Goal: Feedback & Contribution: Contribute content

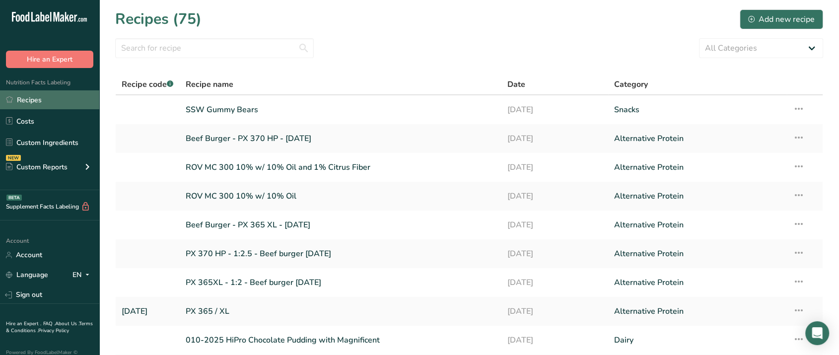
click at [17, 99] on link "Recipes" at bounding box center [49, 99] width 99 height 19
click at [775, 15] on div "Add new recipe" at bounding box center [781, 19] width 67 height 12
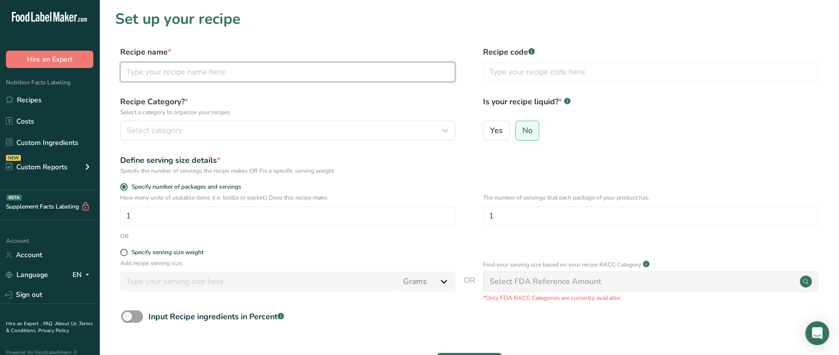
click at [268, 72] on input "text" at bounding box center [287, 72] width 335 height 20
type input "Beyond Burger - regular"
click at [264, 116] on p "Select a category to organize your recipes" at bounding box center [287, 112] width 335 height 9
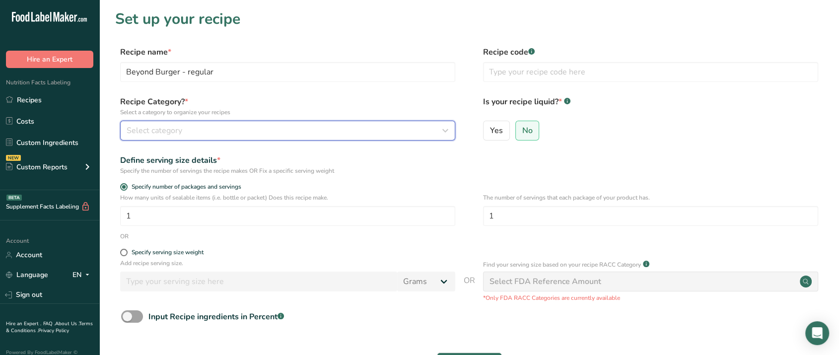
click at [260, 123] on button "Select category" at bounding box center [287, 131] width 335 height 20
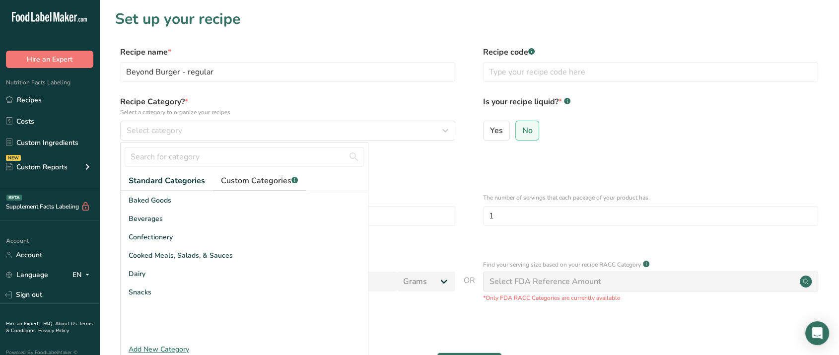
click at [230, 180] on span "Custom Categories .a-a{fill:#347362;}.b-a{fill:#fff;}" at bounding box center [259, 181] width 77 height 12
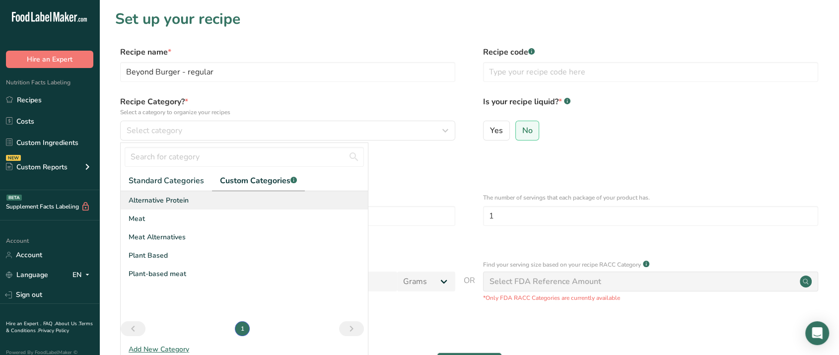
click at [176, 202] on span "Alternative Protein" at bounding box center [159, 200] width 60 height 10
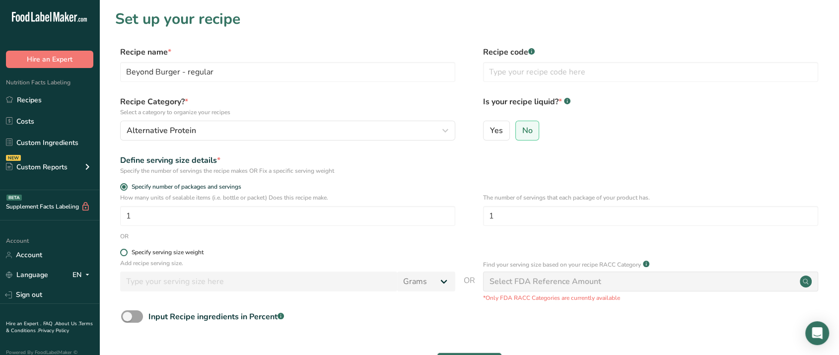
click at [163, 253] on div "Specify serving size weight" at bounding box center [168, 252] width 72 height 7
click at [127, 253] on input "Specify serving size weight" at bounding box center [123, 252] width 6 height 6
radio input "true"
radio input "false"
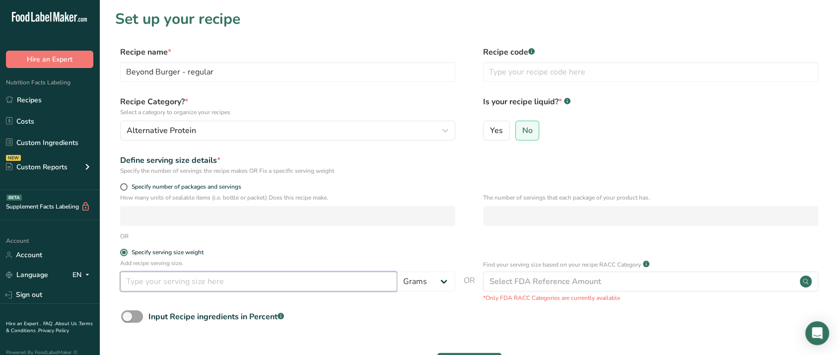
click at [192, 277] on input "number" at bounding box center [258, 282] width 277 height 20
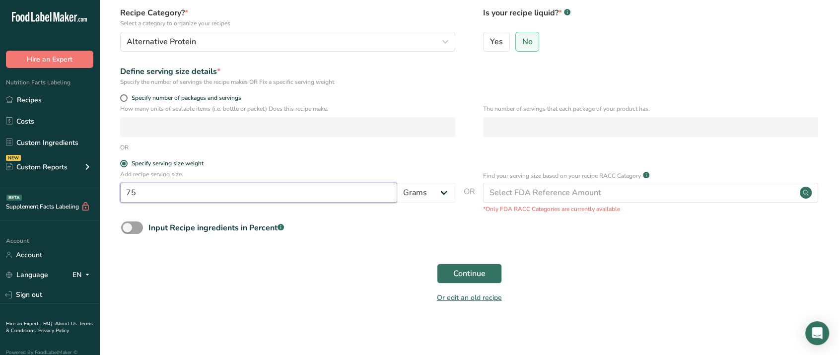
scroll to position [91, 0]
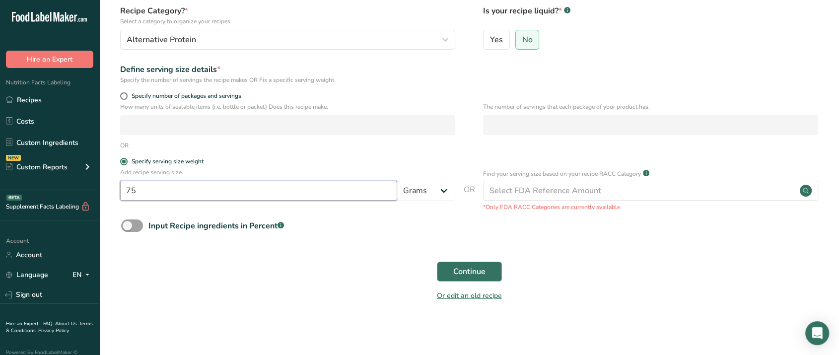
type input "75"
click at [485, 275] on button "Continue" at bounding box center [469, 272] width 65 height 20
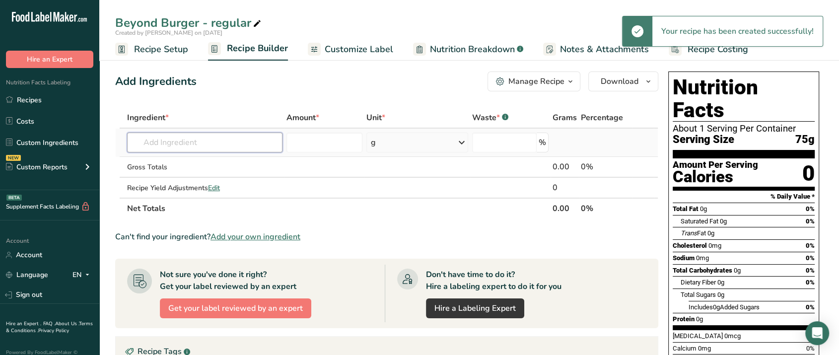
click at [223, 138] on input "text" at bounding box center [204, 143] width 155 height 20
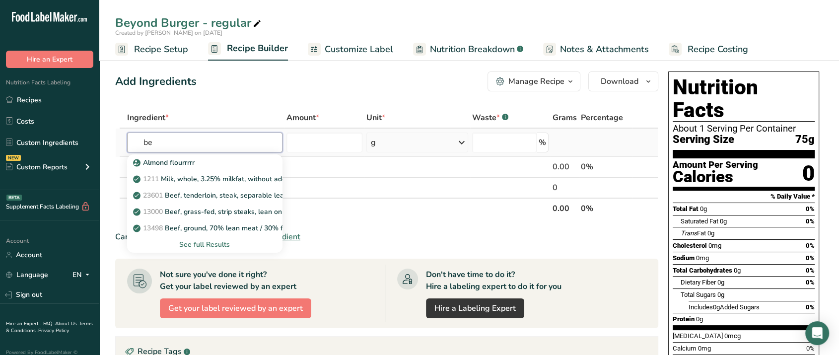
type input "b"
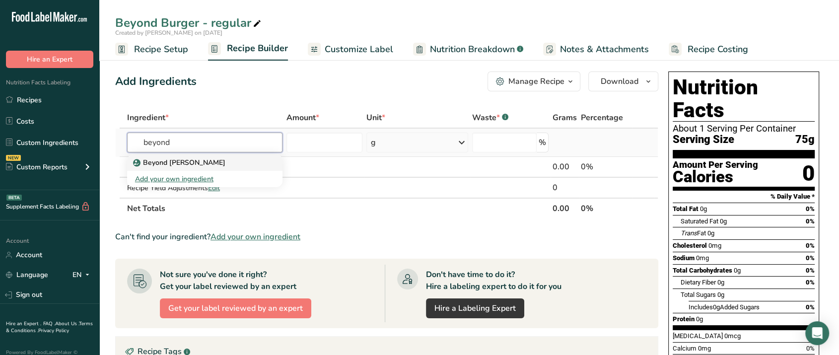
type input "beyond"
click at [213, 166] on div "Beyond Burger Patty" at bounding box center [197, 162] width 124 height 10
type input "Beyond Burger Patty"
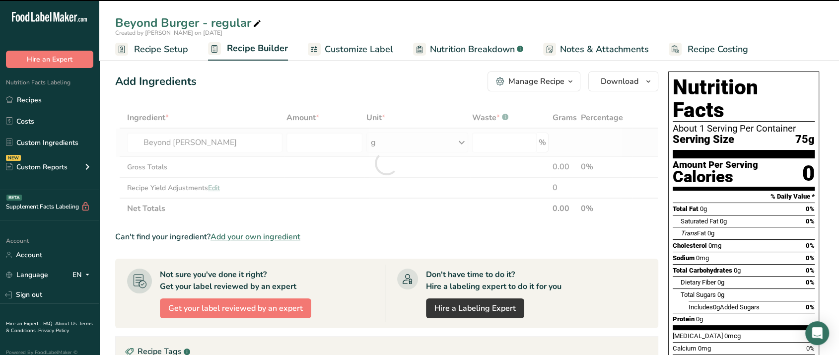
type input "0"
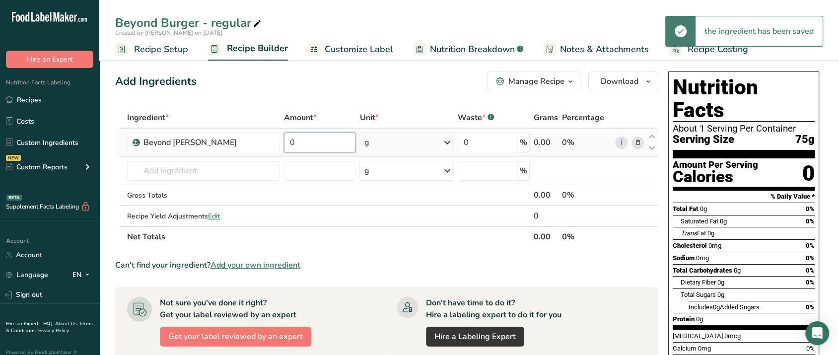
click at [319, 150] on input "0" at bounding box center [320, 143] width 72 height 20
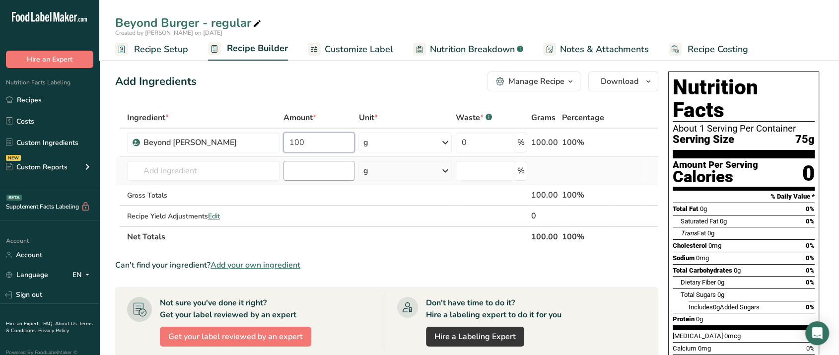
type input "100"
click at [320, 161] on div "Ingredient * Amount * Unit * Waste * .a-a{fill:#347362;}.b-a{fill:#fff;} Grams …" at bounding box center [386, 177] width 543 height 140
click at [168, 53] on span "Recipe Setup" at bounding box center [161, 49] width 54 height 13
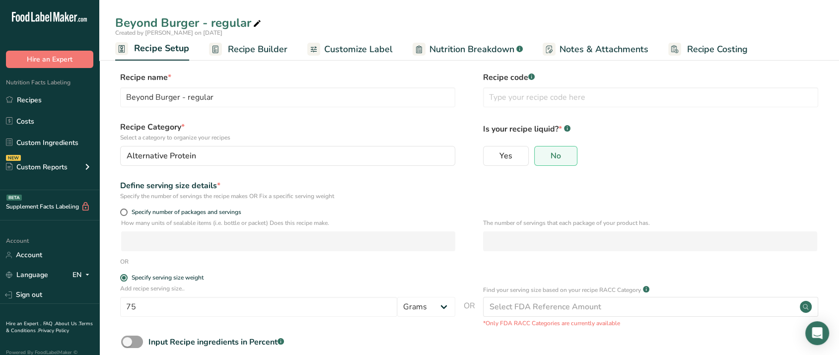
scroll to position [55, 0]
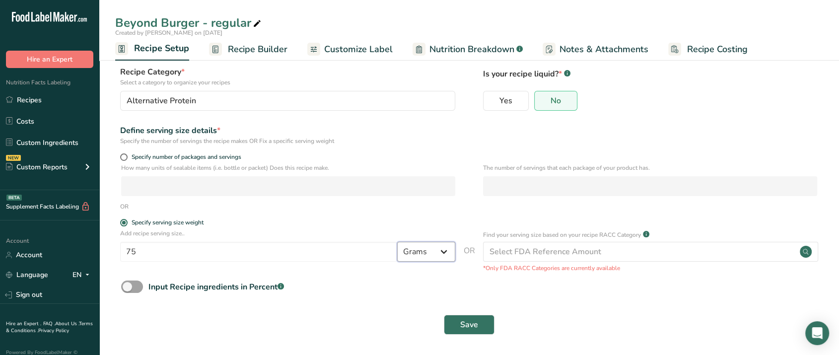
click at [442, 253] on select "Grams kg mg mcg lb oz l mL fl oz tbsp tsp cup qt gallon" at bounding box center [426, 252] width 58 height 20
select select "5"
click at [397, 242] on select "Grams kg mg mcg lb oz l mL fl oz tbsp tsp cup qt gallon" at bounding box center [426, 252] width 58 height 20
click at [246, 253] on input "75" at bounding box center [258, 252] width 277 height 20
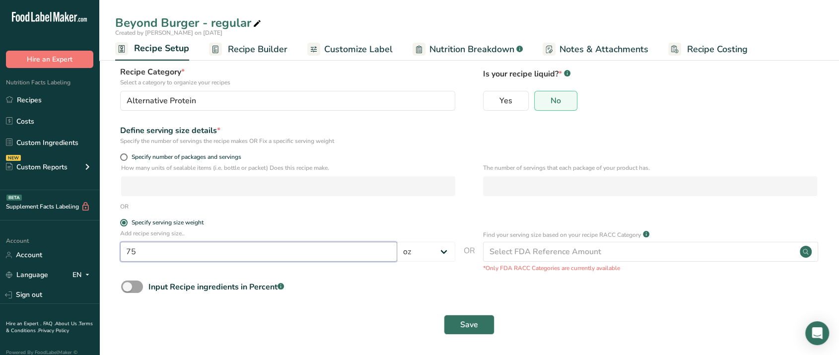
click at [246, 253] on input "75" at bounding box center [258, 252] width 277 height 20
type input "4"
click at [471, 333] on button "Save" at bounding box center [469, 325] width 51 height 20
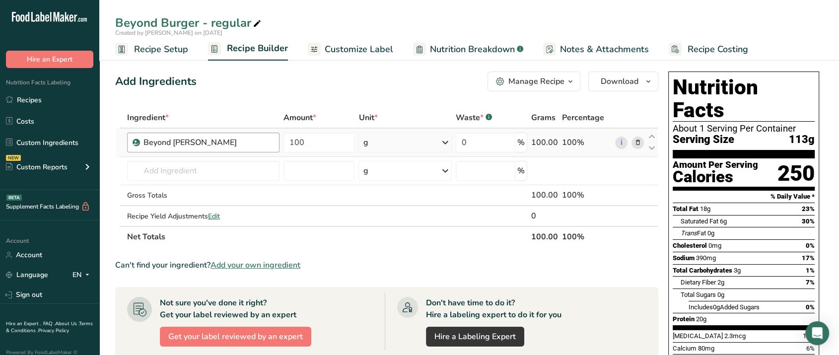
click at [222, 150] on div "Beyond Burger Patty" at bounding box center [203, 143] width 153 height 20
click at [230, 145] on div "Beyond Burger Patty" at bounding box center [206, 143] width 124 height 12
click at [234, 144] on div "Beyond Burger Patty" at bounding box center [206, 143] width 124 height 12
click at [47, 104] on link "Recipes" at bounding box center [49, 99] width 99 height 19
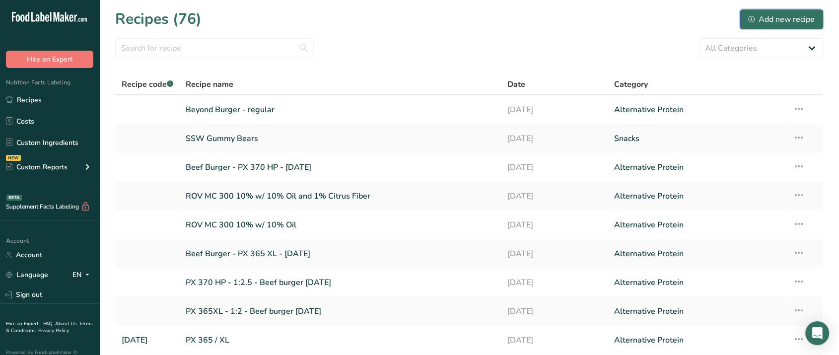
click at [768, 20] on div "Add new recipe" at bounding box center [781, 19] width 67 height 12
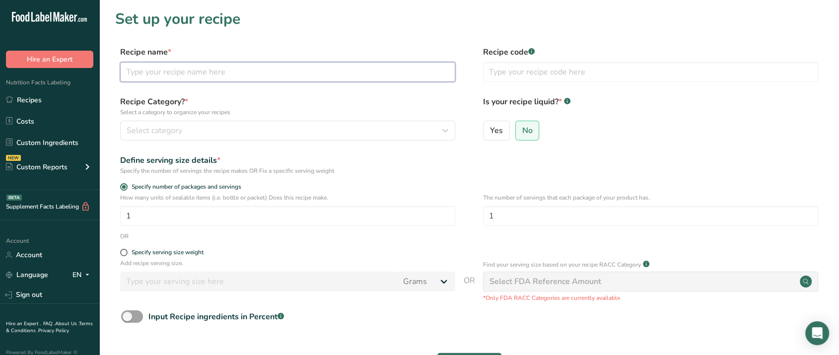
click at [206, 76] on input "text" at bounding box center [287, 72] width 335 height 20
type input "B"
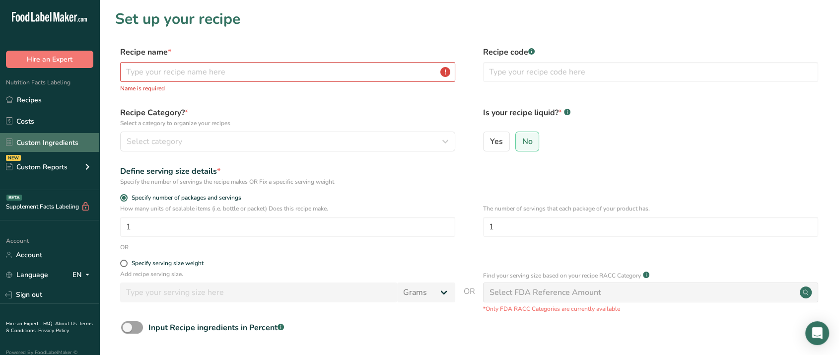
click at [69, 140] on link "Custom Ingredients" at bounding box center [49, 142] width 99 height 19
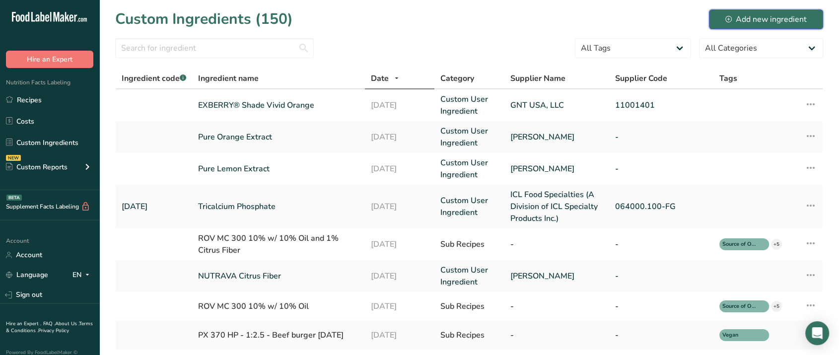
click at [729, 18] on icon at bounding box center [728, 18] width 3 height 3
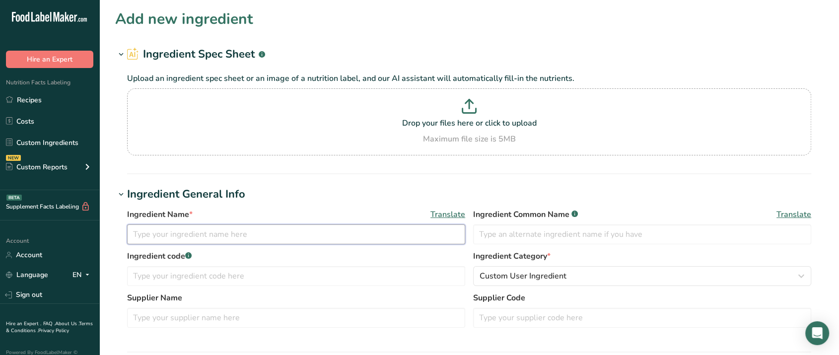
click at [278, 237] on input "text" at bounding box center [296, 234] width 338 height 20
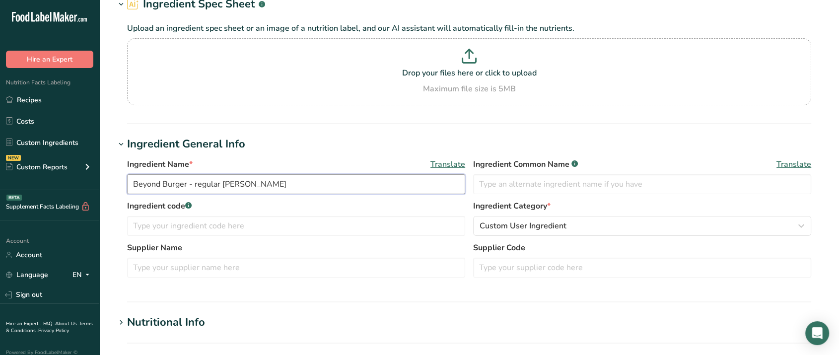
scroll to position [110, 0]
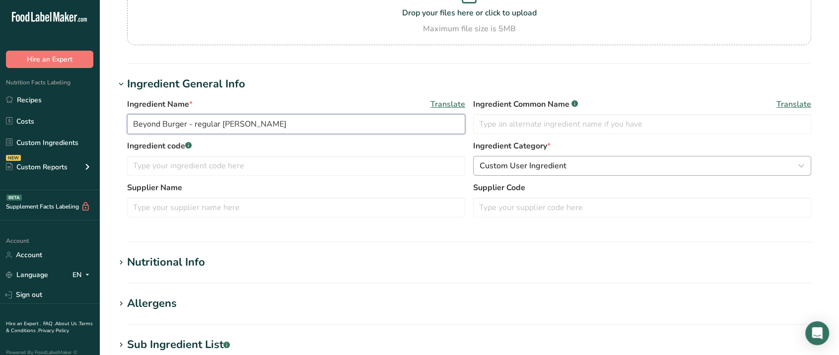
type input "Beyond Burger - regular patty"
click at [541, 165] on span "Custom User Ingredient" at bounding box center [523, 166] width 87 height 12
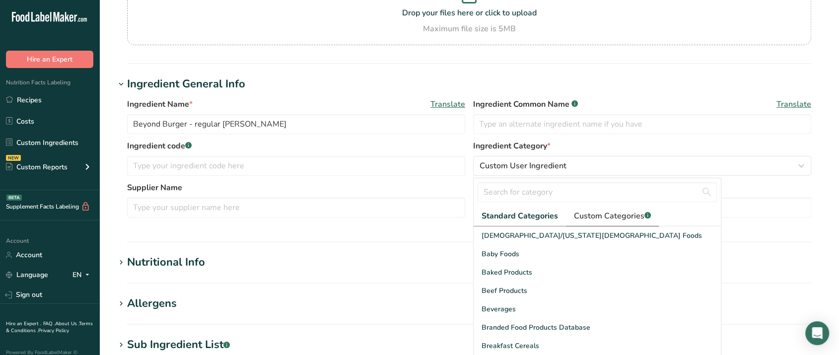
click at [583, 214] on span "Custom Categories .a-a{fill:#347362;}.b-a{fill:#fff;}" at bounding box center [612, 216] width 77 height 12
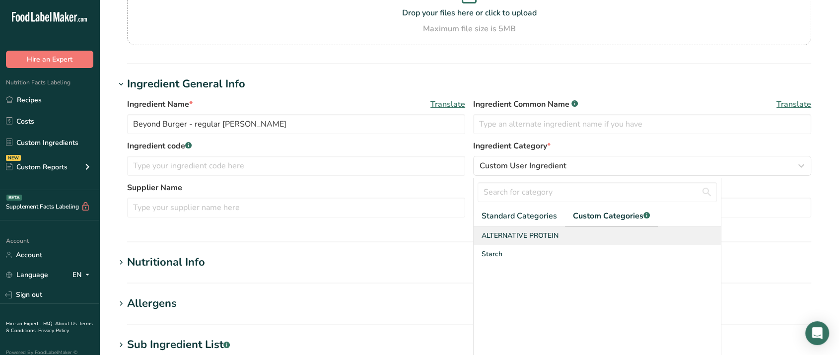
click at [537, 235] on span "ALTERNATIVE PROTEIN" at bounding box center [520, 235] width 77 height 10
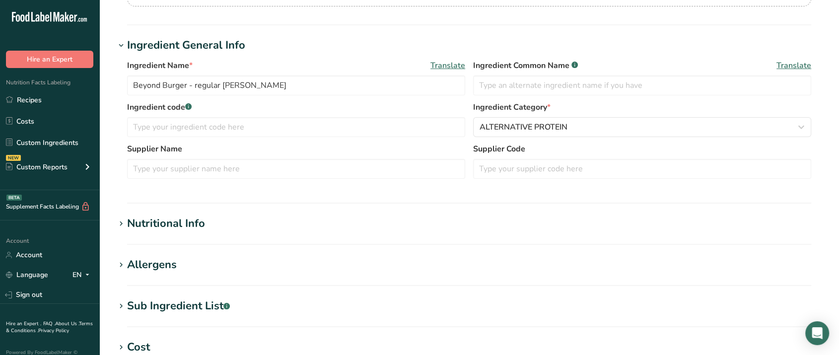
scroll to position [221, 0]
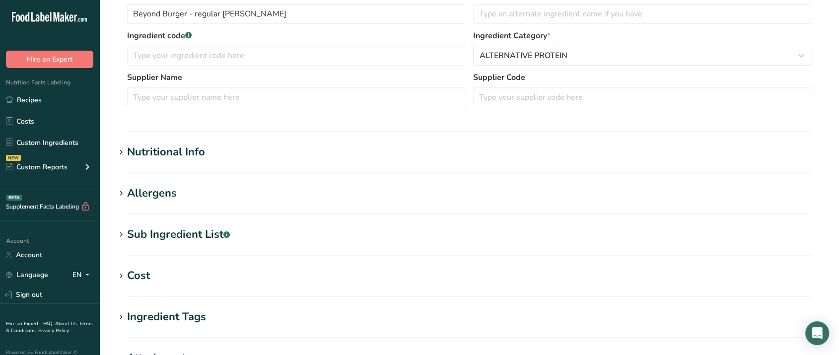
click at [183, 161] on section "Nutritional Info Serving Size .a-a{fill:#347362;}.b-a{fill:#fff;} Add ingredien…" at bounding box center [469, 158] width 708 height 29
click at [183, 157] on div "Nutritional Info" at bounding box center [166, 152] width 78 height 16
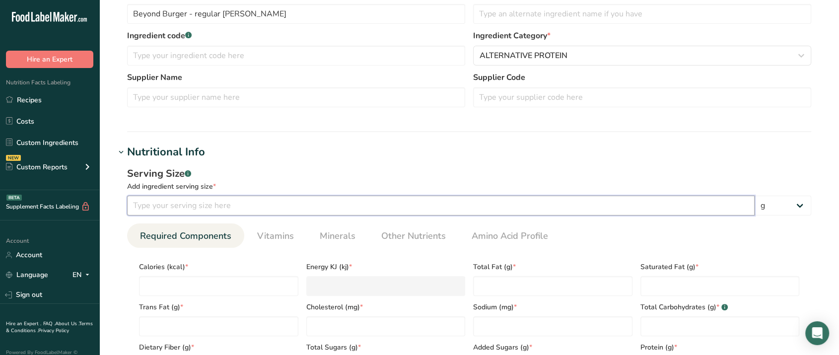
click at [263, 203] on input "number" at bounding box center [441, 206] width 628 height 20
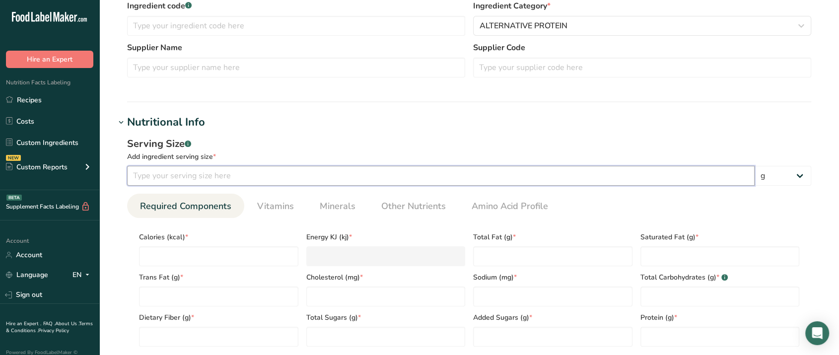
scroll to position [276, 0]
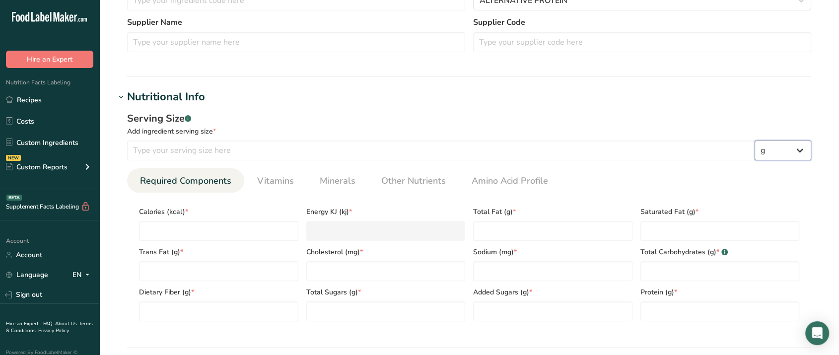
click at [788, 142] on select "g kg mg mcg lb oz l mL fl oz tbsp tsp cup qt gallon" at bounding box center [783, 151] width 57 height 20
select select "5"
click at [755, 141] on select "g kg mg mcg lb oz l mL fl oz tbsp tsp cup qt gallon" at bounding box center [783, 151] width 57 height 20
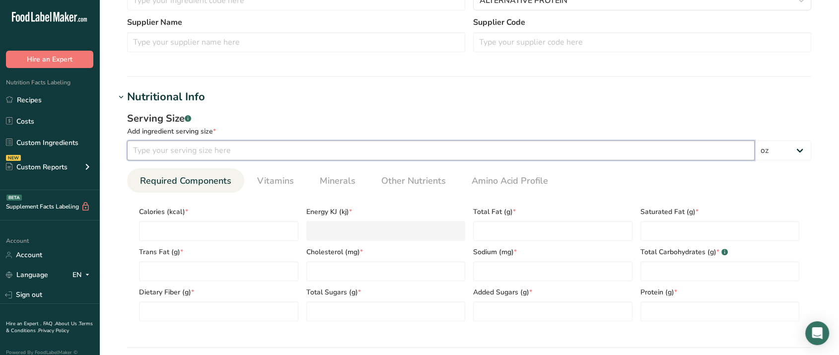
click at [330, 149] on input "number" at bounding box center [441, 151] width 628 height 20
type input "4"
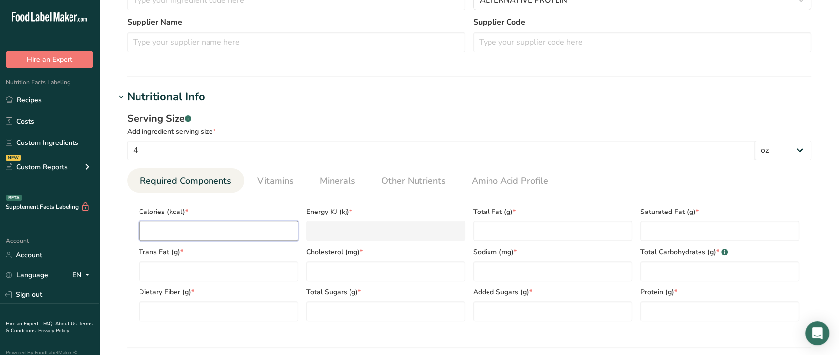
click at [234, 231] on input "number" at bounding box center [218, 231] width 159 height 20
type input "2"
type KJ "8.4"
type input "23"
type KJ "96.2"
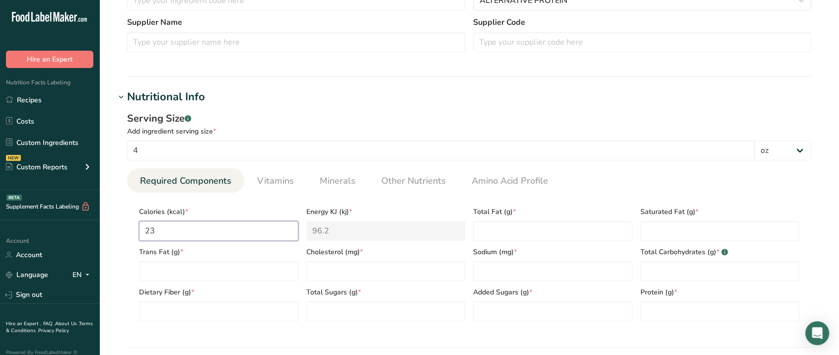
type input "230"
type KJ "962.3"
type input "230"
click at [521, 235] on Fat "number" at bounding box center [552, 231] width 159 height 20
type Fat "142"
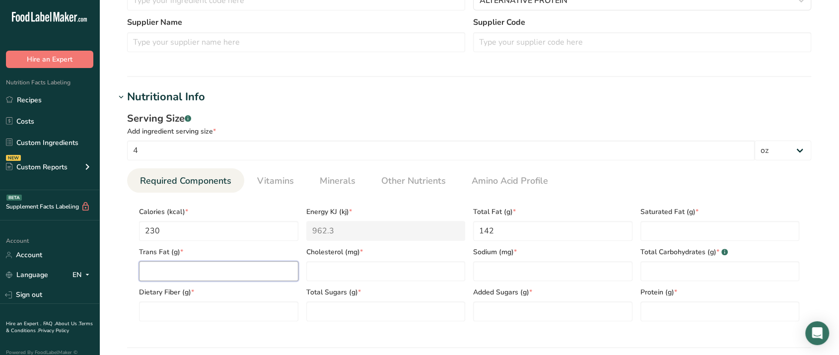
click at [238, 274] on Fat "number" at bounding box center [218, 271] width 159 height 20
type Fat "0"
click at [338, 272] on input "number" at bounding box center [385, 271] width 159 height 20
type input "0"
click at [574, 273] on input "number" at bounding box center [552, 271] width 159 height 20
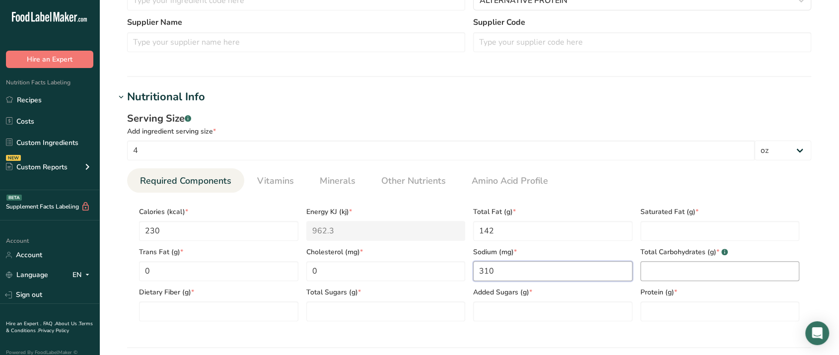
type input "310"
click at [715, 266] on Carbohydrates "number" at bounding box center [720, 271] width 159 height 20
type Carbohydrates "8"
click at [213, 313] on Fiber "number" at bounding box center [218, 311] width 159 height 20
type Fiber "2"
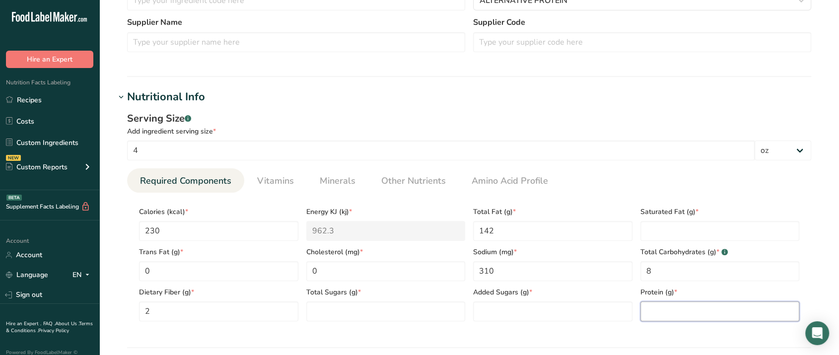
click at [714, 315] on input "number" at bounding box center [720, 311] width 159 height 20
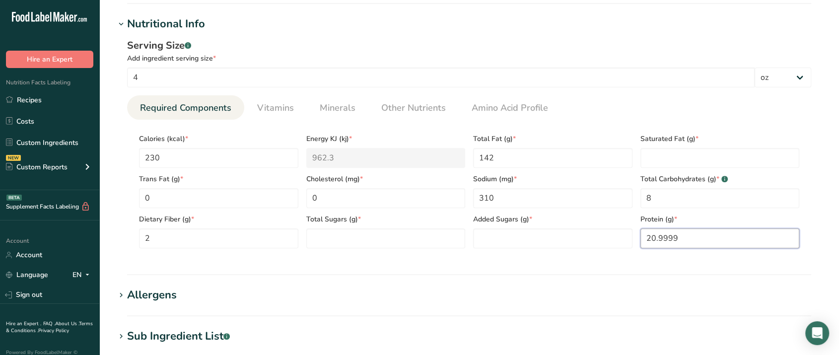
scroll to position [386, 0]
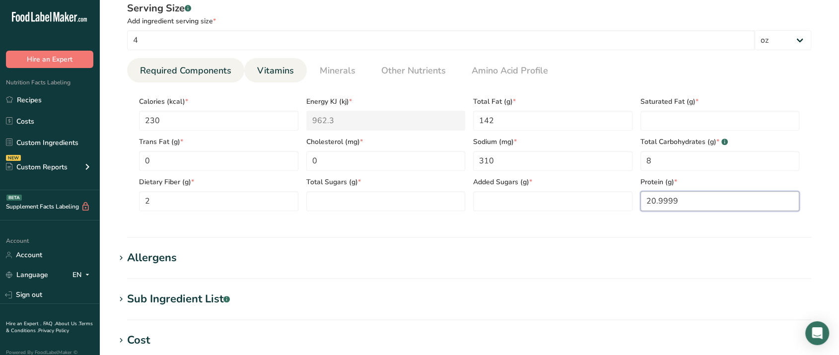
type input "20.9999"
click at [265, 71] on span "Vitamins" at bounding box center [275, 70] width 37 height 13
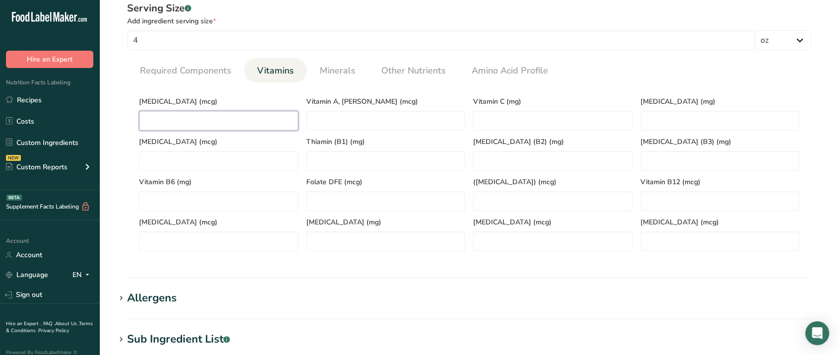
click at [210, 115] on D "number" at bounding box center [218, 121] width 159 height 20
type D "0"
click at [324, 71] on span "Minerals" at bounding box center [338, 70] width 36 height 13
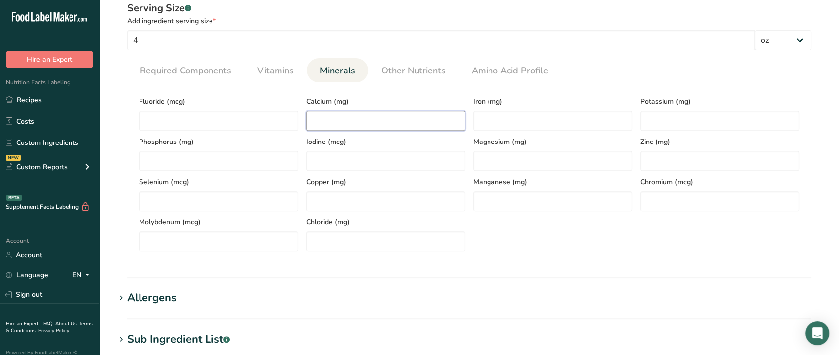
click at [339, 111] on input "number" at bounding box center [385, 121] width 159 height 20
type input "120"
click at [687, 121] on input "number" at bounding box center [720, 121] width 159 height 20
type input "370"
click at [499, 134] on div "Magnesium (mg)" at bounding box center [552, 151] width 167 height 40
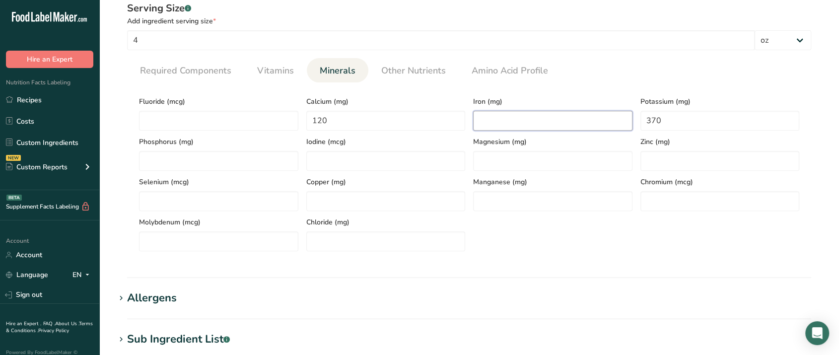
click at [501, 125] on input "number" at bounding box center [552, 121] width 159 height 20
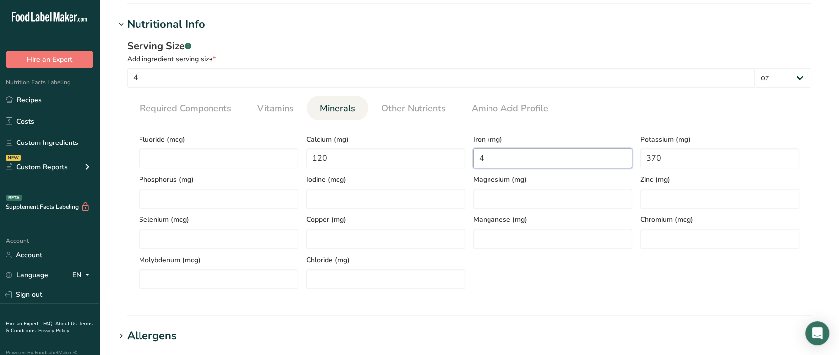
scroll to position [276, 0]
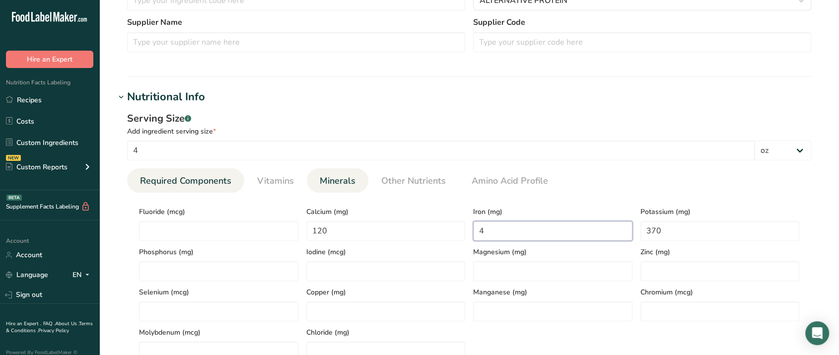
type input "4"
click at [195, 176] on span "Required Components" at bounding box center [185, 180] width 91 height 13
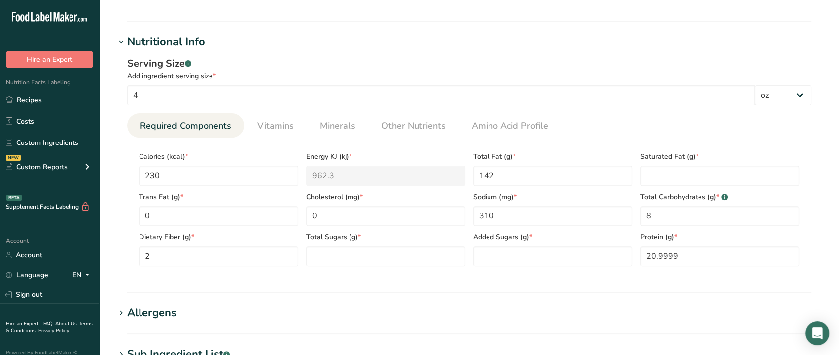
scroll to position [636, 0]
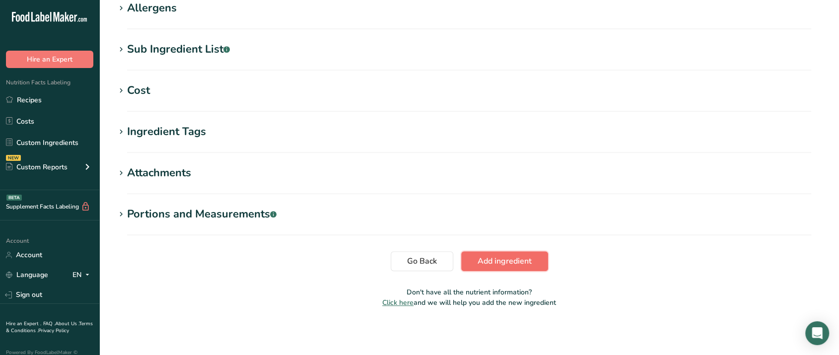
click at [487, 265] on span "Add ingredient" at bounding box center [505, 261] width 54 height 12
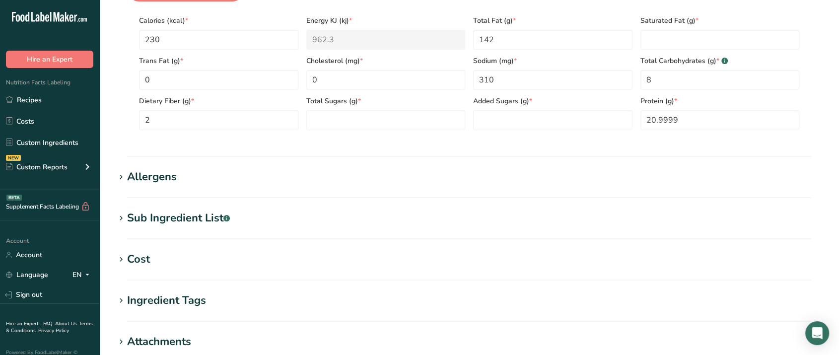
scroll to position [88, 0]
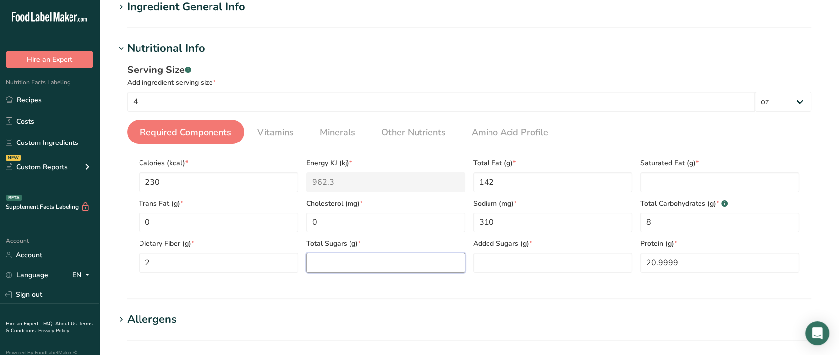
click at [382, 256] on Sugars "number" at bounding box center [385, 263] width 159 height 20
type Sugars "0"
click at [582, 264] on Sugars "number" at bounding box center [552, 263] width 159 height 20
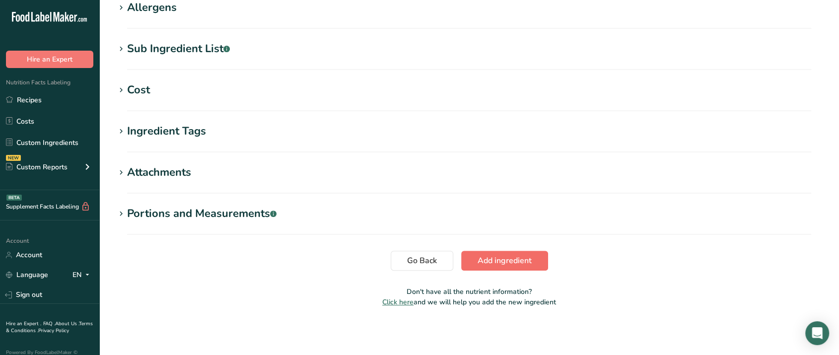
type Sugars "00"
click at [489, 260] on span "Add ingredient" at bounding box center [505, 261] width 54 height 12
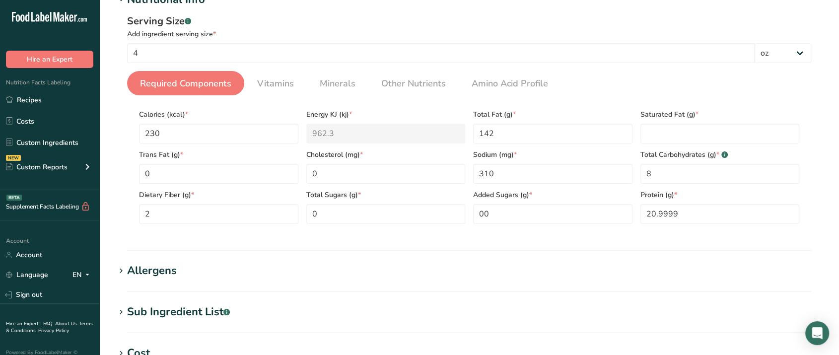
scroll to position [128, 0]
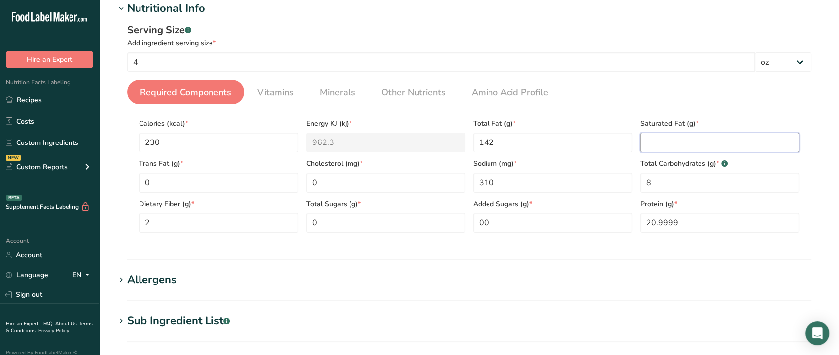
click at [671, 139] on Fat "number" at bounding box center [720, 143] width 159 height 20
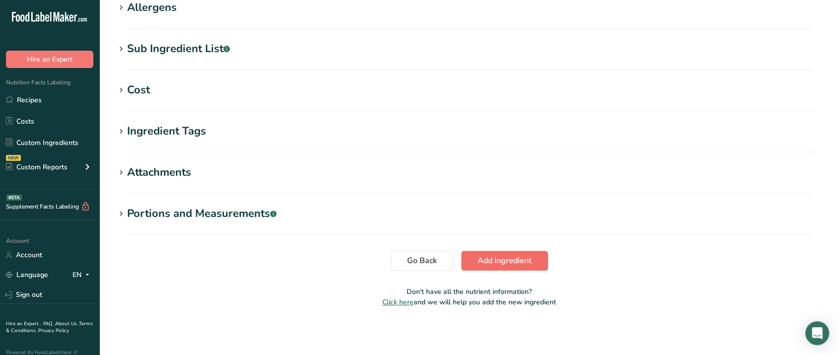
type Fat "2"
click at [507, 261] on span "Add ingredient" at bounding box center [505, 261] width 54 height 12
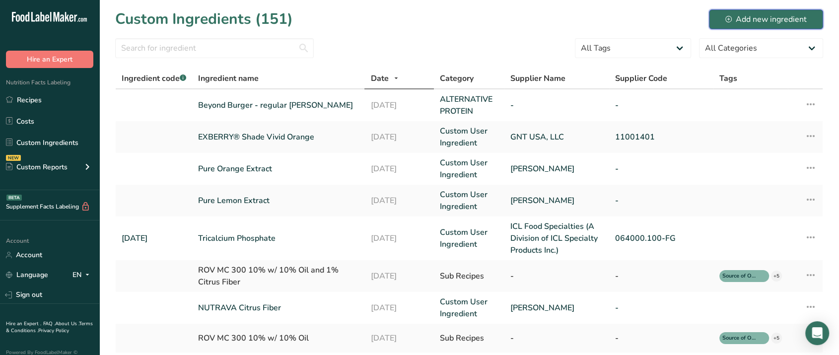
click at [752, 16] on div "Add new ingredient" at bounding box center [766, 19] width 81 height 12
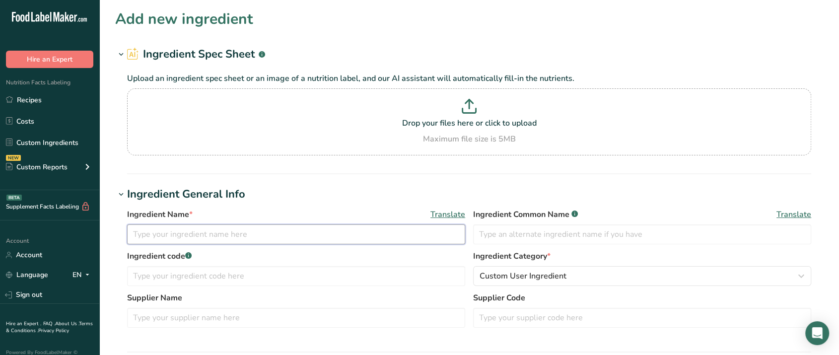
click at [216, 234] on input "text" at bounding box center [296, 234] width 338 height 20
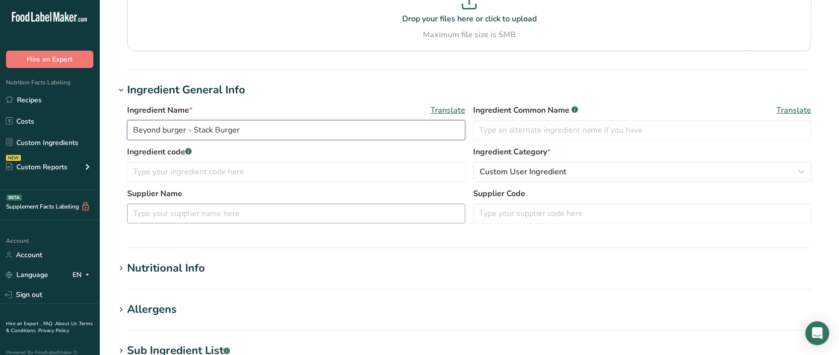
scroll to position [110, 0]
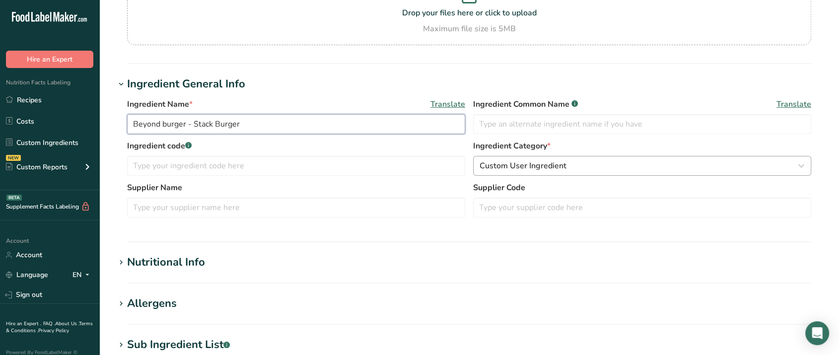
type input "Beyond burger - Stack Burger"
click at [556, 173] on button "Custom User Ingredient" at bounding box center [642, 166] width 338 height 20
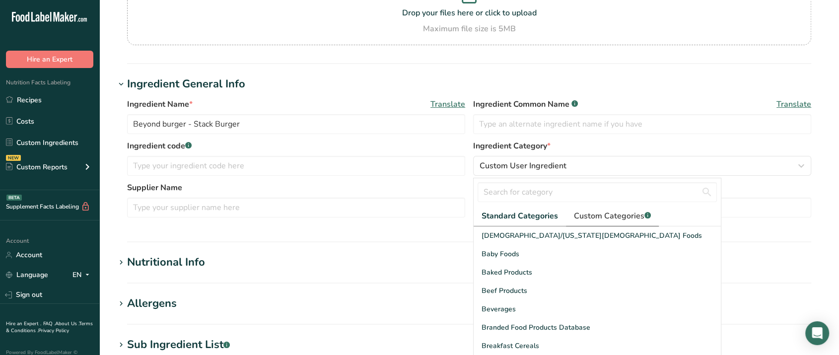
click at [581, 215] on span "Custom Categories .a-a{fill:#347362;}.b-a{fill:#fff;}" at bounding box center [612, 216] width 77 height 12
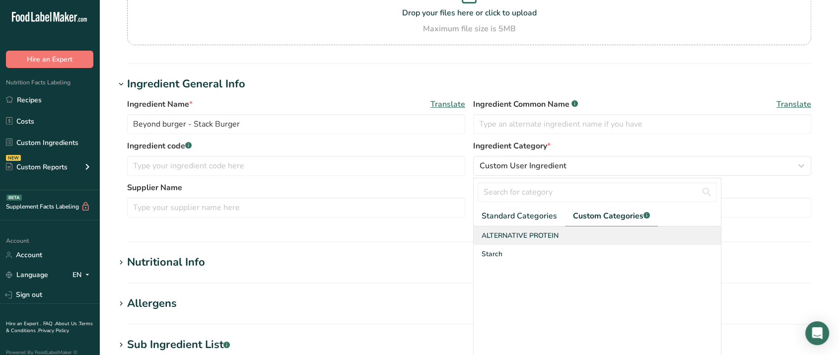
click at [529, 234] on span "ALTERNATIVE PROTEIN" at bounding box center [520, 235] width 77 height 10
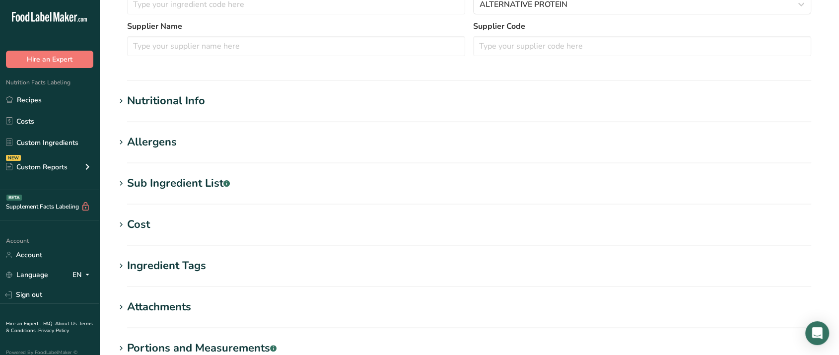
scroll to position [276, 0]
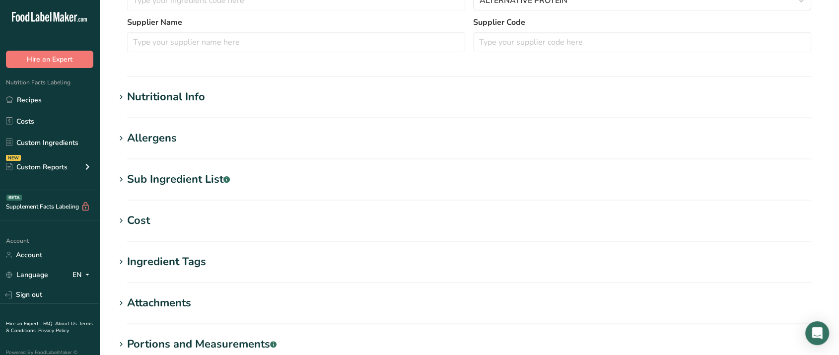
click at [185, 105] on section "Nutritional Info Serving Size .a-a{fill:#347362;}.b-a{fill:#fff;} Add ingredien…" at bounding box center [469, 103] width 708 height 29
click at [185, 103] on div "Nutritional Info" at bounding box center [166, 97] width 78 height 16
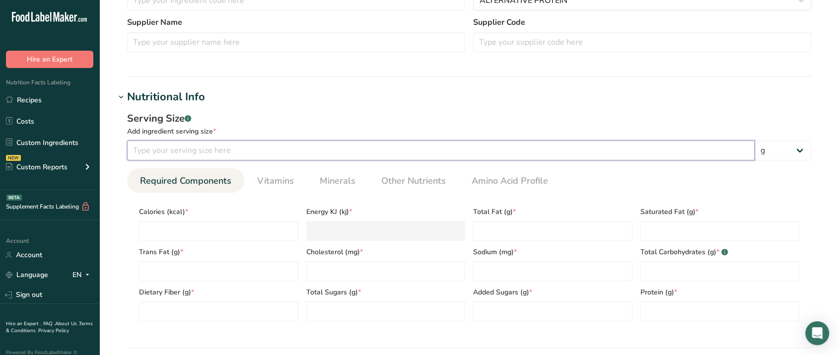
click at [242, 152] on input "number" at bounding box center [441, 151] width 628 height 20
type input "71"
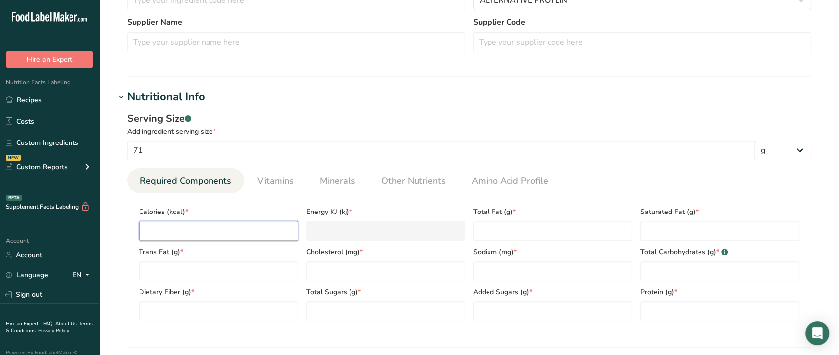
click at [236, 225] on input "number" at bounding box center [218, 231] width 159 height 20
type input "1"
type KJ "4.2"
type input "16"
type KJ "66.9"
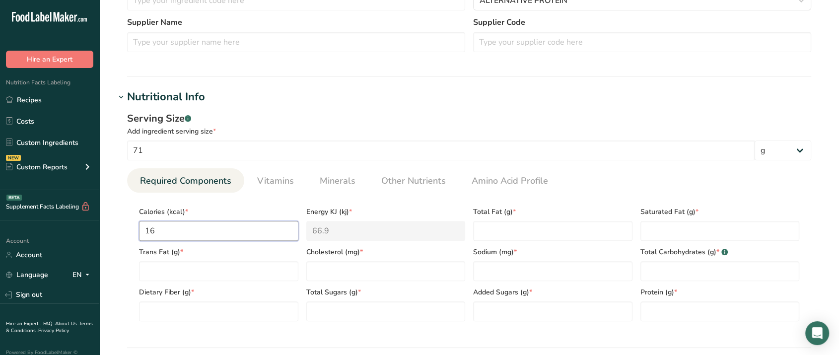
type input "160"
type KJ "669.4"
type input "160"
click at [519, 229] on Fat "number" at bounding box center [552, 231] width 159 height 20
type Fat "10"
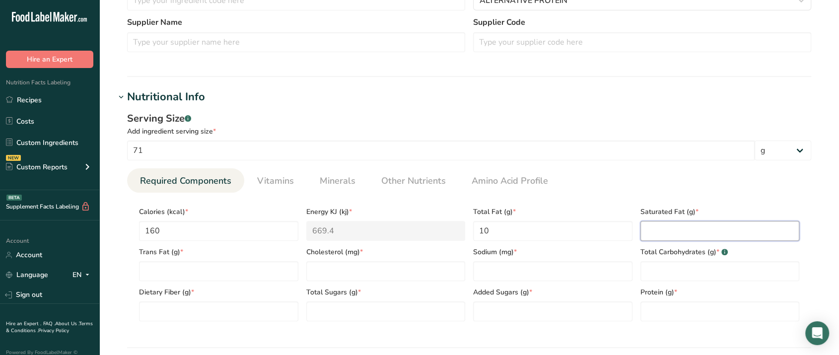
click at [716, 225] on Fat "number" at bounding box center [720, 231] width 159 height 20
type Fat "3"
click at [218, 265] on Fat "number" at bounding box center [218, 271] width 159 height 20
type Fat "0"
click at [336, 266] on input "number" at bounding box center [385, 271] width 159 height 20
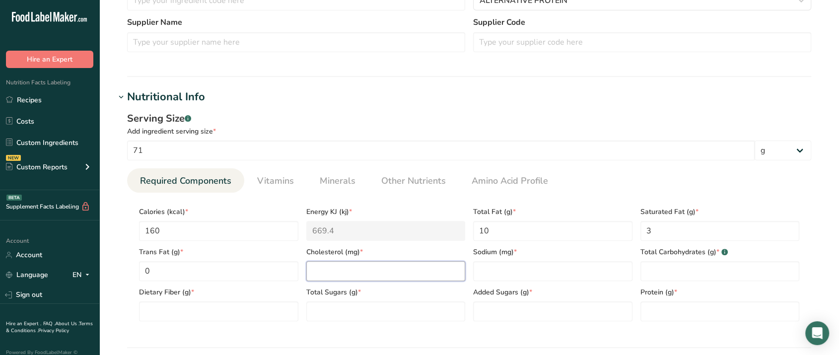
click at [414, 267] on input "number" at bounding box center [385, 271] width 159 height 20
type input "0"
click at [560, 273] on input "number" at bounding box center [552, 271] width 159 height 20
type input "260"
click at [669, 276] on Carbohydrates "number" at bounding box center [720, 271] width 159 height 20
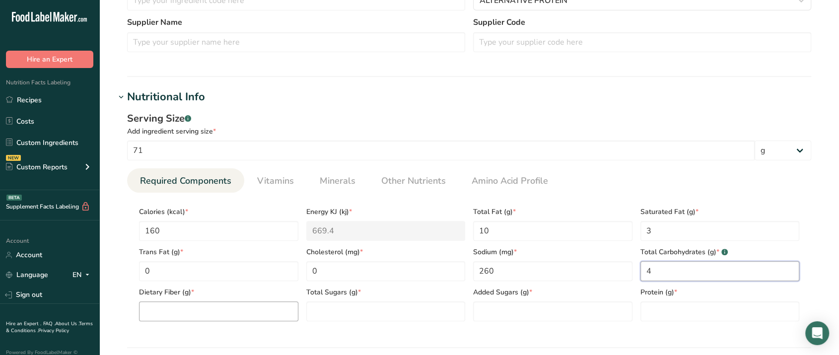
type Carbohydrates "4"
click at [227, 309] on Fiber "number" at bounding box center [218, 311] width 159 height 20
type Fiber "1"
click at [361, 316] on Sugars "number" at bounding box center [385, 311] width 159 height 20
type Sugars "0"
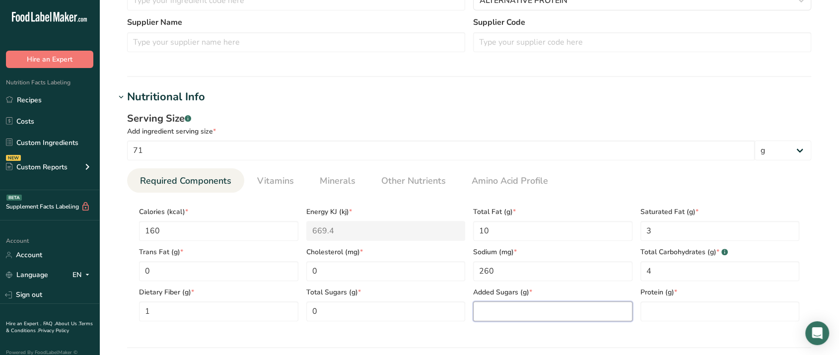
click at [583, 315] on Sugars "number" at bounding box center [552, 311] width 159 height 20
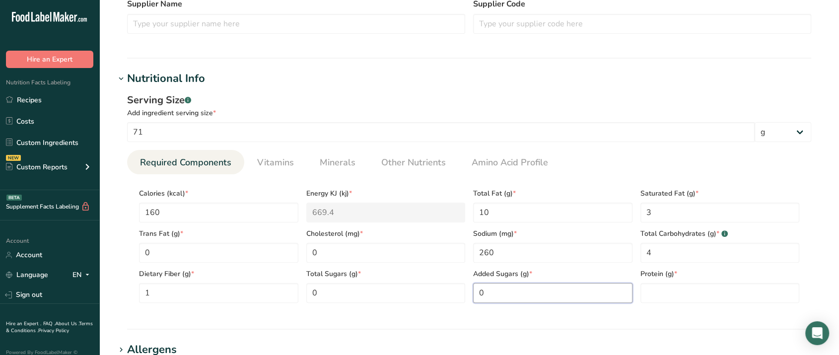
scroll to position [441, 0]
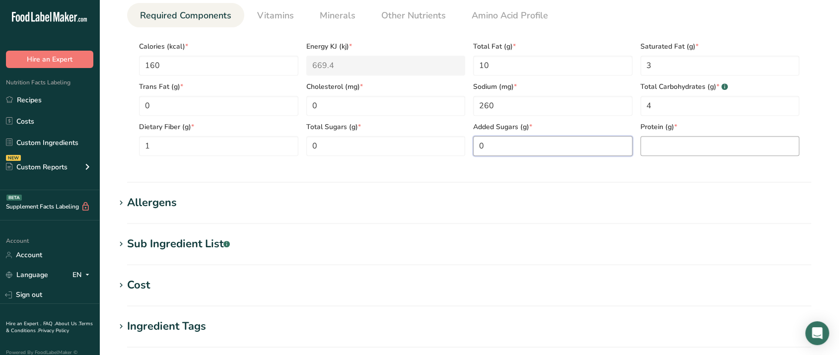
type Sugars "0"
click at [657, 150] on input "number" at bounding box center [720, 146] width 159 height 20
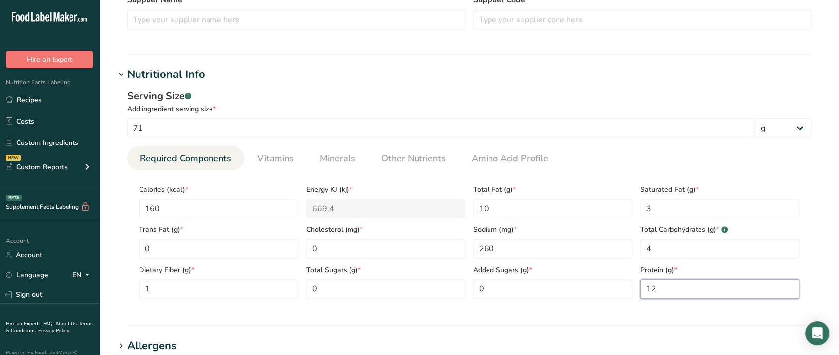
scroll to position [276, 0]
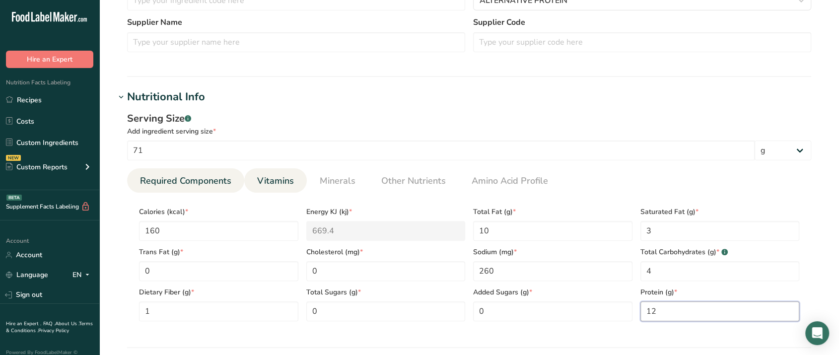
type input "12"
click at [265, 175] on span "Vitamins" at bounding box center [275, 180] width 37 height 13
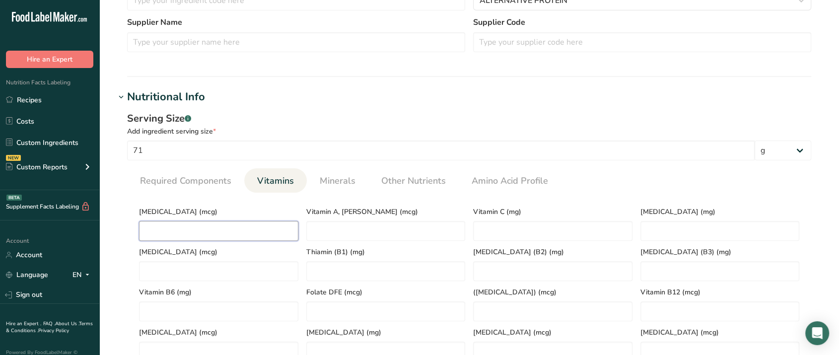
click at [195, 235] on D "number" at bounding box center [218, 231] width 159 height 20
type D "0"
click at [343, 180] on span "Minerals" at bounding box center [338, 180] width 36 height 13
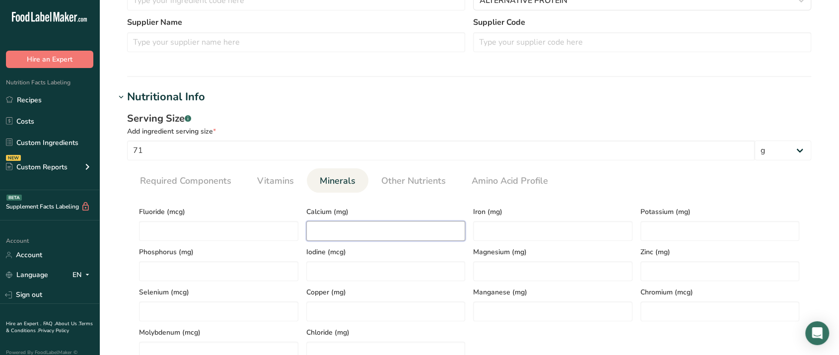
click at [348, 224] on input "number" at bounding box center [385, 231] width 159 height 20
type input "10"
click at [523, 228] on input "number" at bounding box center [552, 231] width 159 height 20
type input "2.8"
click at [669, 237] on input "number" at bounding box center [720, 231] width 159 height 20
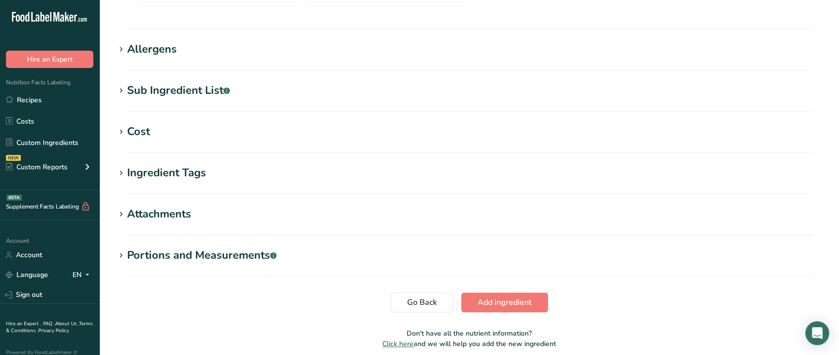
scroll to position [676, 0]
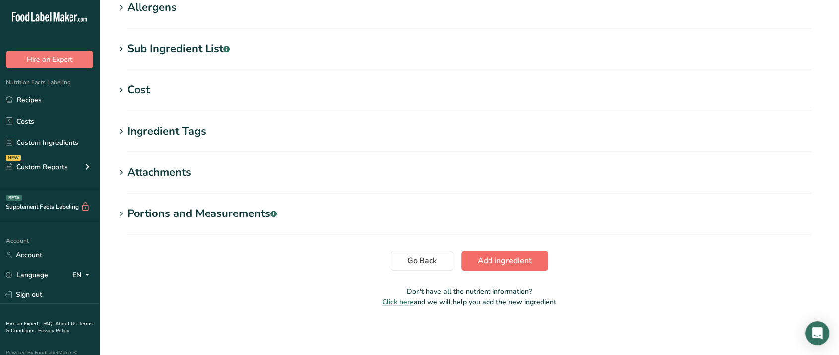
type input "120"
click at [481, 260] on span "Add ingredient" at bounding box center [505, 261] width 54 height 12
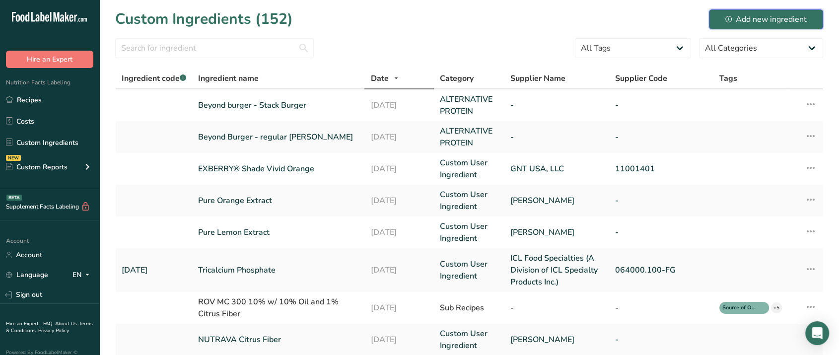
click at [742, 21] on div "Add new ingredient" at bounding box center [766, 19] width 81 height 12
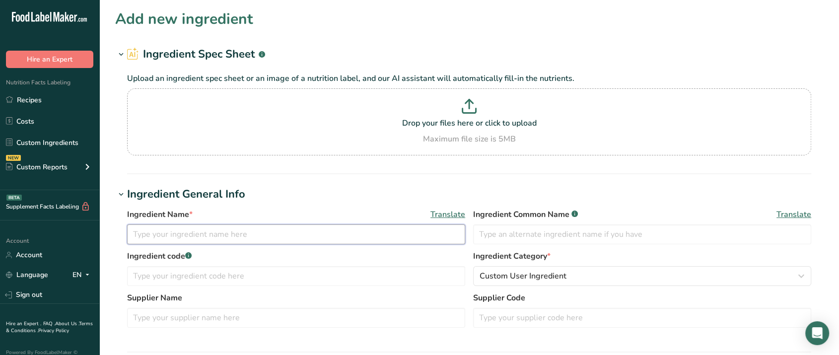
click at [200, 232] on input "text" at bounding box center [296, 234] width 338 height 20
type input "Impossible burger - regular"
click at [563, 241] on input "text" at bounding box center [642, 234] width 338 height 20
click at [572, 277] on div "Custom User Ingredient" at bounding box center [639, 276] width 319 height 12
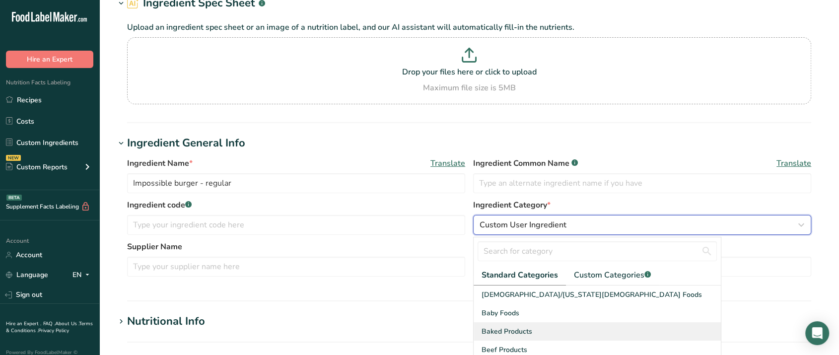
scroll to position [110, 0]
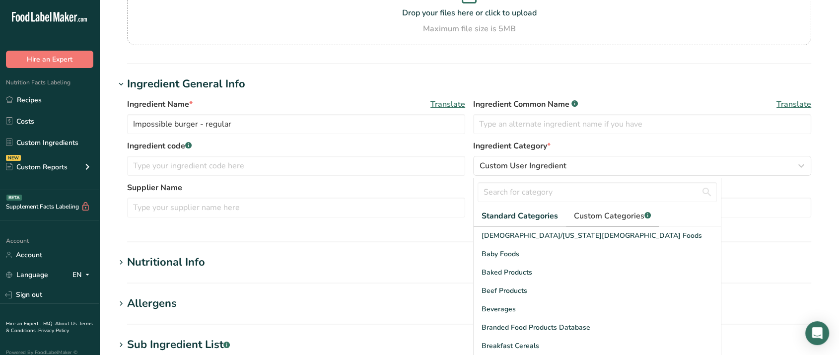
click at [604, 212] on span "Custom Categories .a-a{fill:#347362;}.b-a{fill:#fff;}" at bounding box center [612, 216] width 77 height 12
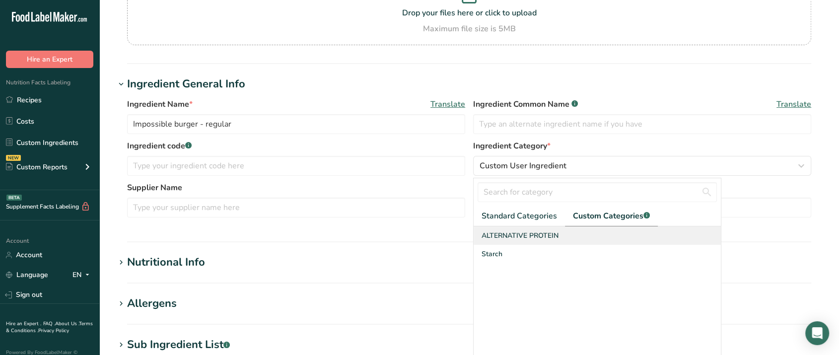
click at [528, 233] on span "ALTERNATIVE PROTEIN" at bounding box center [520, 235] width 77 height 10
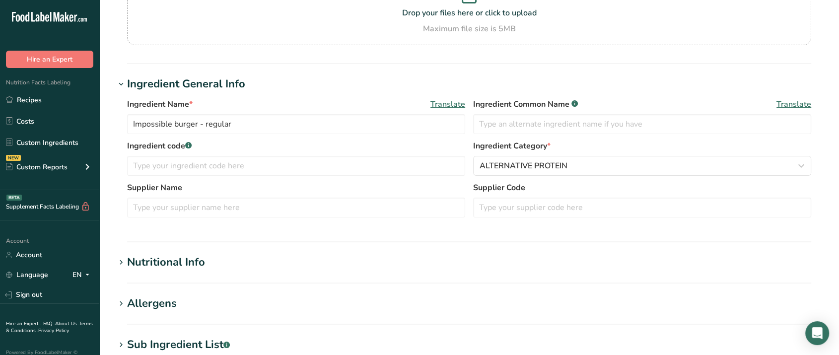
scroll to position [221, 0]
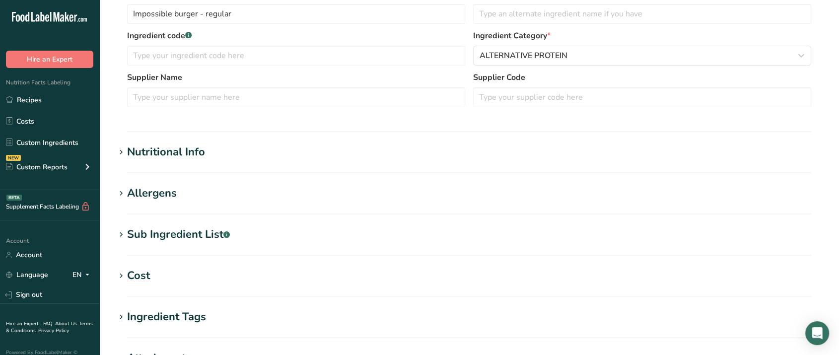
click at [183, 164] on section "Nutritional Info Serving Size .a-a{fill:#347362;}.b-a{fill:#fff;} Add ingredien…" at bounding box center [469, 158] width 708 height 29
click at [184, 162] on section "Nutritional Info Serving Size .a-a{fill:#347362;}.b-a{fill:#fff;} Add ingredien…" at bounding box center [469, 158] width 708 height 29
click at [187, 156] on div "Nutritional Info" at bounding box center [166, 152] width 78 height 16
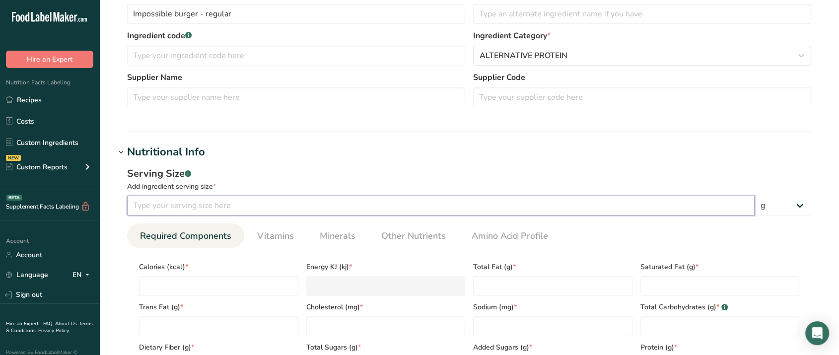
click at [215, 202] on input "number" at bounding box center [441, 206] width 628 height 20
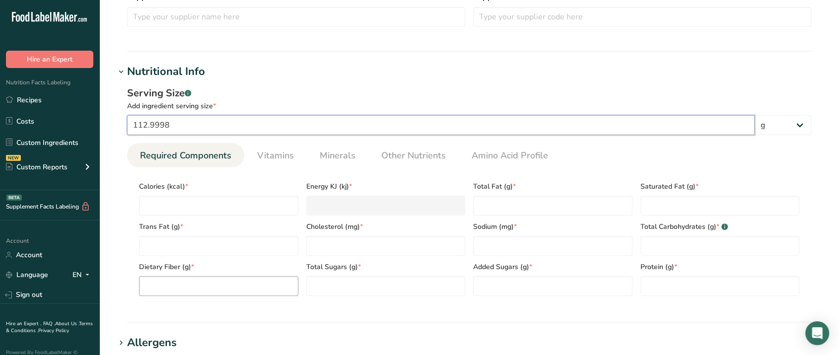
scroll to position [386, 0]
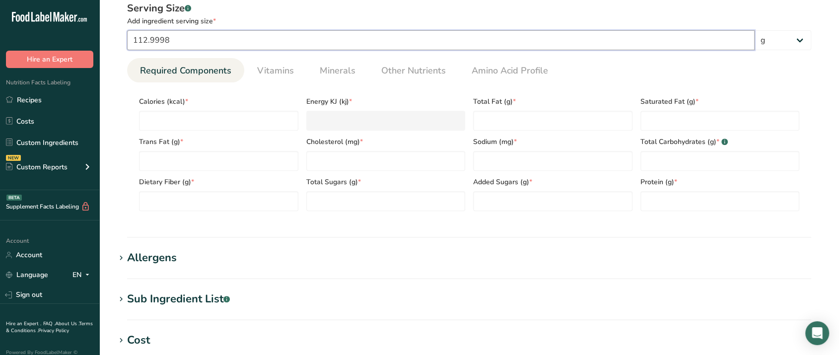
type input "112.9998"
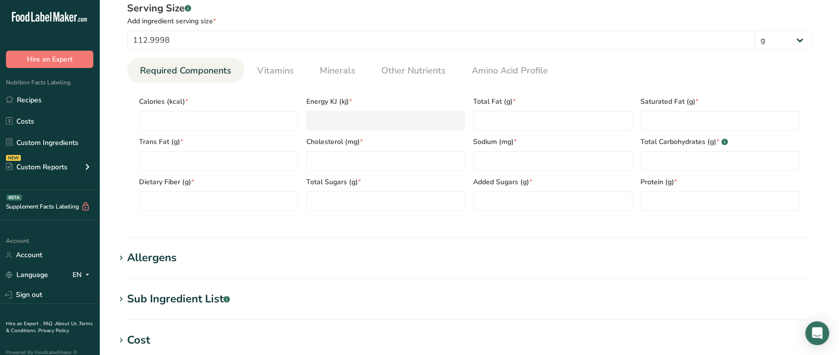
click at [217, 134] on div "Trans Fat (g) *" at bounding box center [218, 151] width 167 height 40
click at [218, 122] on input "number" at bounding box center [218, 121] width 159 height 20
type input "2"
type KJ "8.4"
type input "23"
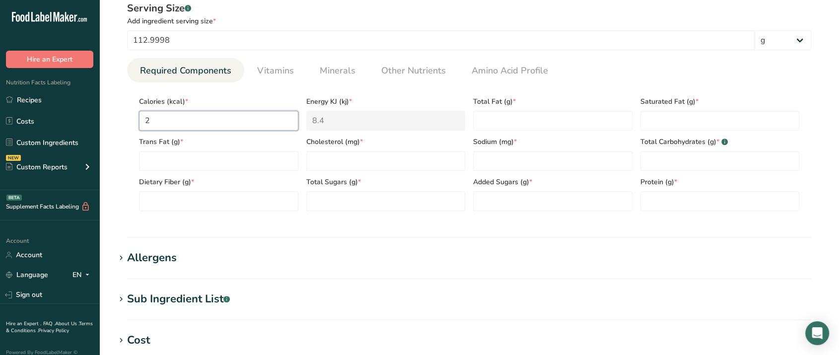
type KJ "96.2"
type input "230"
type KJ "962.3"
type input "230"
click at [592, 123] on Fat "number" at bounding box center [552, 121] width 159 height 20
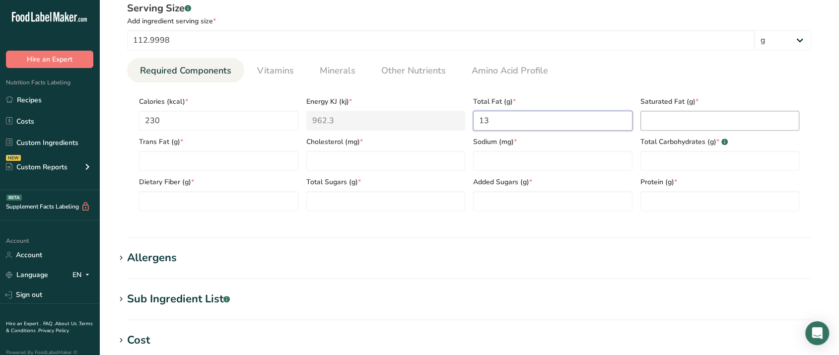
type Fat "13"
click at [675, 126] on Fat "number" at bounding box center [720, 121] width 159 height 20
type Fat "6"
click at [222, 161] on Fat "number" at bounding box center [218, 161] width 159 height 20
type Fat "0"
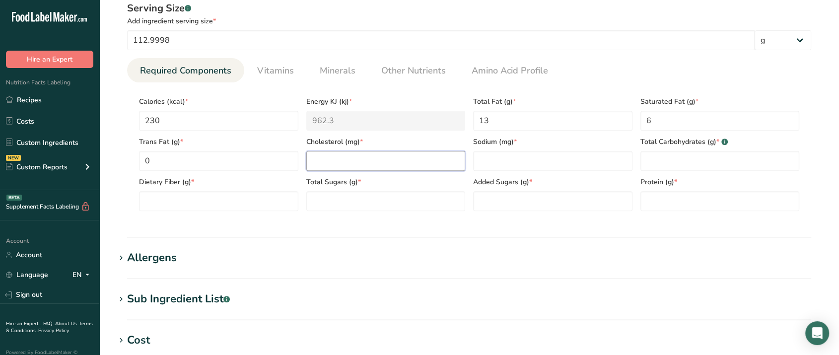
click at [362, 159] on input "number" at bounding box center [385, 161] width 159 height 20
type input "0"
click at [501, 159] on input "number" at bounding box center [552, 161] width 159 height 20
type input "370"
click at [690, 166] on Carbohydrates "number" at bounding box center [720, 161] width 159 height 20
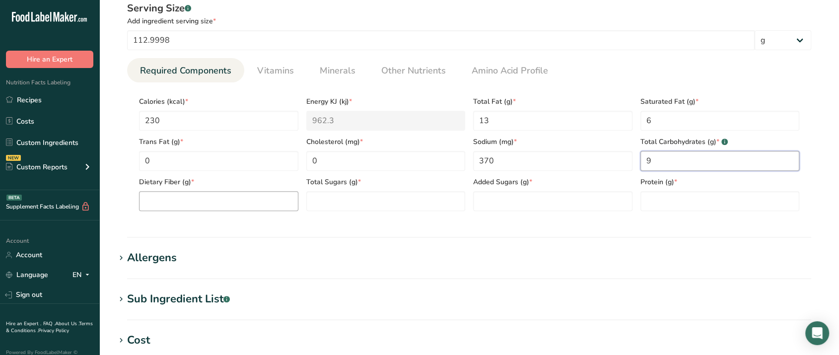
type Carbohydrates "9"
click at [250, 198] on Fiber "number" at bounding box center [218, 201] width 159 height 20
type Fiber "5"
click at [338, 200] on Sugars "number" at bounding box center [385, 201] width 159 height 20
type Sugars "1"
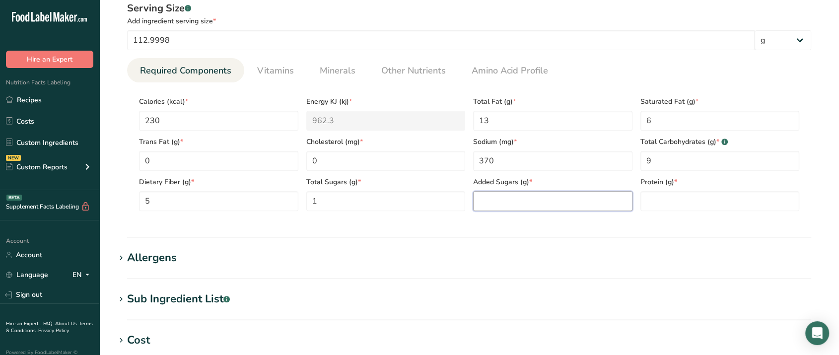
click at [520, 201] on Sugars "number" at bounding box center [552, 201] width 159 height 20
type Sugars "1"
click at [700, 206] on input "number" at bounding box center [720, 201] width 159 height 20
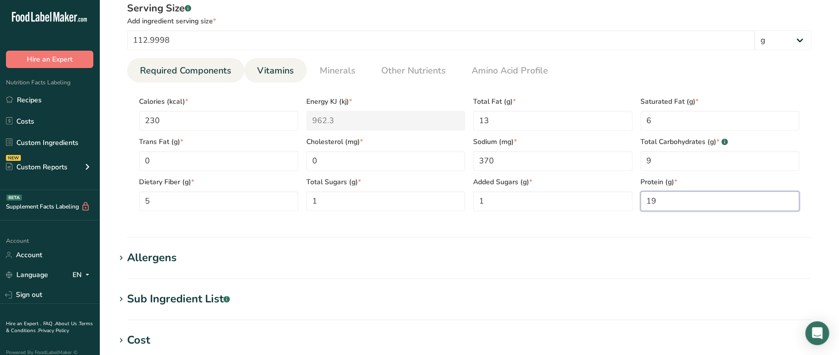
type input "19"
click at [262, 72] on span "Vitamins" at bounding box center [275, 70] width 37 height 13
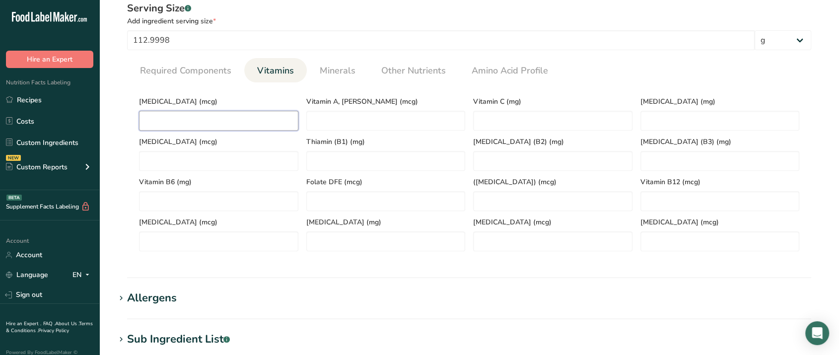
click at [195, 116] on D "number" at bounding box center [218, 121] width 159 height 20
type D "0"
click at [316, 62] on link "Minerals" at bounding box center [338, 70] width 44 height 25
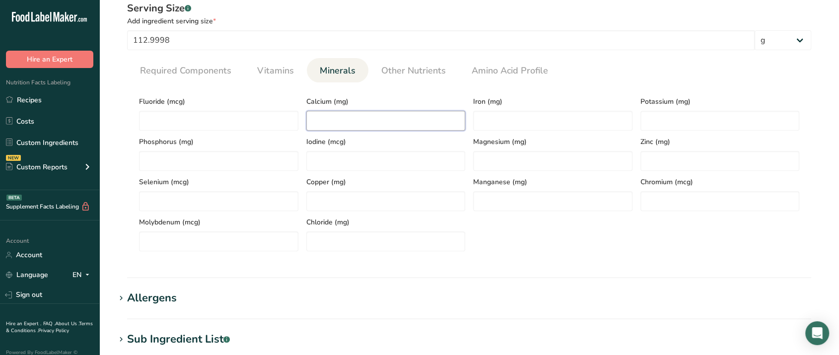
click at [434, 122] on input "number" at bounding box center [385, 121] width 159 height 20
type input "180"
click at [549, 123] on input "number" at bounding box center [552, 121] width 159 height 20
type input "4.2"
click at [662, 121] on input "number" at bounding box center [720, 121] width 159 height 20
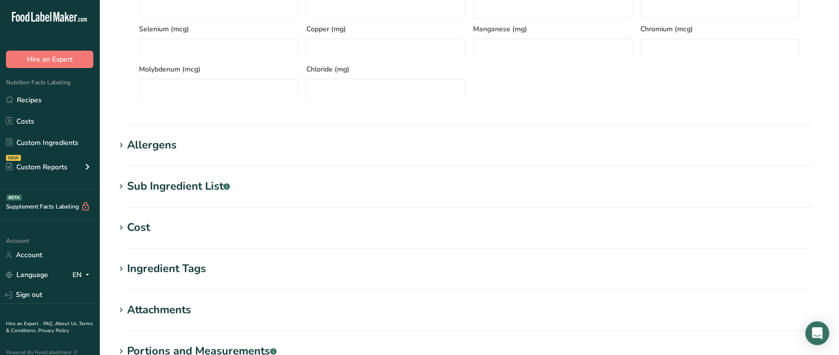
scroll to position [662, 0]
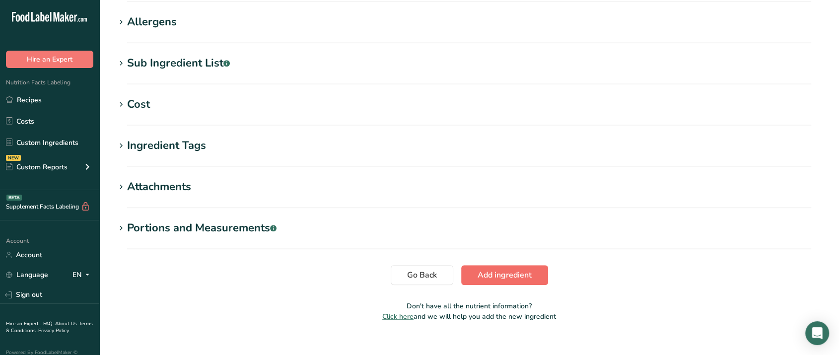
type input "700"
click at [493, 271] on span "Add ingredient" at bounding box center [505, 275] width 54 height 12
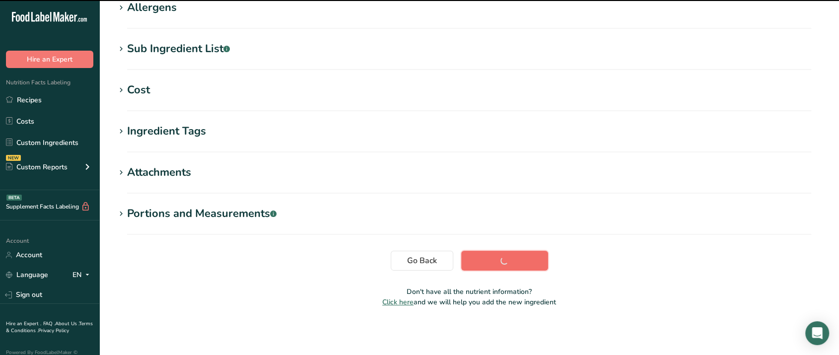
scroll to position [156, 0]
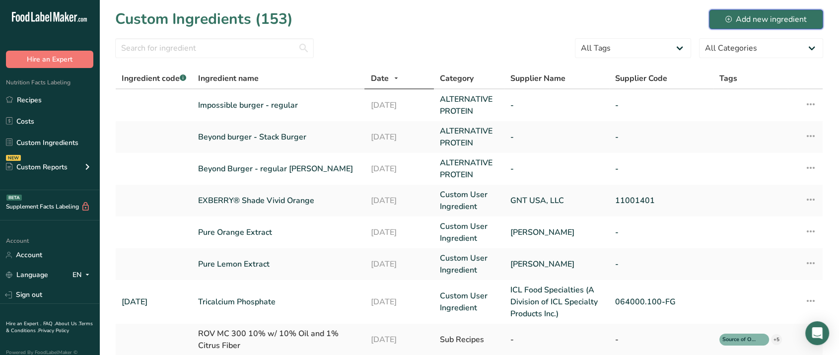
click at [750, 14] on div "Add new ingredient" at bounding box center [766, 19] width 81 height 12
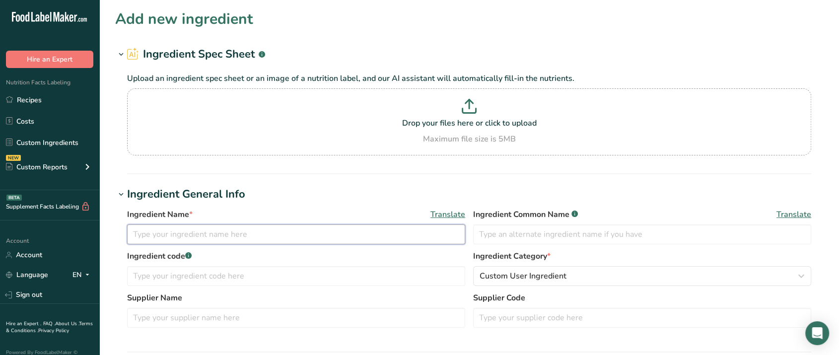
click at [333, 229] on input "text" at bounding box center [296, 234] width 338 height 20
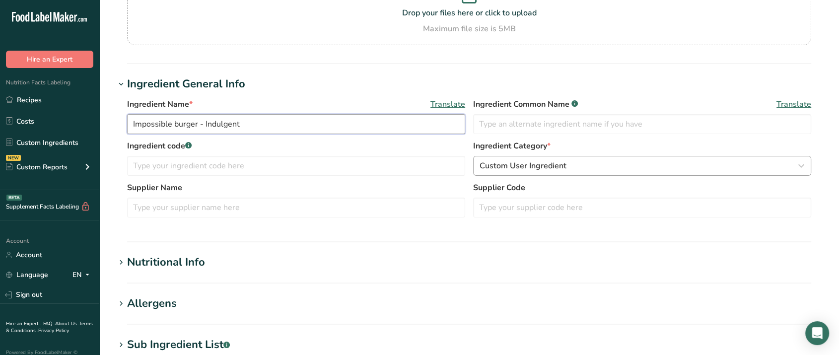
type input "Impossible burger - Indulgent"
click at [574, 162] on div "Custom User Ingredient" at bounding box center [639, 166] width 319 height 12
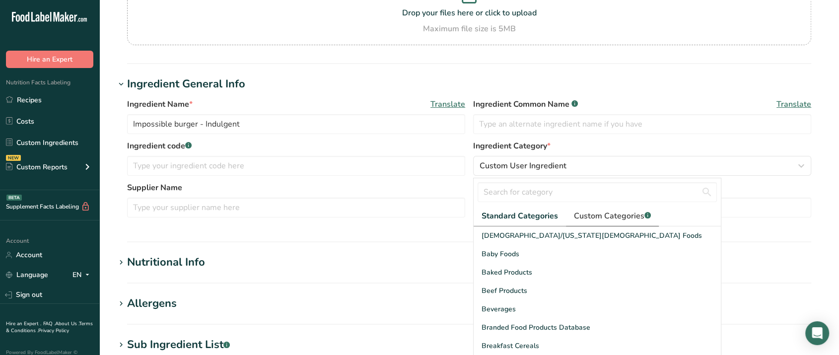
click at [583, 214] on span "Custom Categories .a-a{fill:#347362;}.b-a{fill:#fff;}" at bounding box center [612, 216] width 77 height 12
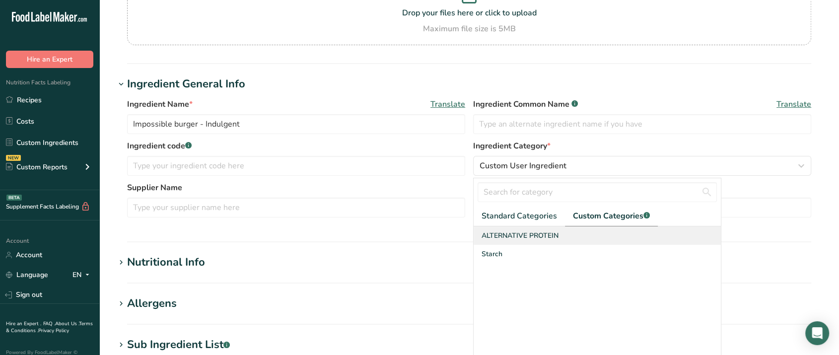
click at [554, 235] on span "ALTERNATIVE PROTEIN" at bounding box center [520, 235] width 77 height 10
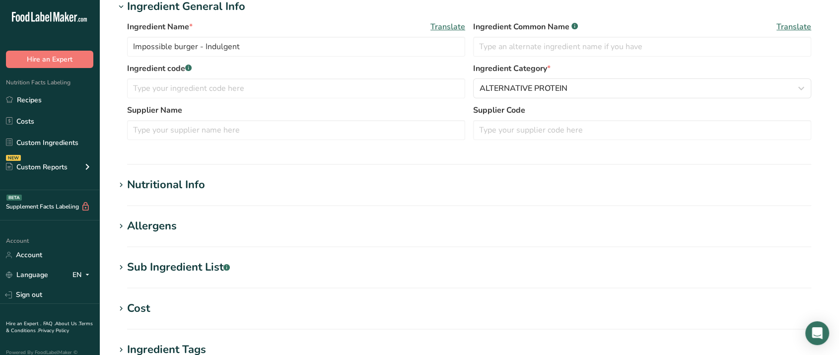
scroll to position [221, 0]
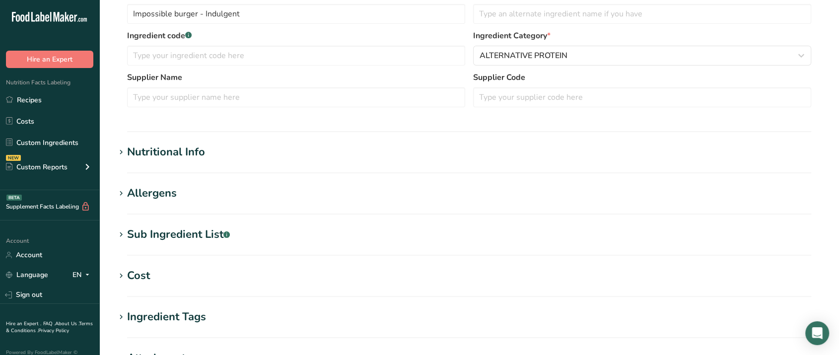
click at [141, 154] on div "Nutritional Info" at bounding box center [166, 152] width 78 height 16
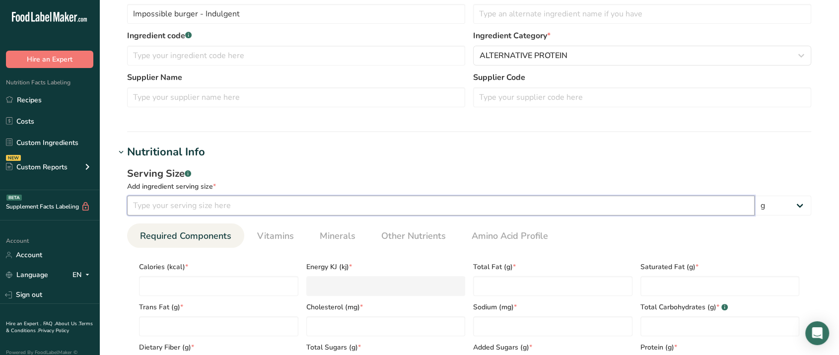
click at [396, 207] on input "number" at bounding box center [441, 206] width 628 height 20
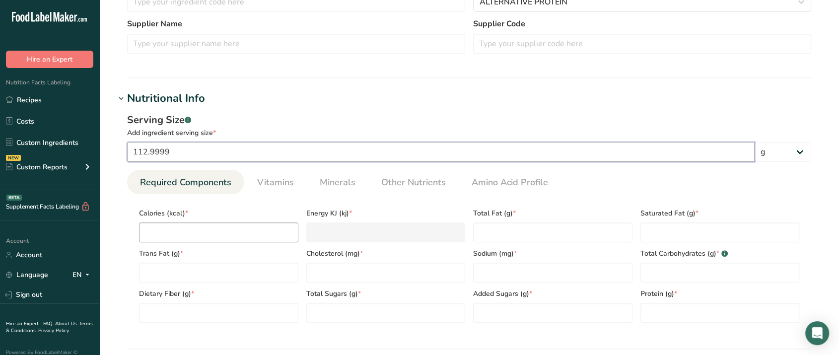
scroll to position [276, 0]
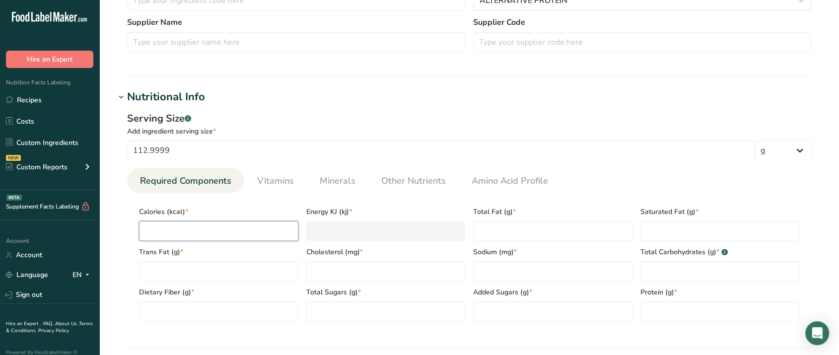
click at [244, 231] on input "number" at bounding box center [218, 231] width 159 height 20
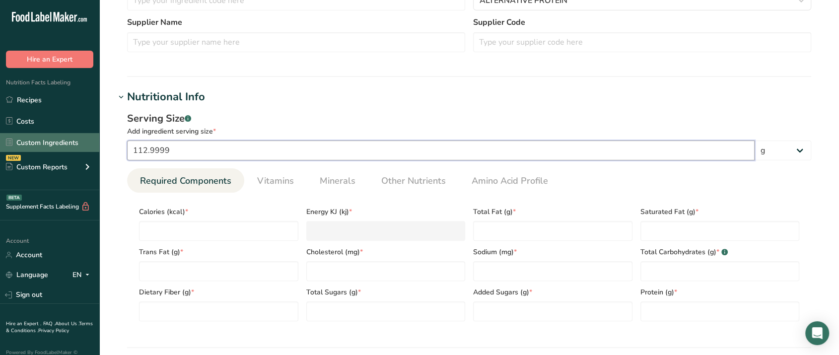
drag, startPoint x: 217, startPoint y: 152, endPoint x: 99, endPoint y: 148, distance: 117.8
click at [112, 148] on section "Add new ingredient Ingredient Spec Sheet .a-a{fill:#347362;}.b-a{fill:#fff;} Up…" at bounding box center [469, 204] width 740 height 960
type input "113"
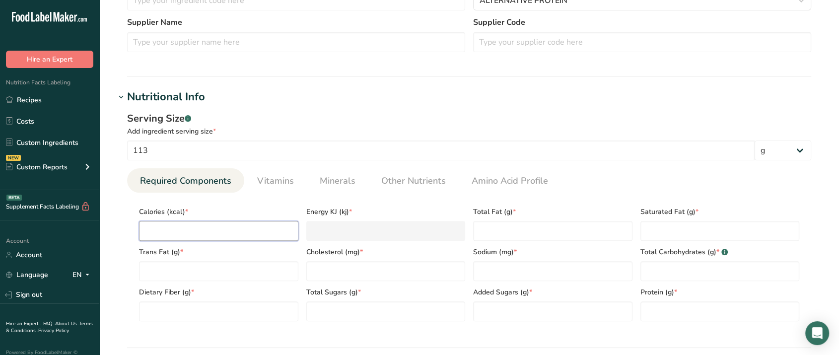
click at [170, 222] on input "number" at bounding box center [218, 231] width 159 height 20
type input "3"
type KJ "12.6"
type input "38"
type KJ "159"
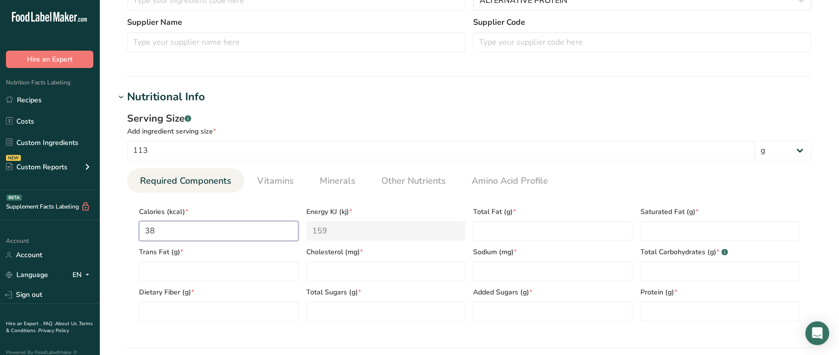
type input "380"
type KJ "1589.9"
type input "380"
click at [539, 227] on Fat "number" at bounding box center [552, 231] width 159 height 20
type Fat "27"
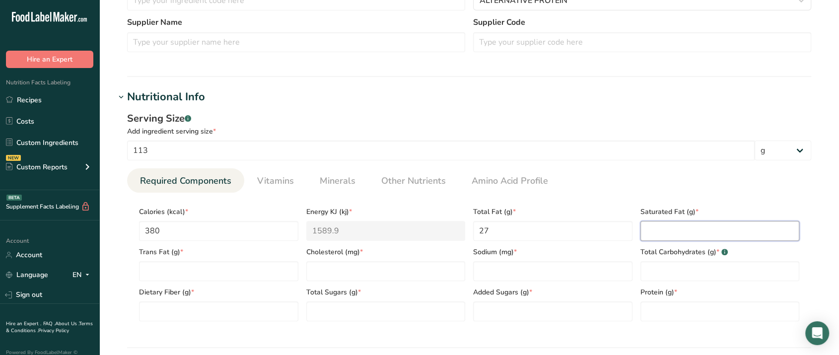
click at [694, 230] on Fat "number" at bounding box center [720, 231] width 159 height 20
type Fat "17"
click at [286, 276] on Fat "number" at bounding box center [218, 271] width 159 height 20
type Fat "0"
click at [370, 274] on input "number" at bounding box center [385, 271] width 159 height 20
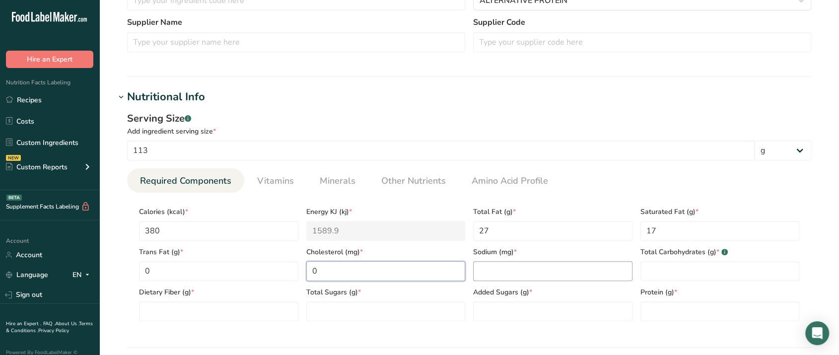
type input "0"
click at [560, 273] on input "number" at bounding box center [552, 271] width 159 height 20
type input "420"
click at [667, 277] on Carbohydrates "number" at bounding box center [720, 271] width 159 height 20
type Carbohydrates "12"
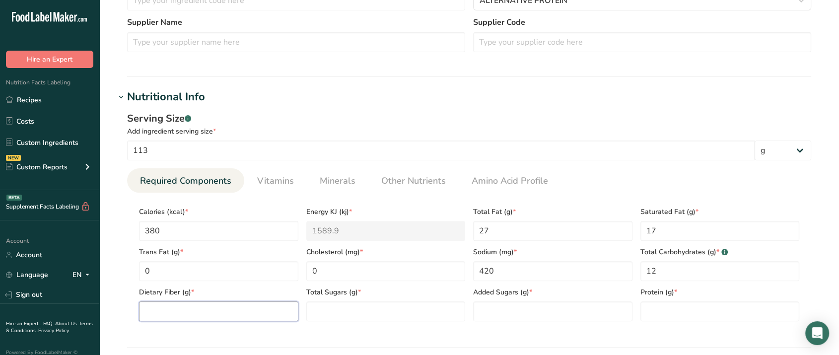
click at [191, 315] on Fiber "number" at bounding box center [218, 311] width 159 height 20
type Fiber "7"
click at [365, 315] on Sugars "number" at bounding box center [385, 311] width 159 height 20
type Sugars "1"
click at [502, 312] on Sugars "number" at bounding box center [552, 311] width 159 height 20
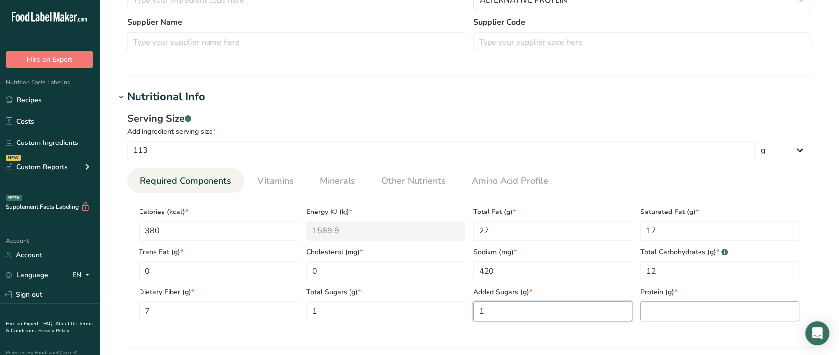
type Sugars "1"
click at [665, 312] on input "number" at bounding box center [720, 311] width 159 height 20
type input "22"
click at [287, 187] on span "Vitamins" at bounding box center [275, 180] width 37 height 13
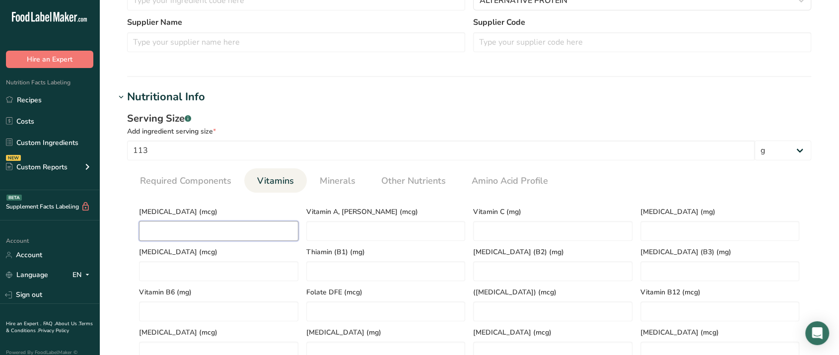
click at [226, 231] on D "number" at bounding box center [218, 231] width 159 height 20
type D "0"
click at [332, 186] on span "Minerals" at bounding box center [338, 180] width 36 height 13
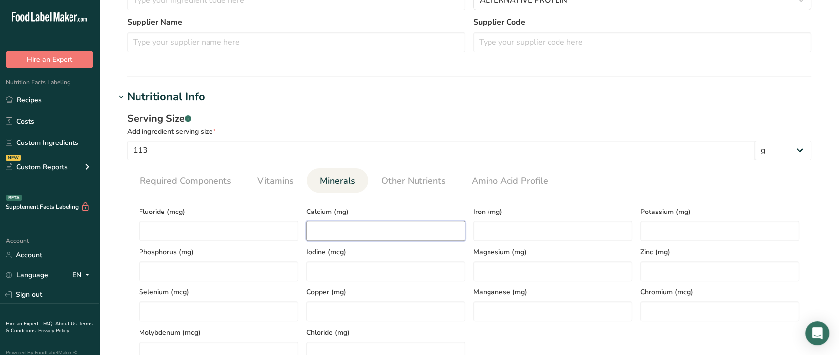
click at [372, 224] on input "number" at bounding box center [385, 231] width 159 height 20
type input "250"
click at [500, 229] on input "number" at bounding box center [552, 231] width 159 height 20
type input "4.9"
click at [689, 234] on input "number" at bounding box center [720, 231] width 159 height 20
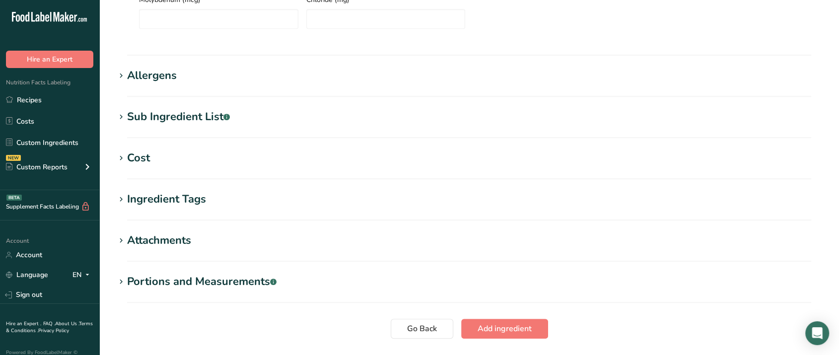
scroll to position [676, 0]
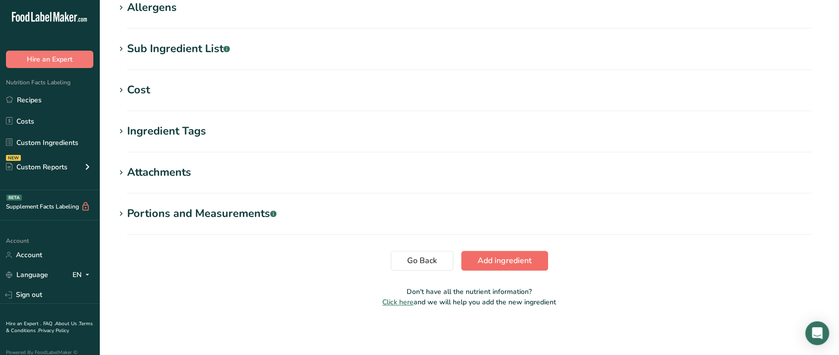
type input "1119.9999"
click at [499, 264] on span "Add ingredient" at bounding box center [505, 261] width 54 height 12
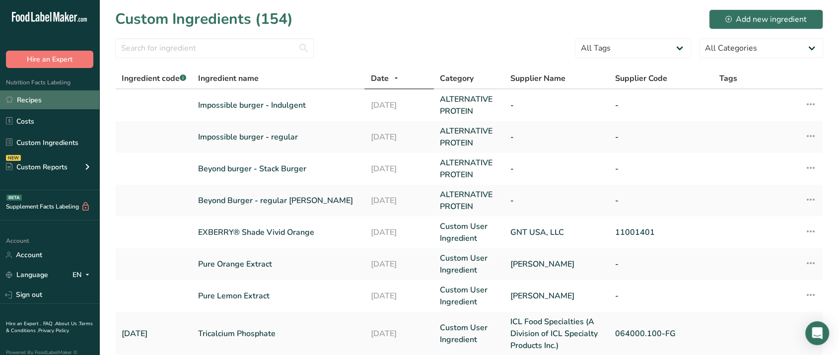
click at [48, 99] on link "Recipes" at bounding box center [49, 99] width 99 height 19
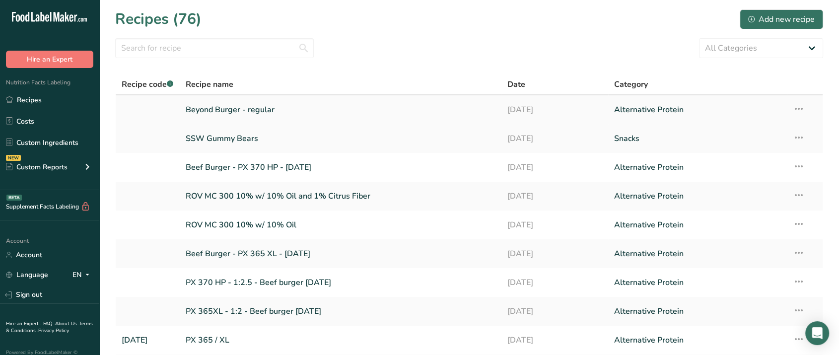
click at [227, 104] on link "Beyond Burger - regular" at bounding box center [341, 109] width 310 height 21
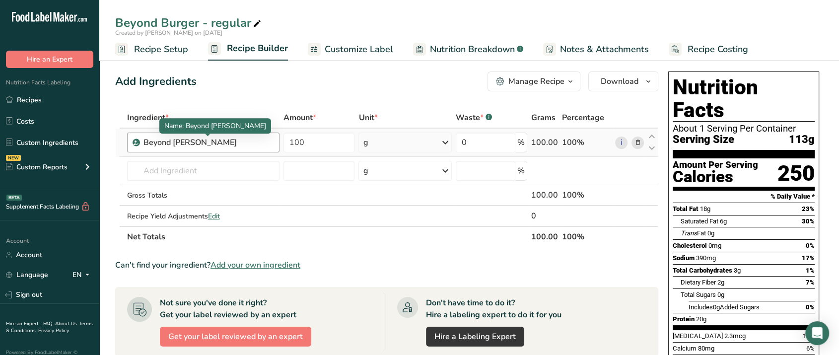
click at [246, 144] on div "Beyond Burger Patty" at bounding box center [206, 143] width 124 height 12
click at [251, 141] on div "Beyond Burger Patty" at bounding box center [206, 143] width 124 height 12
click at [637, 145] on icon at bounding box center [637, 143] width 7 height 10
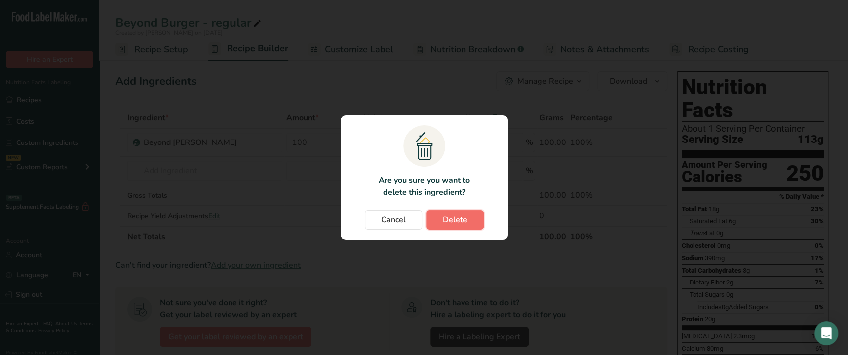
click at [464, 225] on span "Delete" at bounding box center [455, 220] width 25 height 12
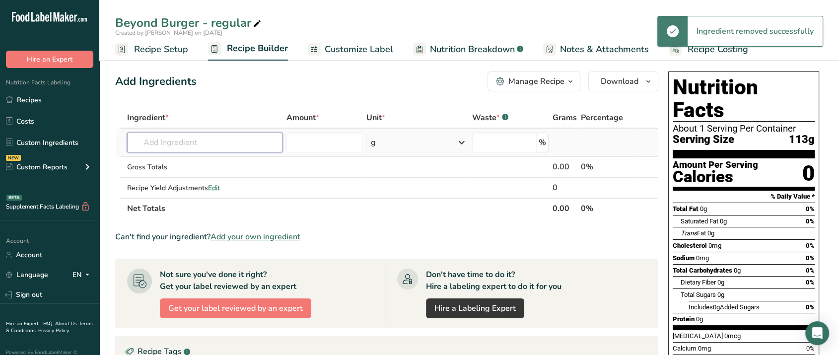
click at [278, 140] on input "text" at bounding box center [204, 143] width 155 height 20
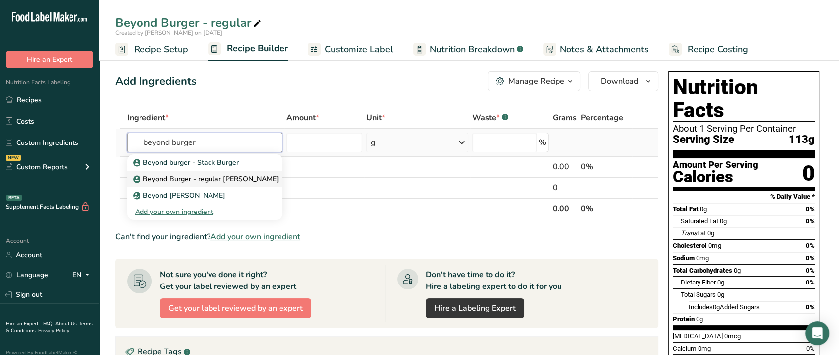
type input "beyond burger"
click at [246, 182] on div "Beyond Burger - regular patty" at bounding box center [197, 179] width 124 height 10
type input "Beyond Burger - regular patty"
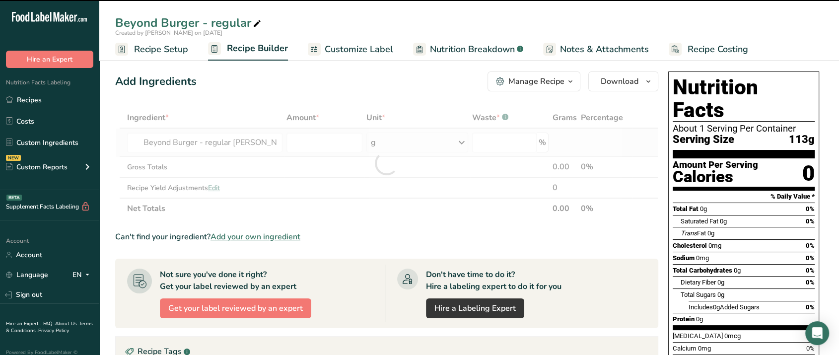
type input "0"
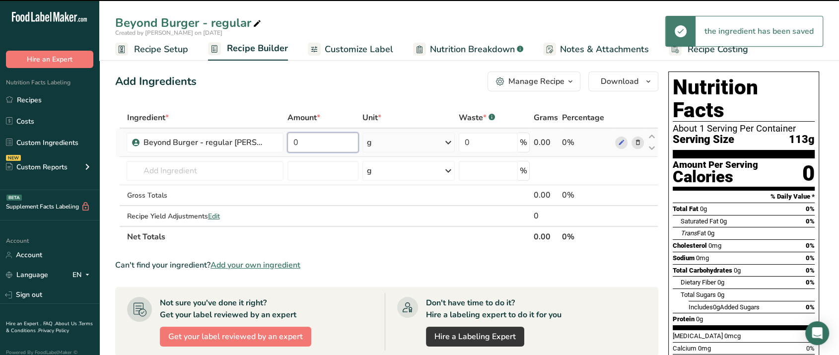
click at [322, 143] on input "0" at bounding box center [323, 143] width 71 height 20
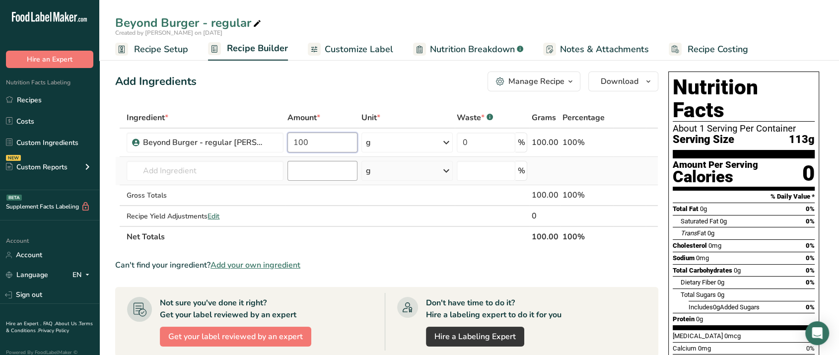
type input "100"
click at [323, 169] on div "Ingredient * Amount * Unit * Waste * .a-a{fill:#347362;}.b-a{fill:#fff;} Grams …" at bounding box center [386, 177] width 543 height 140
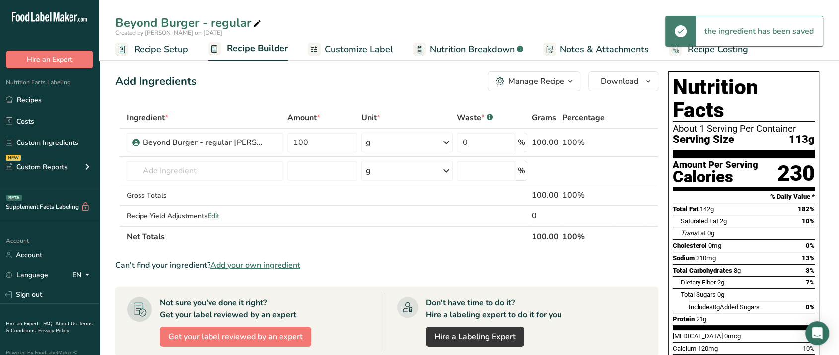
click at [176, 53] on span "Recipe Setup" at bounding box center [161, 49] width 54 height 13
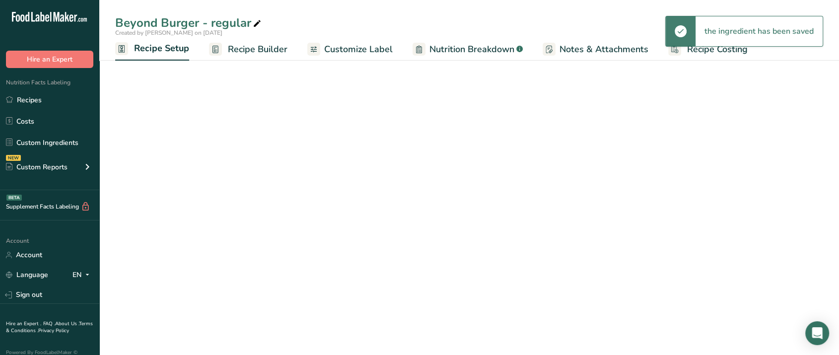
select select "5"
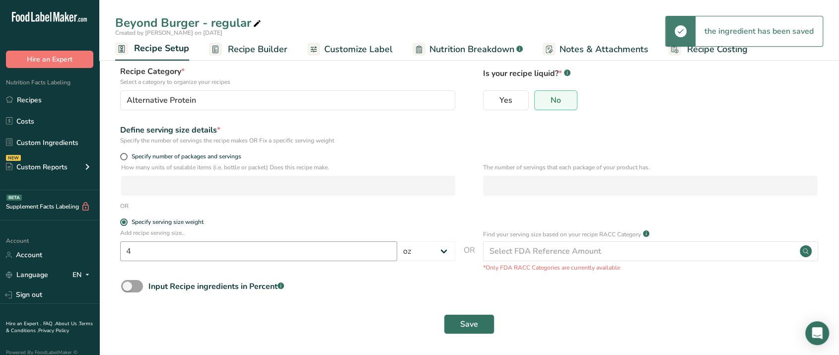
scroll to position [57, 0]
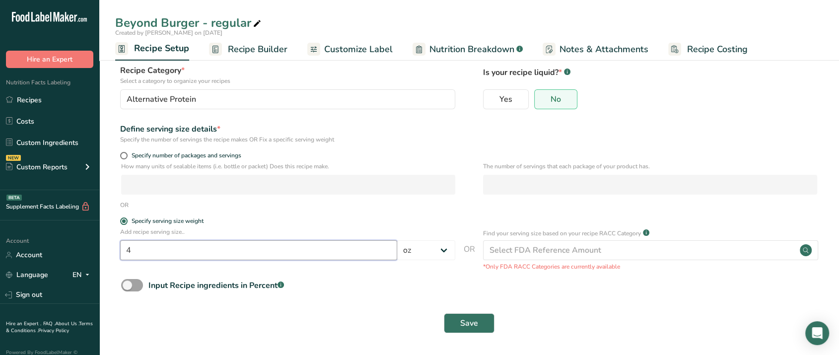
drag, startPoint x: 242, startPoint y: 258, endPoint x: 233, endPoint y: 257, distance: 9.0
click at [233, 257] on input "4" at bounding box center [258, 250] width 277 height 20
drag, startPoint x: 226, startPoint y: 255, endPoint x: 74, endPoint y: 255, distance: 152.0
click at [78, 255] on div ".a-20{fill:#fff;} Hire an Expert Nutrition Facts Labeling Recipes Costs Custom …" at bounding box center [419, 149] width 839 height 412
type input "75"
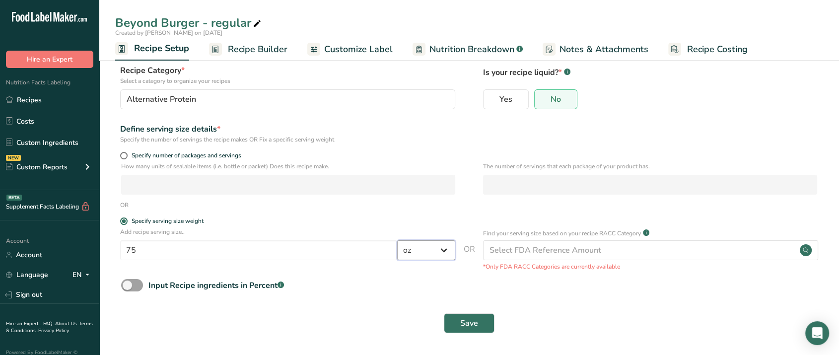
click at [444, 247] on select "Grams kg mg mcg lb oz l mL fl oz tbsp tsp cup qt gallon" at bounding box center [426, 250] width 58 height 20
select select "0"
click at [397, 240] on select "Grams kg mg mcg lb oz l mL fl oz tbsp tsp cup qt gallon" at bounding box center [426, 250] width 58 height 20
click at [472, 315] on button "Save" at bounding box center [469, 323] width 51 height 20
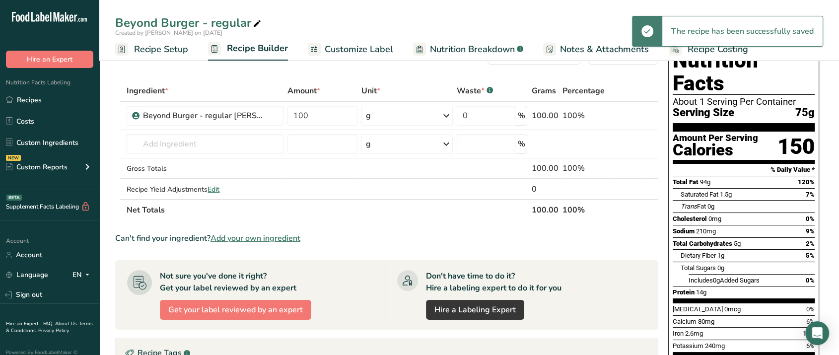
scroll to position [2, 0]
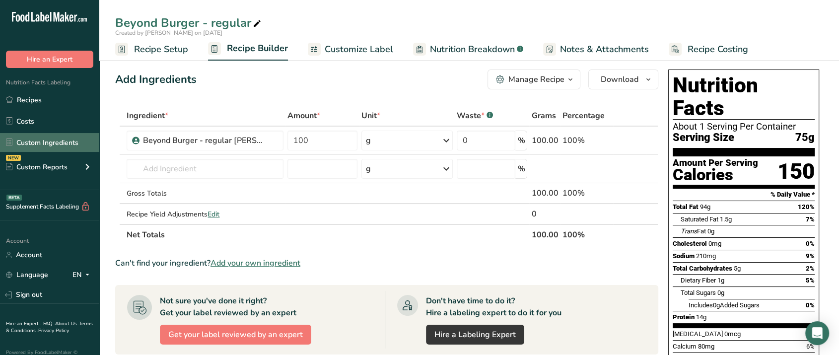
click at [46, 138] on link "Custom Ingredients" at bounding box center [49, 142] width 99 height 19
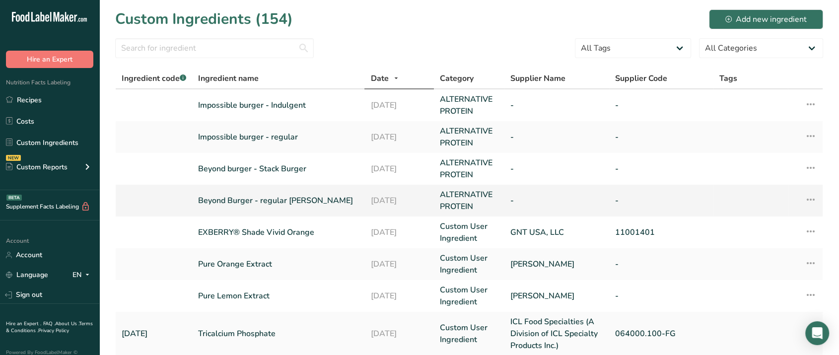
click at [273, 200] on link "Beyond Burger - regular patty" at bounding box center [278, 201] width 160 height 12
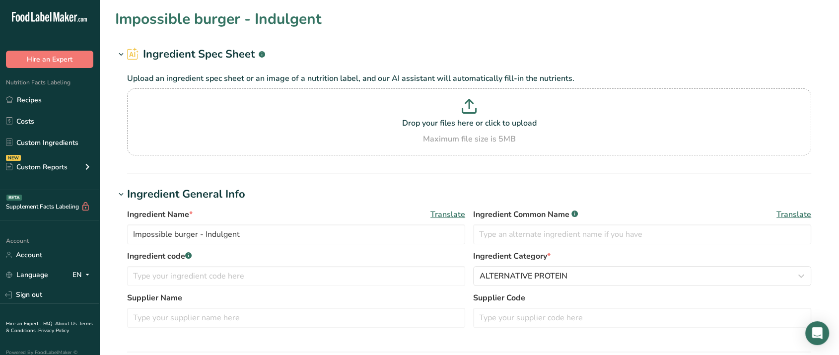
type input "Beyond Burger - regular patty"
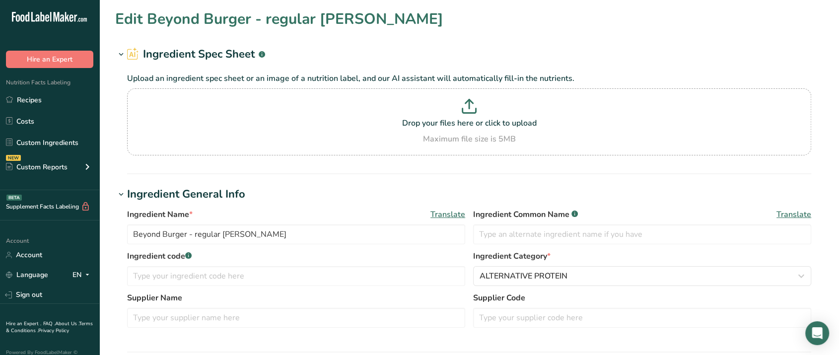
type input "230"
type KJ "962.3"
type Fat "142"
type Fat "2"
type Fat "0"
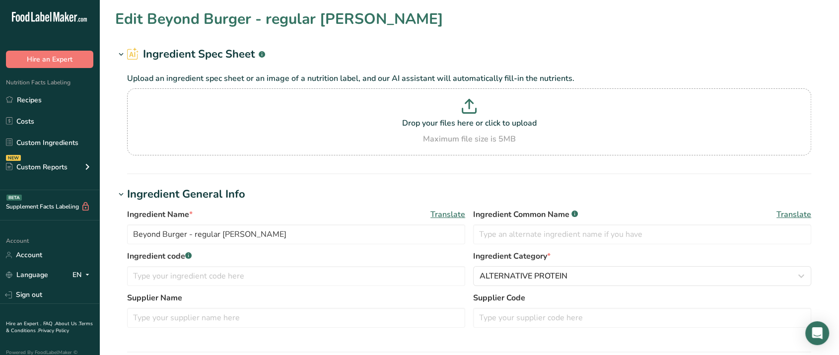
type input "0"
type input "310"
type Carbohydrates "8"
type Fiber "2"
type Sugars "0"
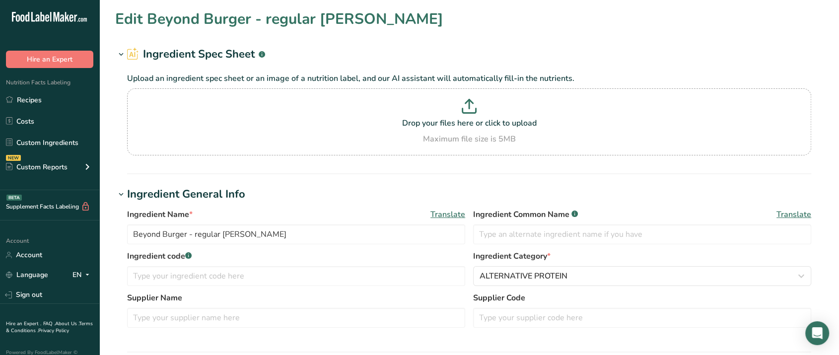
type Sugars "0"
type input "21"
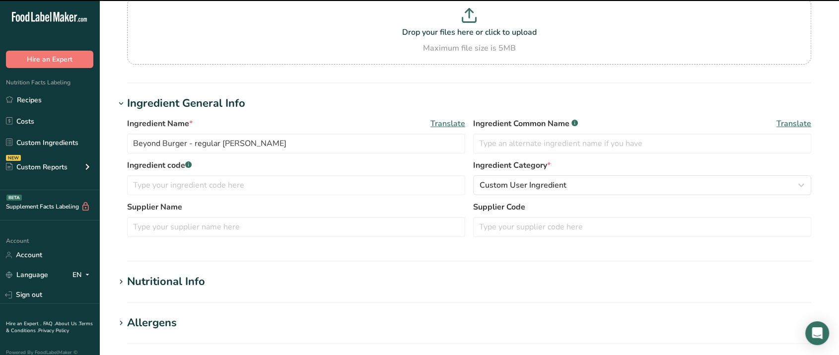
scroll to position [221, 0]
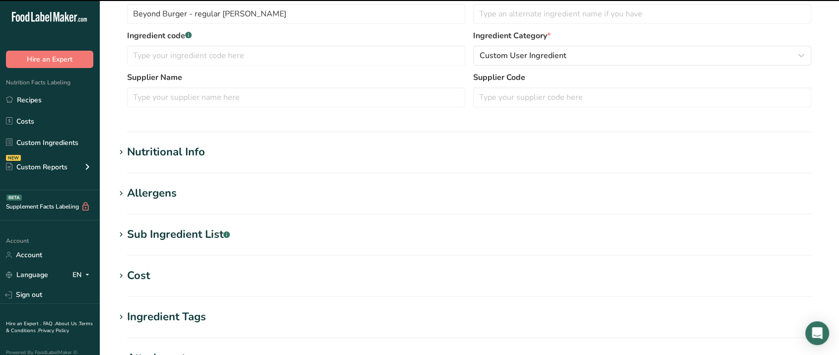
click at [184, 150] on div "Nutritional Info" at bounding box center [166, 152] width 78 height 16
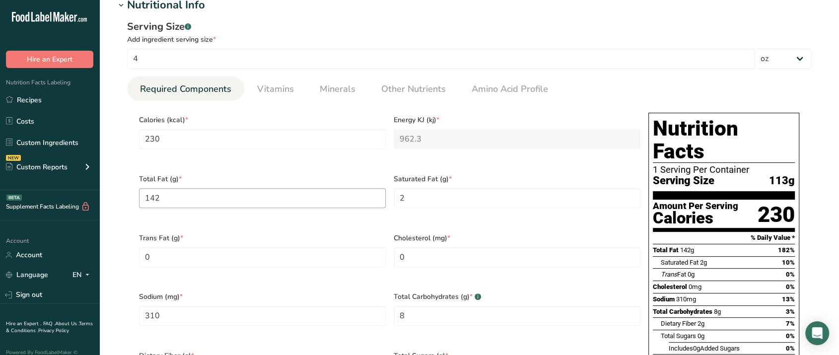
scroll to position [386, 0]
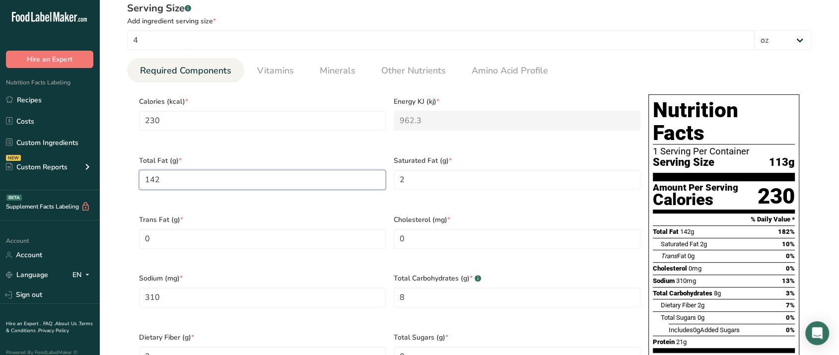
click at [236, 178] on Fat "142" at bounding box center [262, 180] width 247 height 20
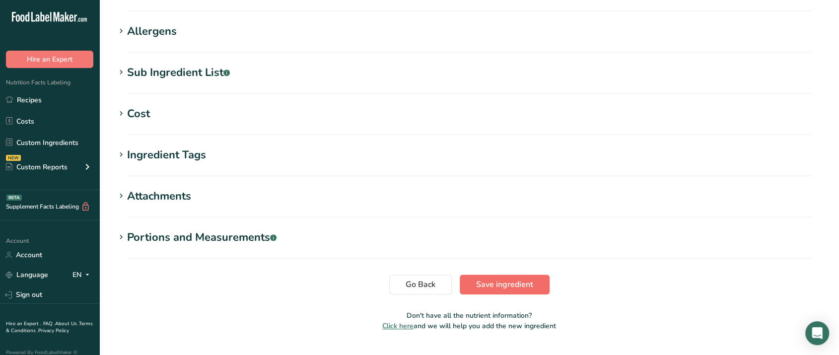
type Fat "13.9999"
click at [513, 279] on span "Save ingredient" at bounding box center [504, 285] width 57 height 12
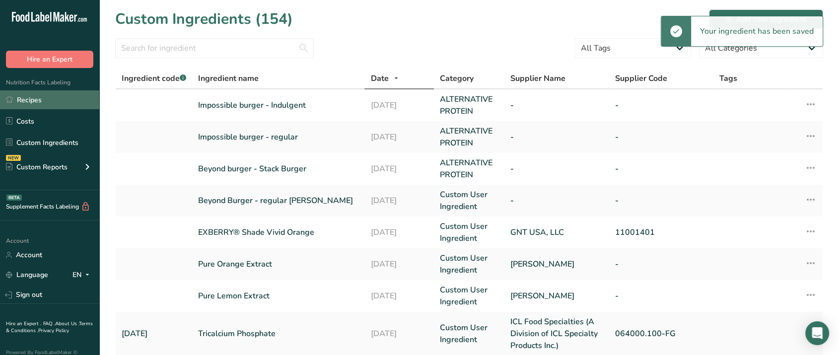
click at [42, 102] on link "Recipes" at bounding box center [49, 99] width 99 height 19
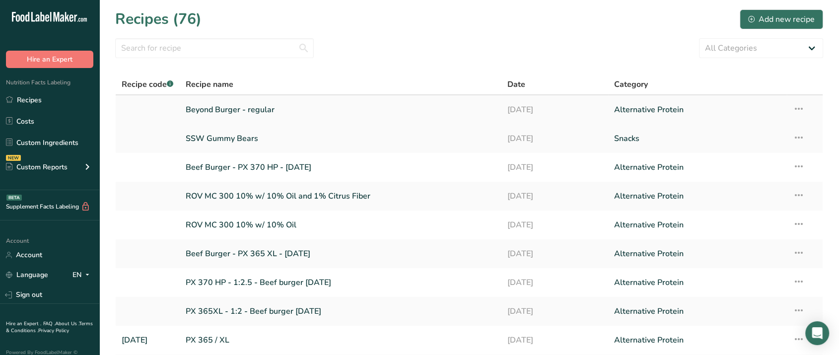
click at [246, 111] on link "Beyond Burger - regular" at bounding box center [341, 109] width 310 height 21
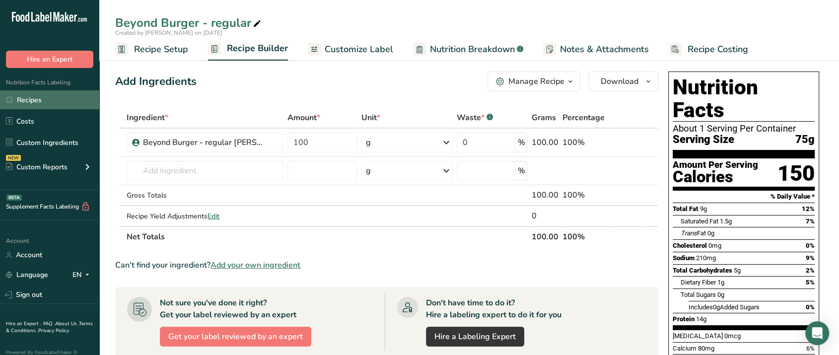
click at [42, 100] on link "Recipes" at bounding box center [49, 99] width 99 height 19
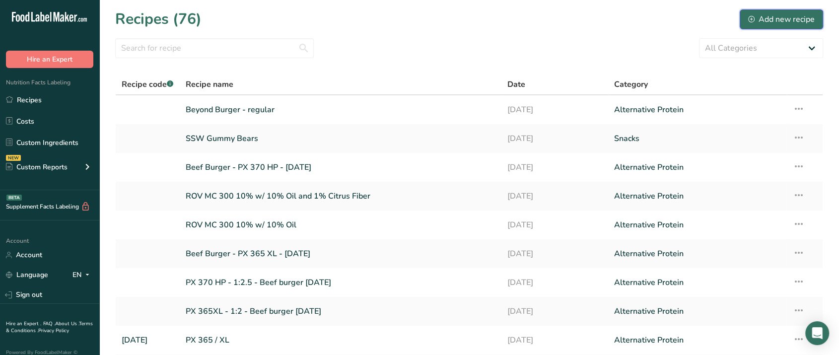
click at [769, 23] on div "Add new recipe" at bounding box center [781, 19] width 67 height 12
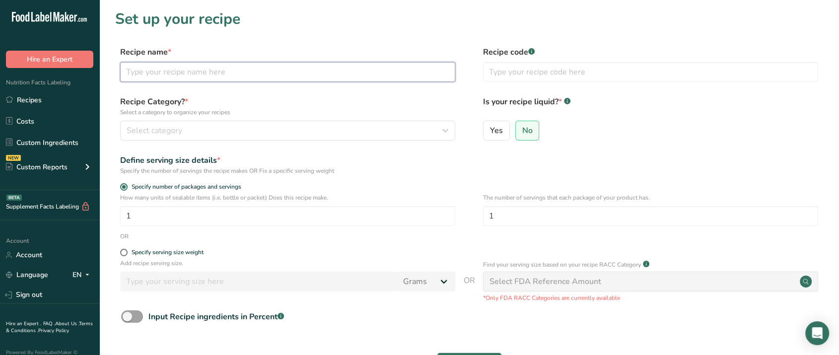
click at [320, 73] on input "text" at bounding box center [287, 72] width 335 height 20
type input "Beyond Burger - Stack (high in fat)"
click at [343, 142] on div "Recipe Category? * Select a category to organize your recipes Select category S…" at bounding box center [469, 121] width 708 height 51
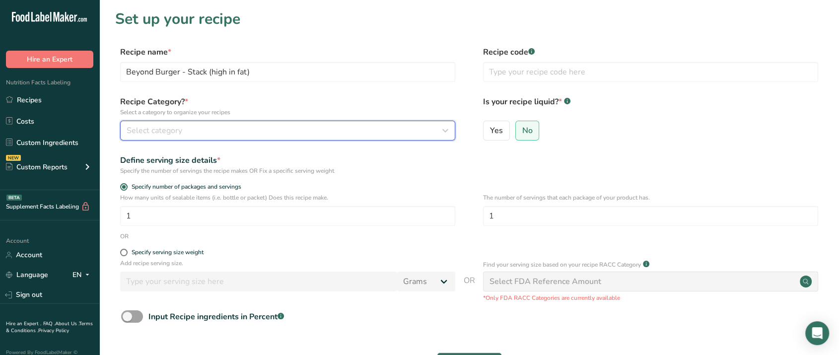
click at [342, 138] on button "Select category" at bounding box center [287, 131] width 335 height 20
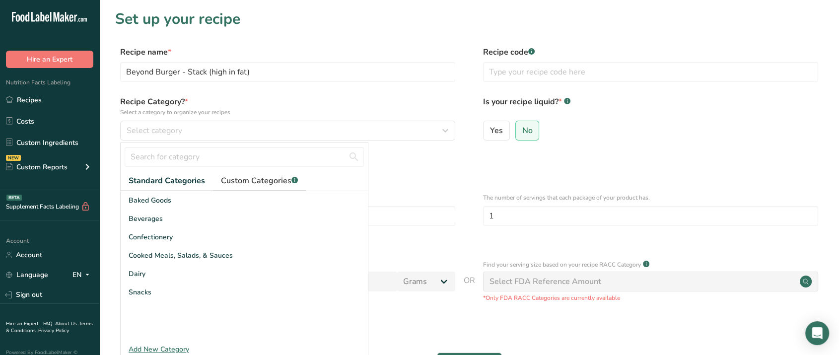
click at [241, 182] on span "Custom Categories .a-a{fill:#347362;}.b-a{fill:#fff;}" at bounding box center [259, 181] width 77 height 12
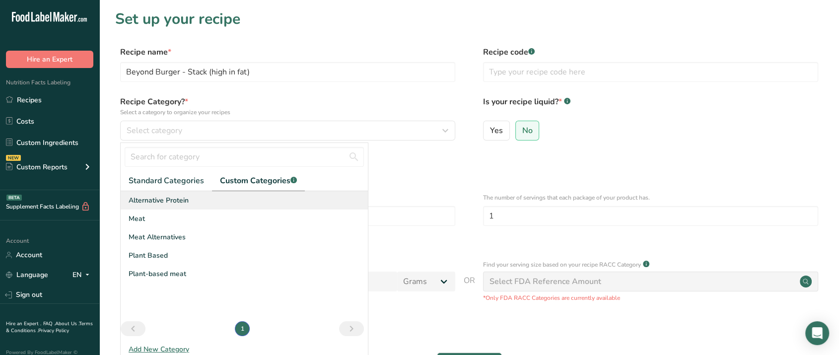
click at [188, 203] on div "Alternative Protein" at bounding box center [244, 200] width 247 height 18
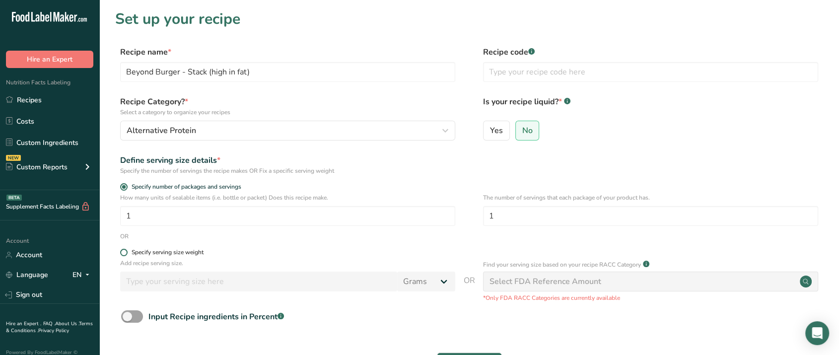
click at [168, 254] on div "Specify serving size weight" at bounding box center [168, 252] width 72 height 7
click at [127, 254] on input "Specify serving size weight" at bounding box center [123, 252] width 6 height 6
radio input "true"
radio input "false"
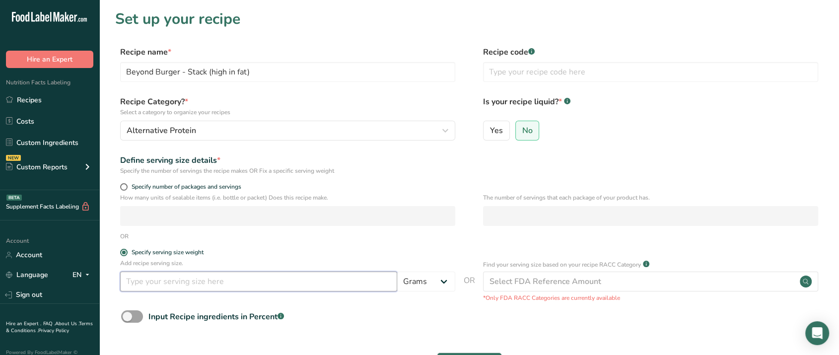
click at [197, 281] on input "number" at bounding box center [258, 282] width 277 height 20
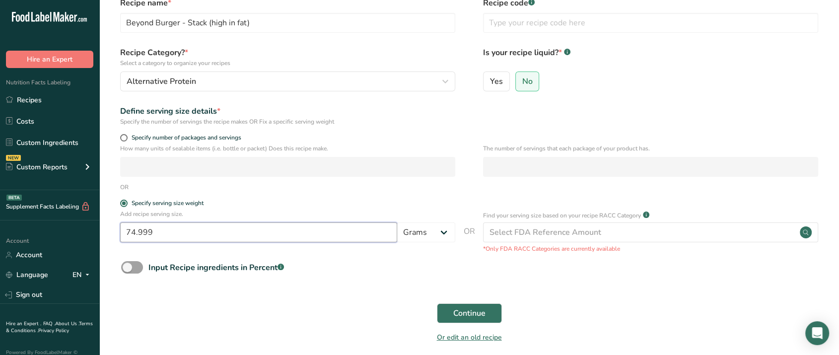
scroll to position [91, 0]
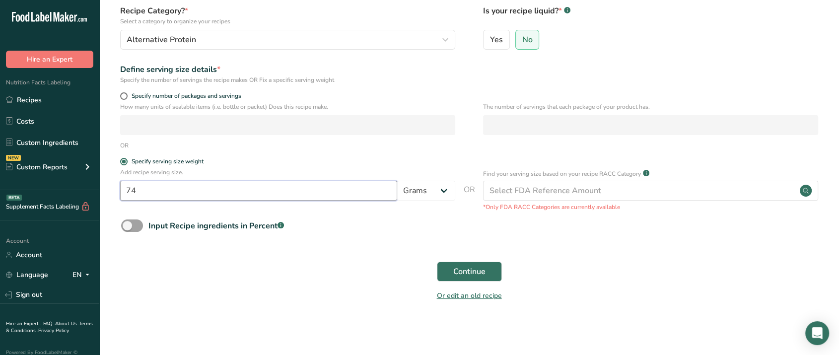
type input "7"
type input "75"
click at [481, 262] on button "Continue" at bounding box center [469, 272] width 65 height 20
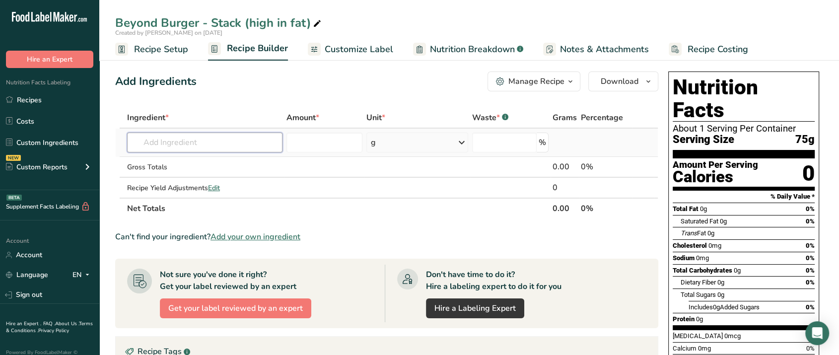
click at [202, 145] on input "text" at bounding box center [204, 143] width 155 height 20
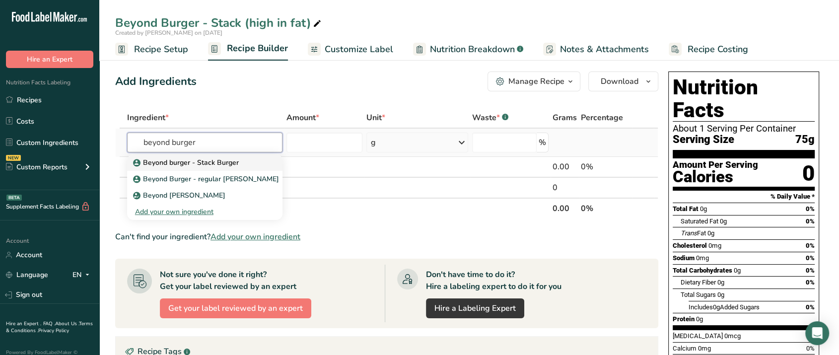
type input "beyond burger"
click at [222, 161] on p "Beyond burger - Stack Burger" at bounding box center [187, 162] width 104 height 10
type input "Beyond burger - Stack Burger"
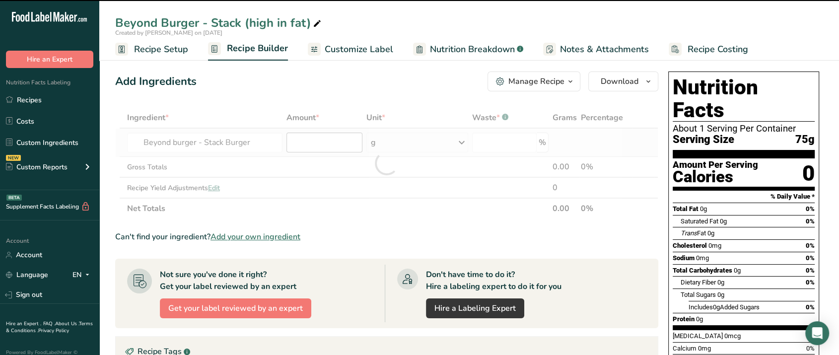
type input "0"
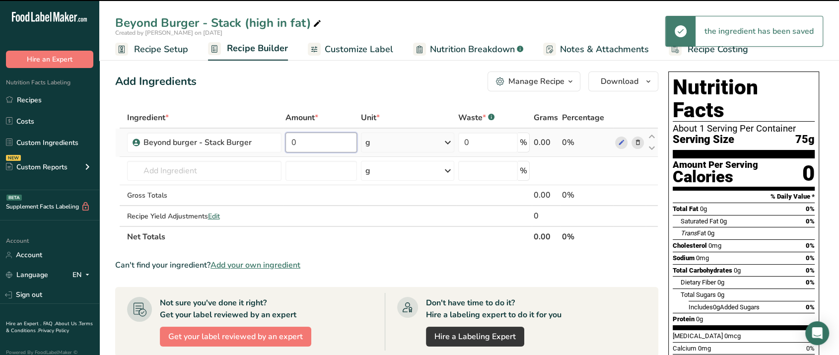
click at [339, 140] on input "0" at bounding box center [322, 143] width 72 height 20
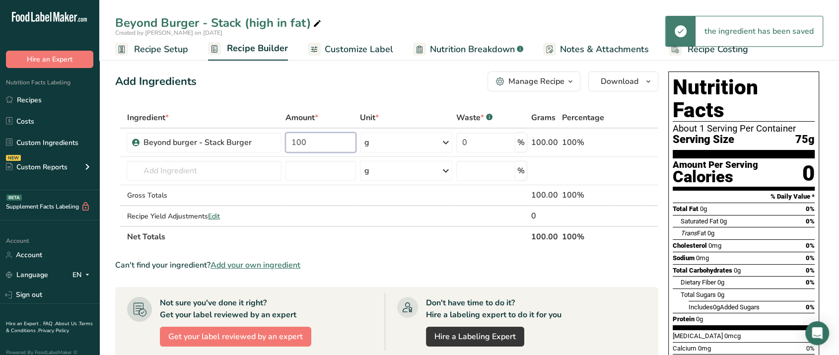
type input "100"
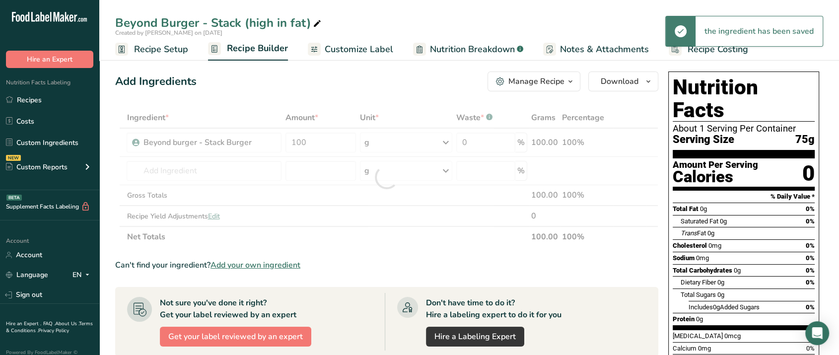
click at [454, 86] on div "Add Ingredients Manage Recipe Delete Recipe Duplicate Recipe Scale Recipe Save …" at bounding box center [386, 82] width 543 height 20
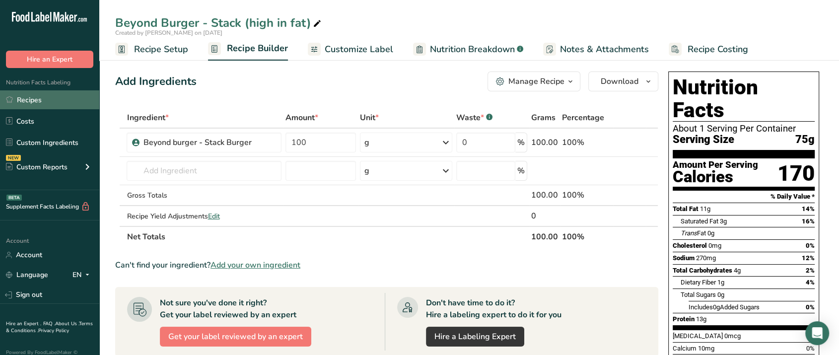
click at [38, 98] on link "Recipes" at bounding box center [49, 99] width 99 height 19
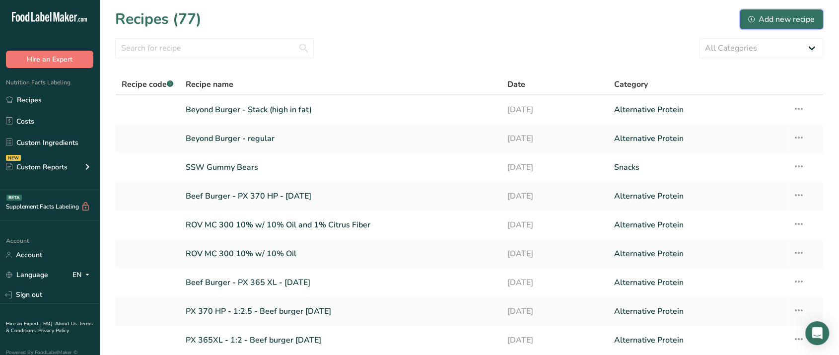
click at [778, 20] on div "Add new recipe" at bounding box center [781, 19] width 67 height 12
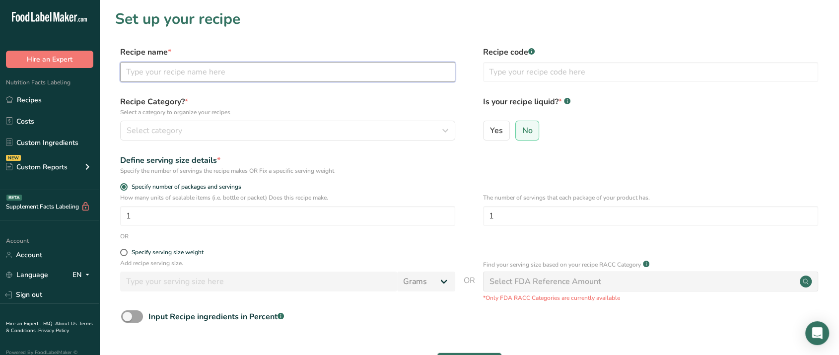
click at [231, 74] on input "text" at bounding box center [287, 72] width 335 height 20
type input "Impossible burger - regular"
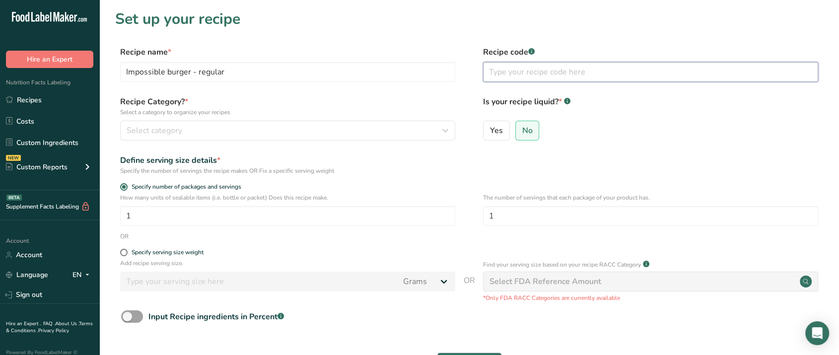
click at [548, 70] on input "text" at bounding box center [650, 72] width 335 height 20
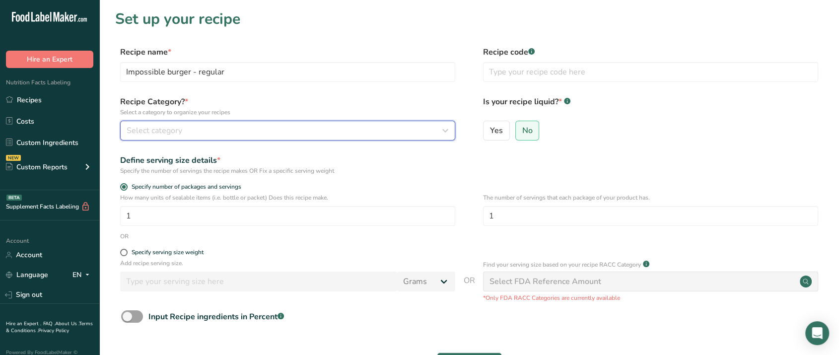
click at [374, 121] on button "Select category" at bounding box center [287, 131] width 335 height 20
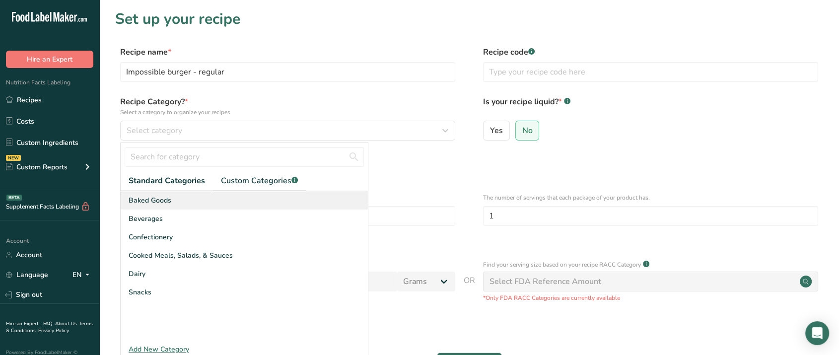
drag, startPoint x: 245, startPoint y: 183, endPoint x: 229, endPoint y: 191, distance: 17.6
click at [245, 183] on span "Custom Categories .a-a{fill:#347362;}.b-a{fill:#fff;}" at bounding box center [259, 181] width 77 height 12
click at [186, 202] on span "Alternative Protein" at bounding box center [159, 200] width 60 height 10
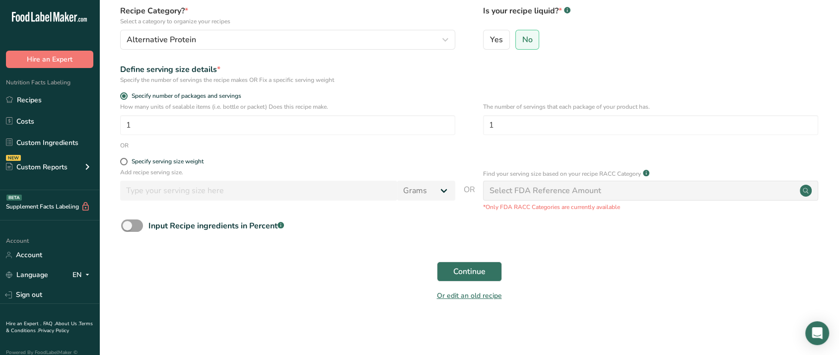
scroll to position [91, 0]
click at [187, 162] on div "Specify serving size weight" at bounding box center [168, 161] width 72 height 7
click at [127, 162] on input "Specify serving size weight" at bounding box center [123, 161] width 6 height 6
radio input "true"
radio input "false"
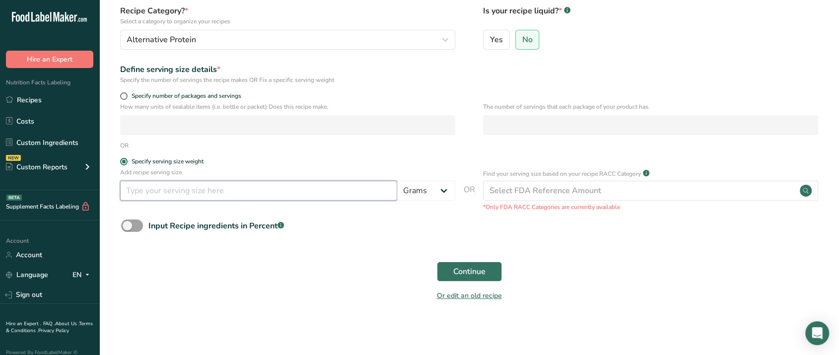
click at [204, 194] on input "number" at bounding box center [258, 191] width 277 height 20
type input "75"
click at [471, 266] on span "Continue" at bounding box center [469, 272] width 32 height 12
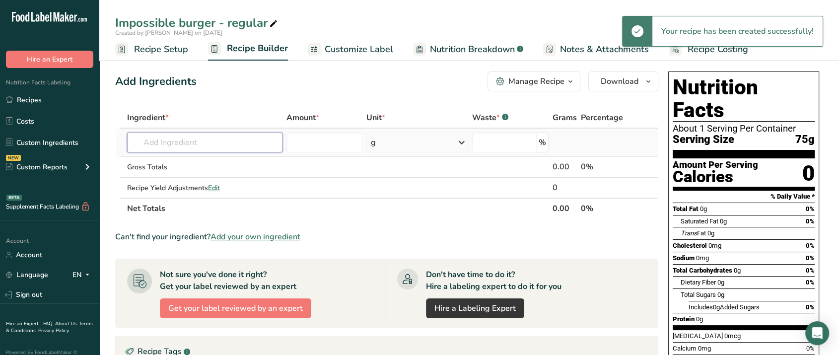
click at [226, 133] on input "text" at bounding box center [204, 143] width 155 height 20
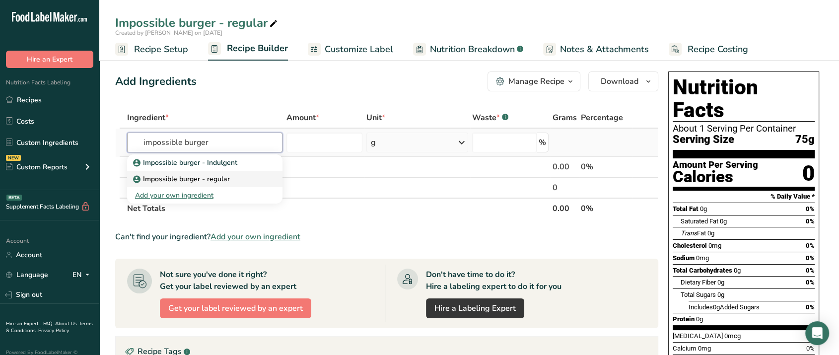
type input "impossible burger"
click at [217, 180] on p "Impossible burger - regular" at bounding box center [182, 179] width 95 height 10
type input "Impossible burger - regular"
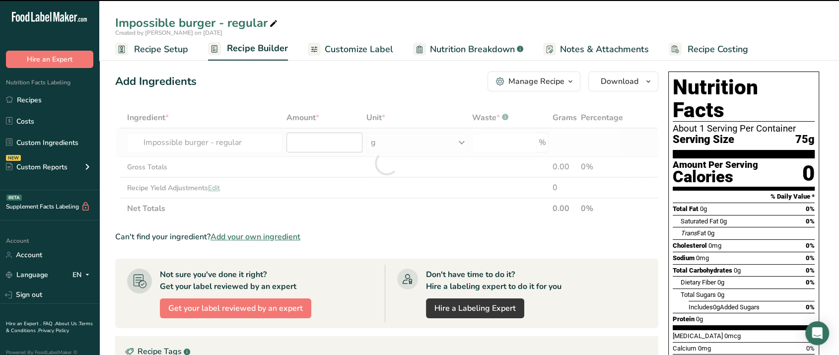
type input "0"
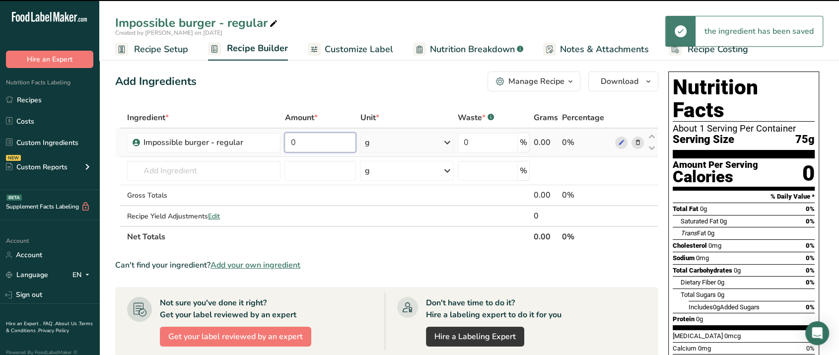
click at [334, 141] on input "0" at bounding box center [321, 143] width 72 height 20
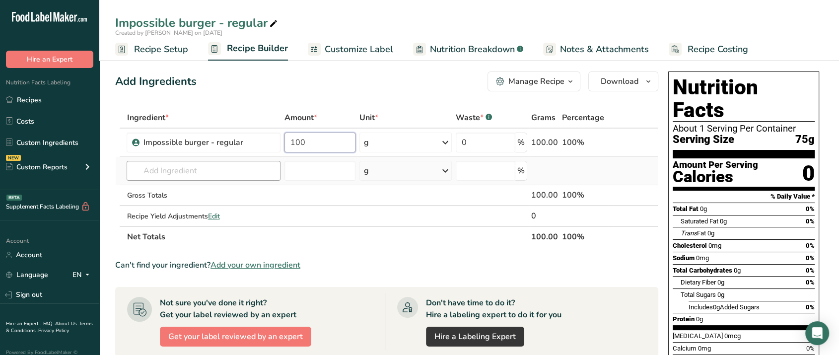
type input "100"
click at [253, 169] on div "Ingredient * Amount * Unit * Waste * .a-a{fill:#347362;}.b-a{fill:#fff;} Grams …" at bounding box center [386, 177] width 543 height 140
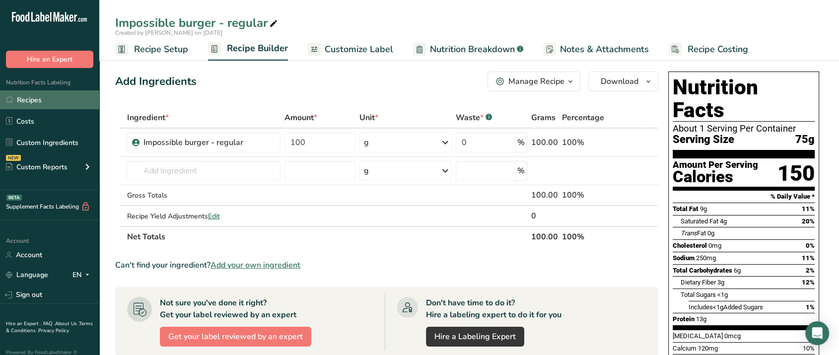
click at [38, 102] on link "Recipes" at bounding box center [49, 99] width 99 height 19
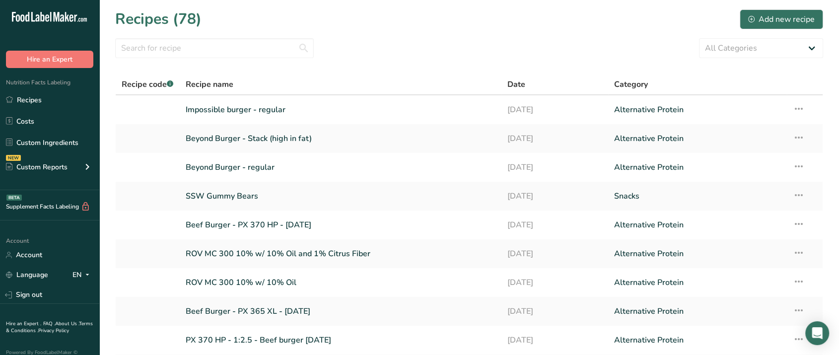
click at [686, 31] on section "Recipes (78) Add new recipe All Categories Alternative Protein Baked Goods Beve…" at bounding box center [469, 216] width 740 height 432
click at [776, 18] on div "Add new recipe" at bounding box center [781, 19] width 67 height 12
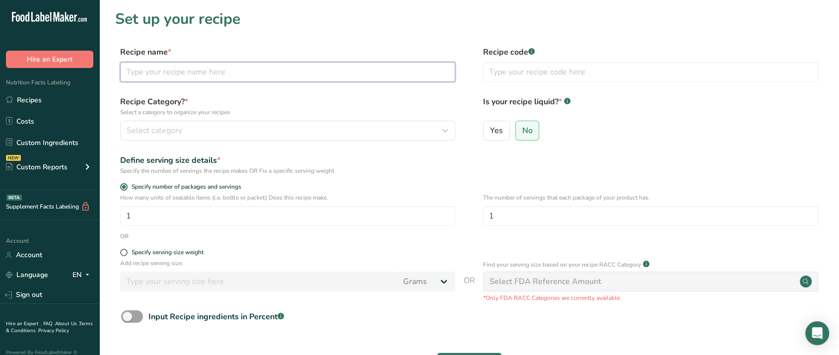
click at [216, 73] on input "text" at bounding box center [287, 72] width 335 height 20
type input "Impossible burger - indulgent"
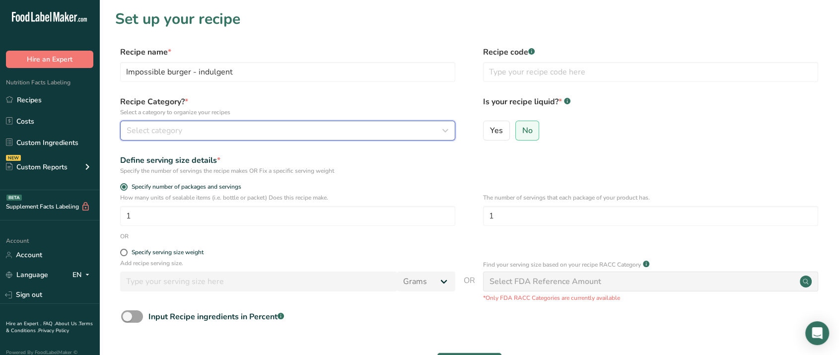
click at [274, 124] on button "Select category" at bounding box center [287, 131] width 335 height 20
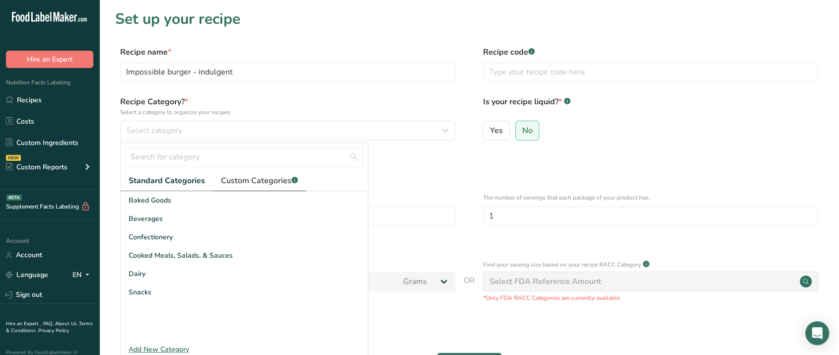
click at [265, 189] on link "Custom Categories .a-a{fill:#347362;}.b-a{fill:#fff;}" at bounding box center [259, 181] width 93 height 20
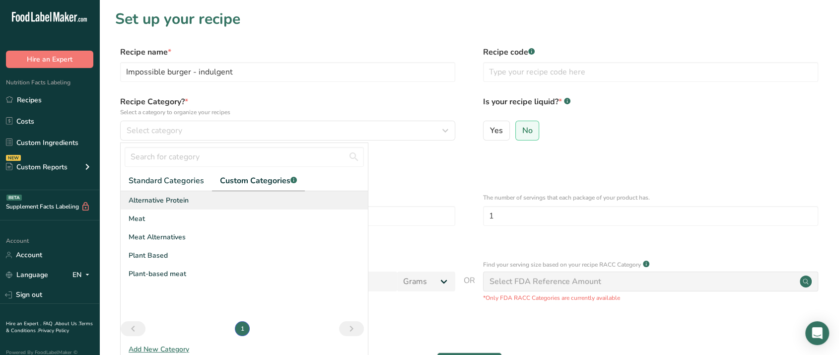
click at [171, 200] on span "Alternative Protein" at bounding box center [159, 200] width 60 height 10
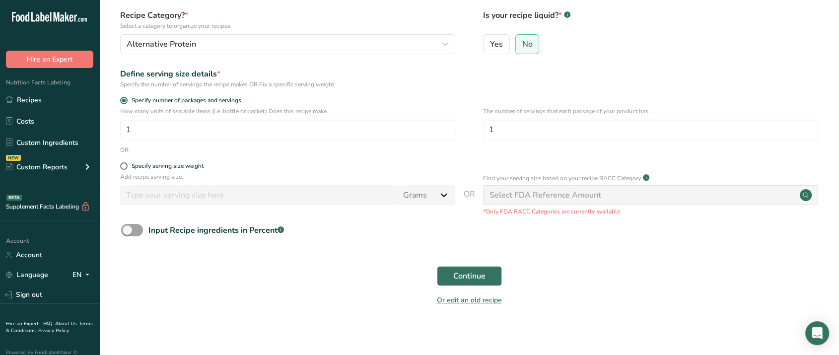
scroll to position [91, 0]
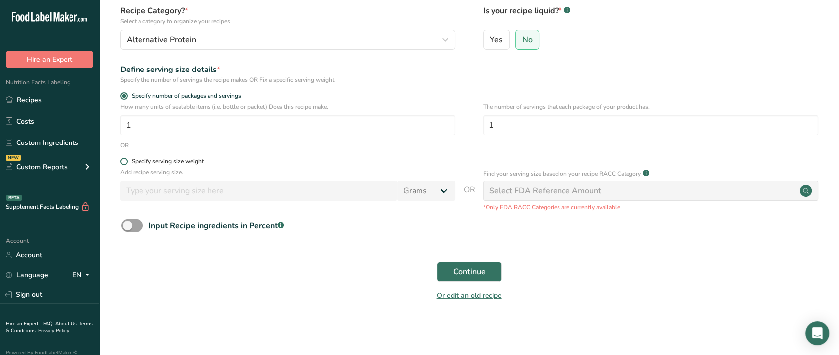
click at [183, 160] on div "Specify serving size weight" at bounding box center [168, 161] width 72 height 7
click at [127, 160] on input "Specify serving size weight" at bounding box center [123, 161] width 6 height 6
radio input "true"
radio input "false"
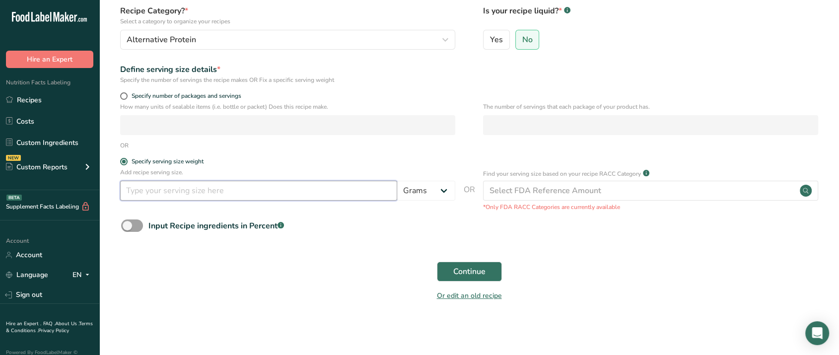
click at [234, 188] on input "number" at bounding box center [258, 191] width 277 height 20
type input "75"
click at [469, 267] on span "Continue" at bounding box center [469, 272] width 32 height 12
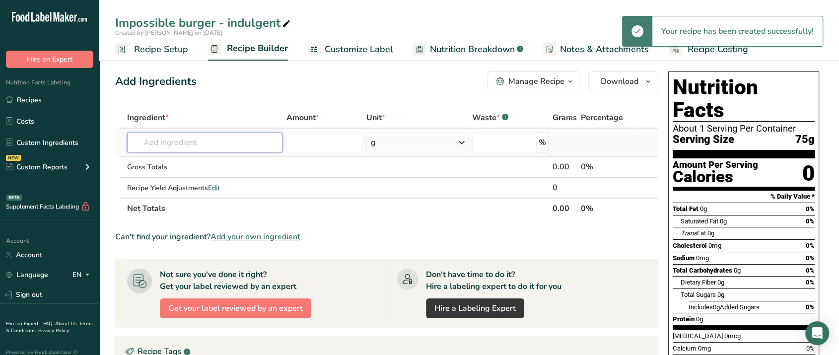
click at [255, 141] on input "text" at bounding box center [204, 143] width 155 height 20
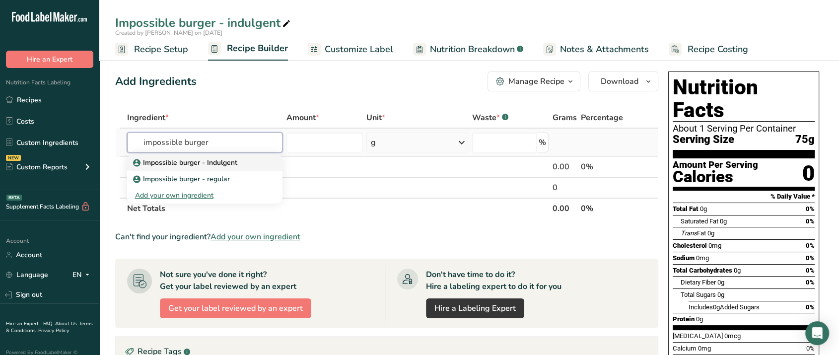
type input "impossible burger"
click at [236, 161] on p "Impossible burger - Indulgent" at bounding box center [186, 162] width 102 height 10
type input "Impossible burger - Indulgent"
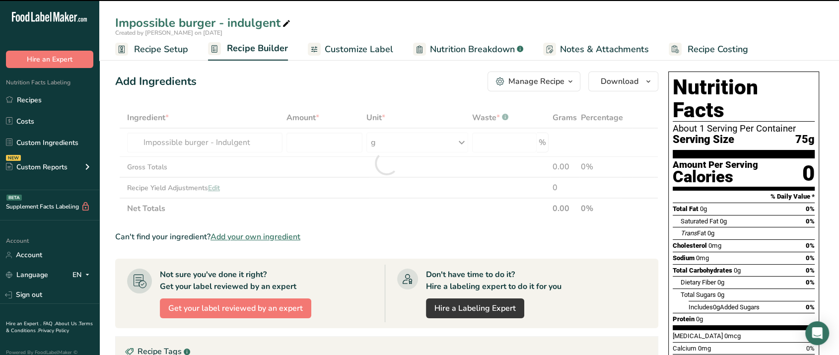
type input "0"
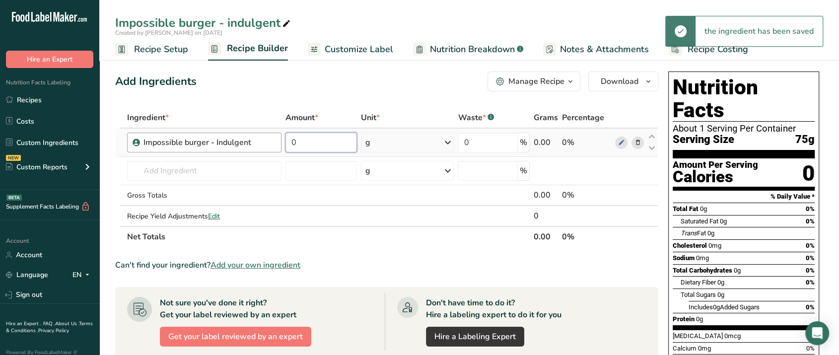
drag, startPoint x: 316, startPoint y: 146, endPoint x: 278, endPoint y: 139, distance: 38.3
click at [278, 139] on tr "Impossible burger - Indulgent 0 g Weight Units g kg mg See more Volume Units l …" at bounding box center [387, 143] width 542 height 28
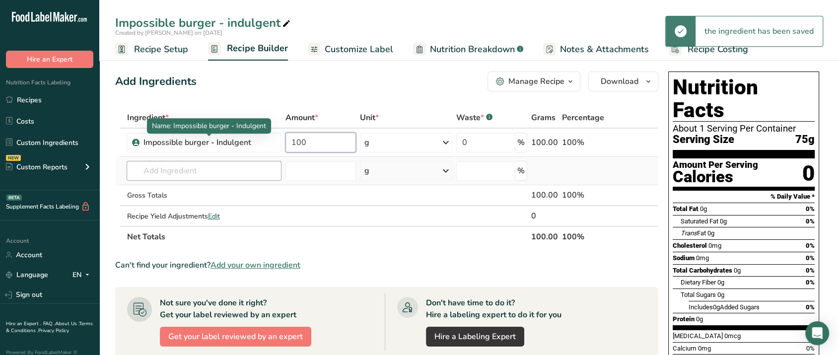
type input "100"
click at [232, 168] on div "Ingredient * Amount * Unit * Waste * .a-a{fill:#347362;}.b-a{fill:#fff;} Grams …" at bounding box center [386, 177] width 543 height 140
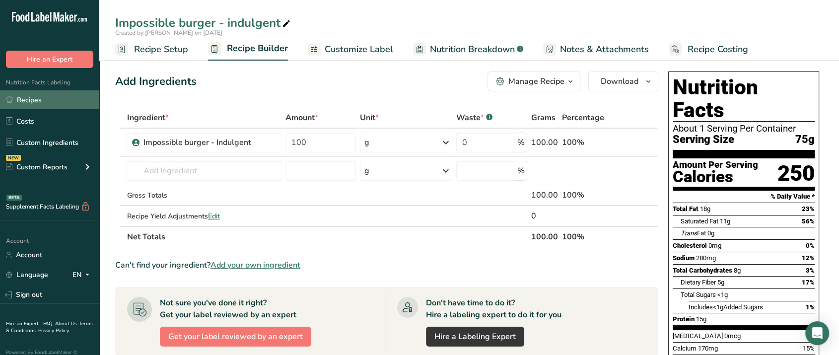
click at [40, 100] on link "Recipes" at bounding box center [49, 99] width 99 height 19
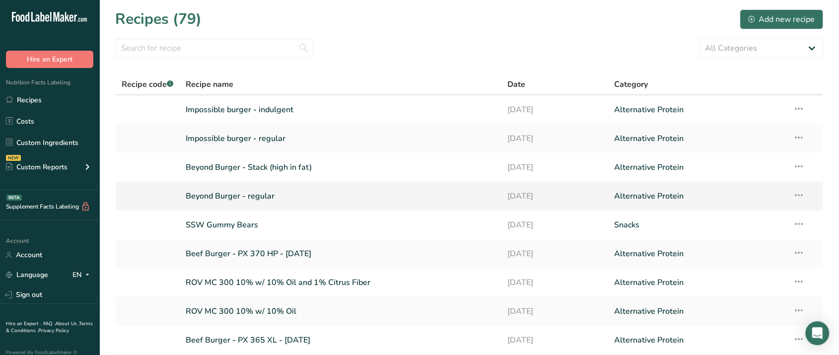
click at [265, 190] on link "Beyond Burger - regular" at bounding box center [341, 196] width 310 height 21
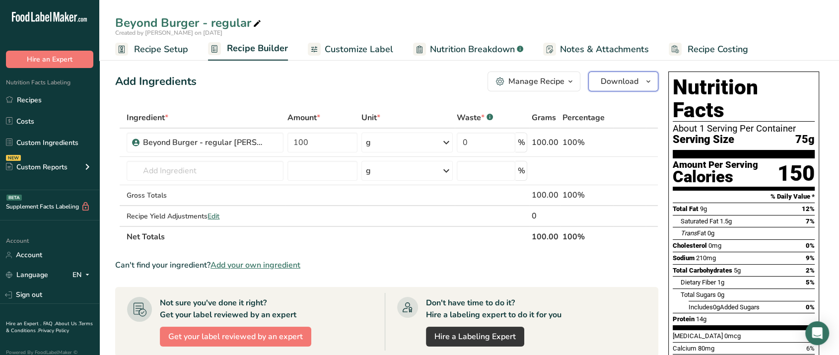
click at [642, 89] on button "Download" at bounding box center [624, 82] width 70 height 20
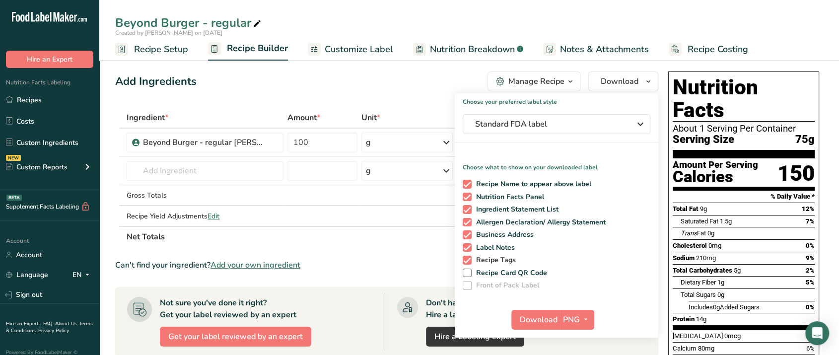
click at [468, 259] on span at bounding box center [467, 260] width 9 height 9
click at [468, 259] on input "Recipe Tags" at bounding box center [466, 260] width 6 height 6
checkbox input "false"
click at [467, 246] on span at bounding box center [467, 247] width 9 height 9
click at [467, 246] on input "Label Notes" at bounding box center [466, 247] width 6 height 6
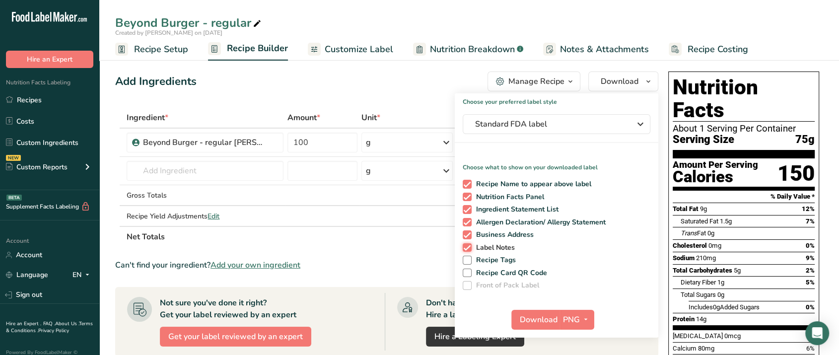
checkbox input "false"
click at [468, 231] on span at bounding box center [467, 234] width 9 height 9
click at [468, 231] on input "Business Address" at bounding box center [466, 234] width 6 height 6
checkbox input "false"
click at [468, 222] on span at bounding box center [467, 222] width 9 height 9
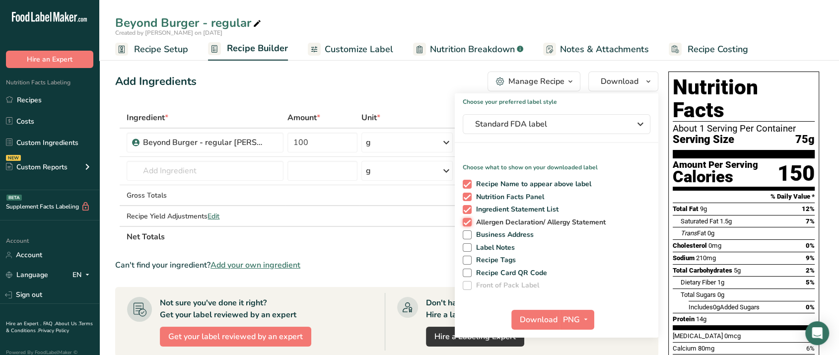
click at [468, 222] on input "Allergen Declaration/ Allergy Statement" at bounding box center [466, 222] width 6 height 6
checkbox input "false"
click at [468, 207] on span at bounding box center [467, 209] width 9 height 9
click at [468, 207] on input "Ingredient Statement List" at bounding box center [466, 209] width 6 height 6
checkbox input "false"
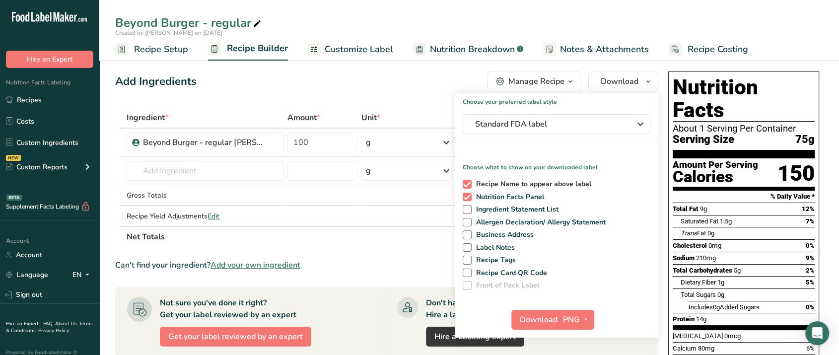
click at [465, 181] on span at bounding box center [467, 184] width 9 height 9
click at [465, 181] on input "Recipe Name to appear above label" at bounding box center [466, 184] width 6 height 6
checkbox input "false"
click at [574, 316] on span "PNG" at bounding box center [571, 320] width 17 height 12
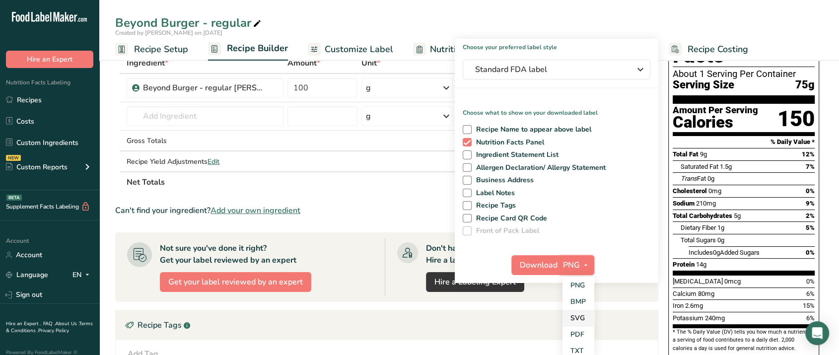
scroll to position [55, 0]
click at [581, 301] on link "BMP" at bounding box center [579, 301] width 32 height 16
click at [536, 263] on span "Download" at bounding box center [538, 265] width 38 height 12
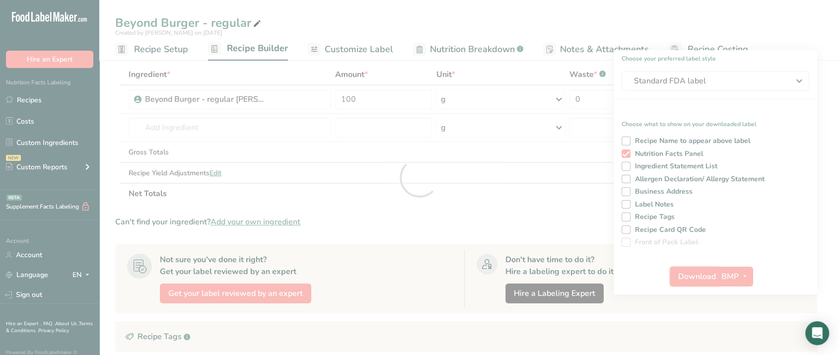
scroll to position [0, 0]
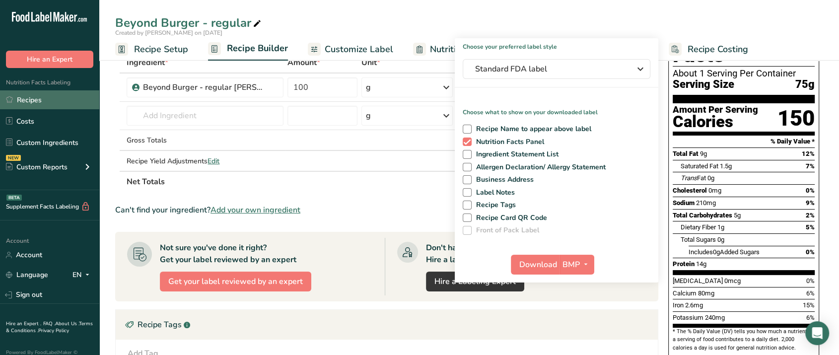
click at [40, 103] on link "Recipes" at bounding box center [49, 99] width 99 height 19
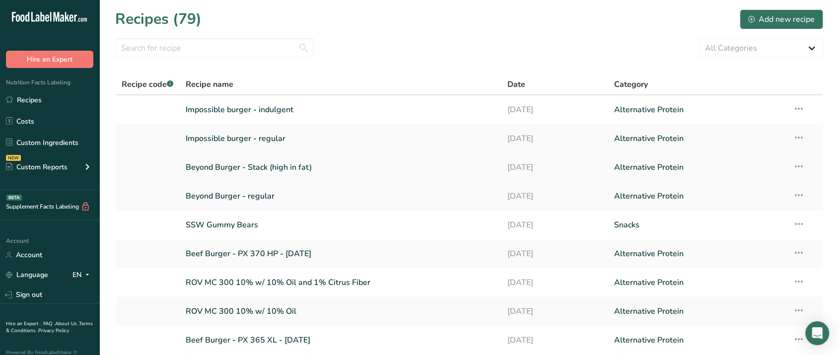
click at [254, 170] on link "Beyond Burger - Stack (high in fat)" at bounding box center [341, 167] width 310 height 21
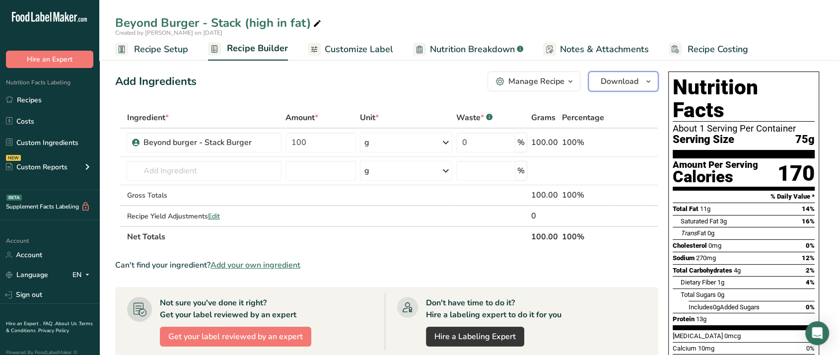
click at [637, 86] on span "Download" at bounding box center [620, 81] width 38 height 12
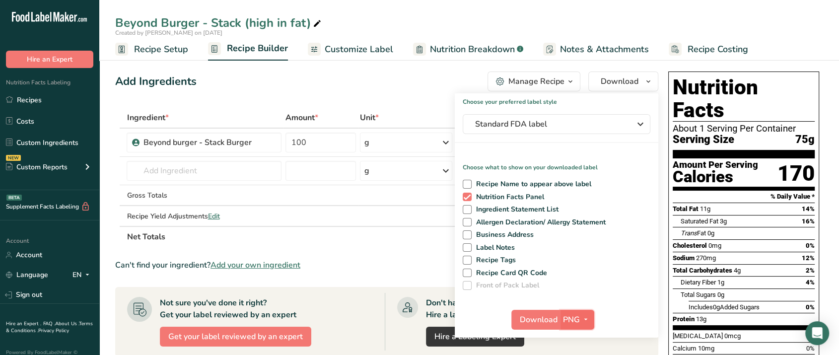
click at [569, 321] on span "PNG" at bounding box center [571, 320] width 17 height 12
click at [576, 352] on link "BMP" at bounding box center [579, 356] width 32 height 16
click at [536, 318] on span "Download" at bounding box center [538, 320] width 38 height 12
click at [42, 100] on link "Recipes" at bounding box center [49, 99] width 99 height 19
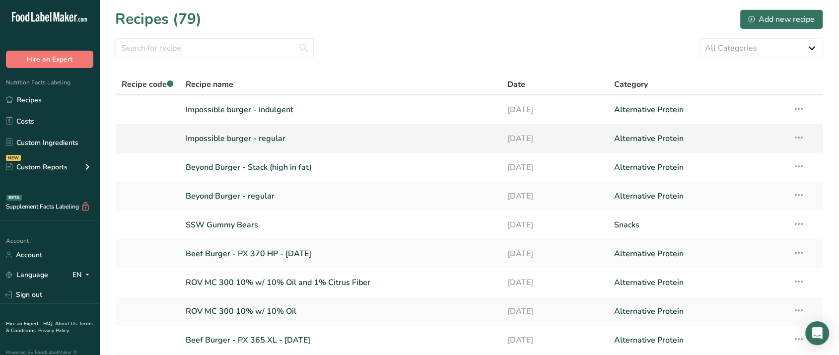
click at [258, 138] on link "Impossible burger - regular" at bounding box center [341, 138] width 310 height 21
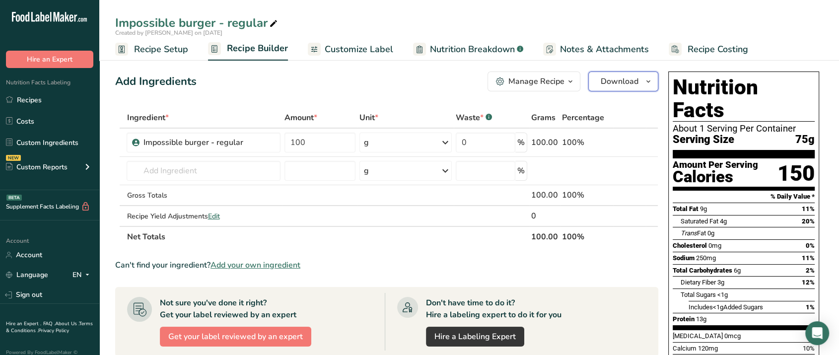
click at [643, 88] on button "Download" at bounding box center [624, 82] width 70 height 20
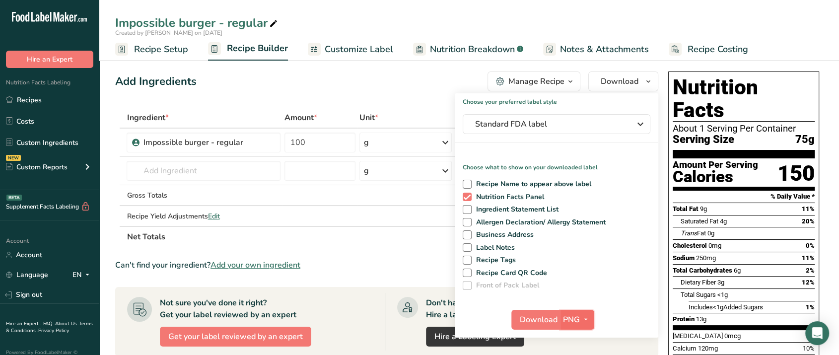
click at [577, 314] on span "PNG" at bounding box center [571, 320] width 17 height 12
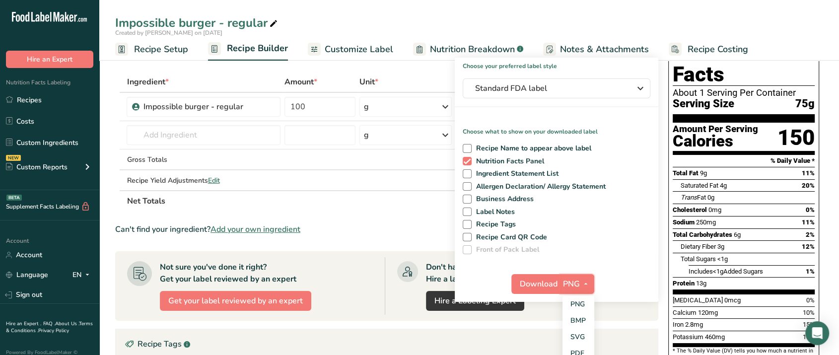
scroll to position [55, 0]
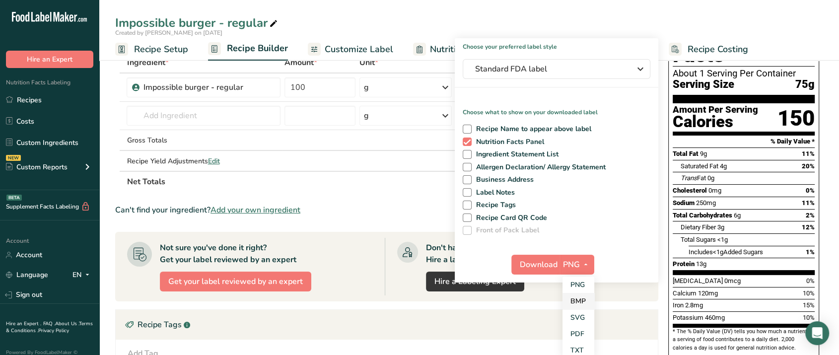
click at [583, 297] on link "BMP" at bounding box center [579, 301] width 32 height 16
click at [535, 263] on span "Download" at bounding box center [538, 265] width 38 height 12
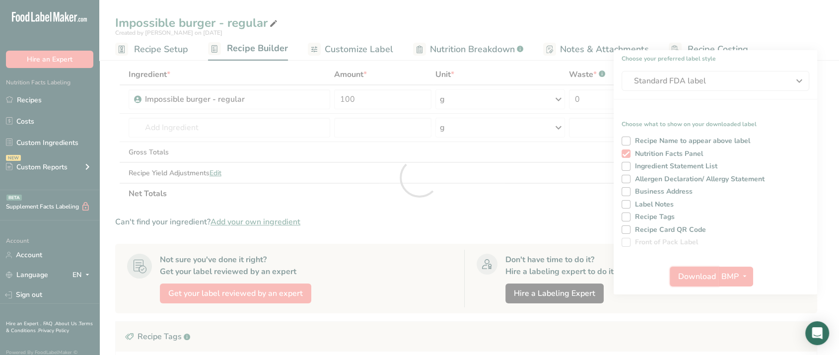
scroll to position [0, 0]
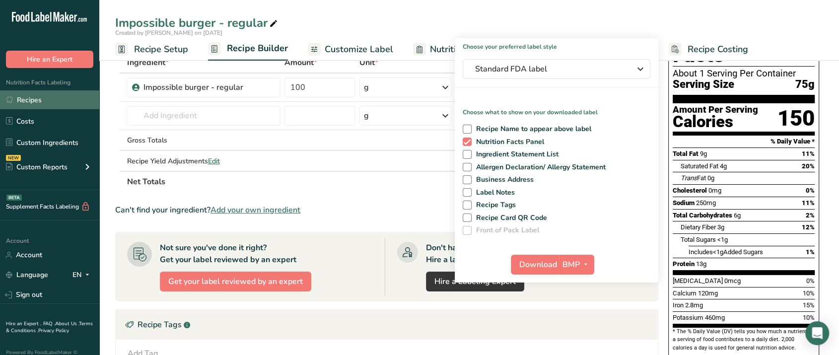
click at [35, 101] on link "Recipes" at bounding box center [49, 99] width 99 height 19
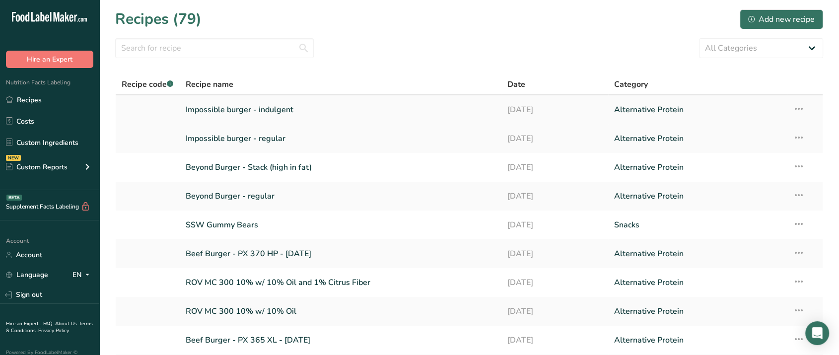
click at [249, 106] on link "Impossible burger - indulgent" at bounding box center [341, 109] width 310 height 21
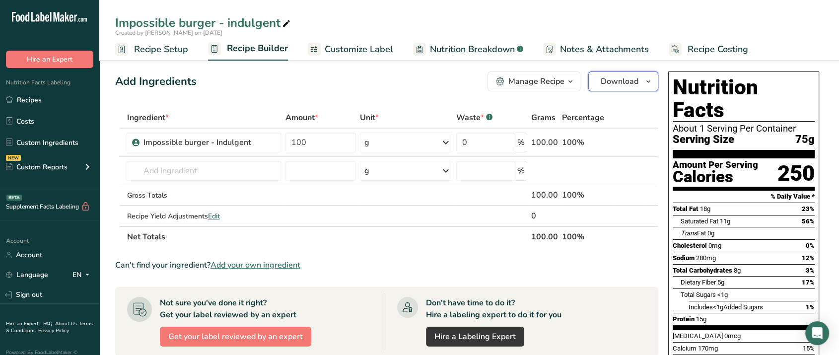
click at [617, 87] on button "Download" at bounding box center [624, 82] width 70 height 20
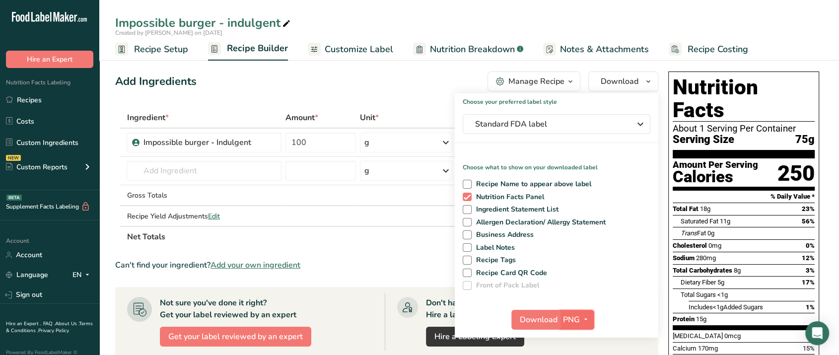
click at [576, 315] on span "PNG" at bounding box center [571, 320] width 17 height 12
click at [578, 347] on link "PNG" at bounding box center [579, 340] width 32 height 16
click at [534, 317] on span "Download" at bounding box center [539, 320] width 38 height 12
